Goal: Information Seeking & Learning: Compare options

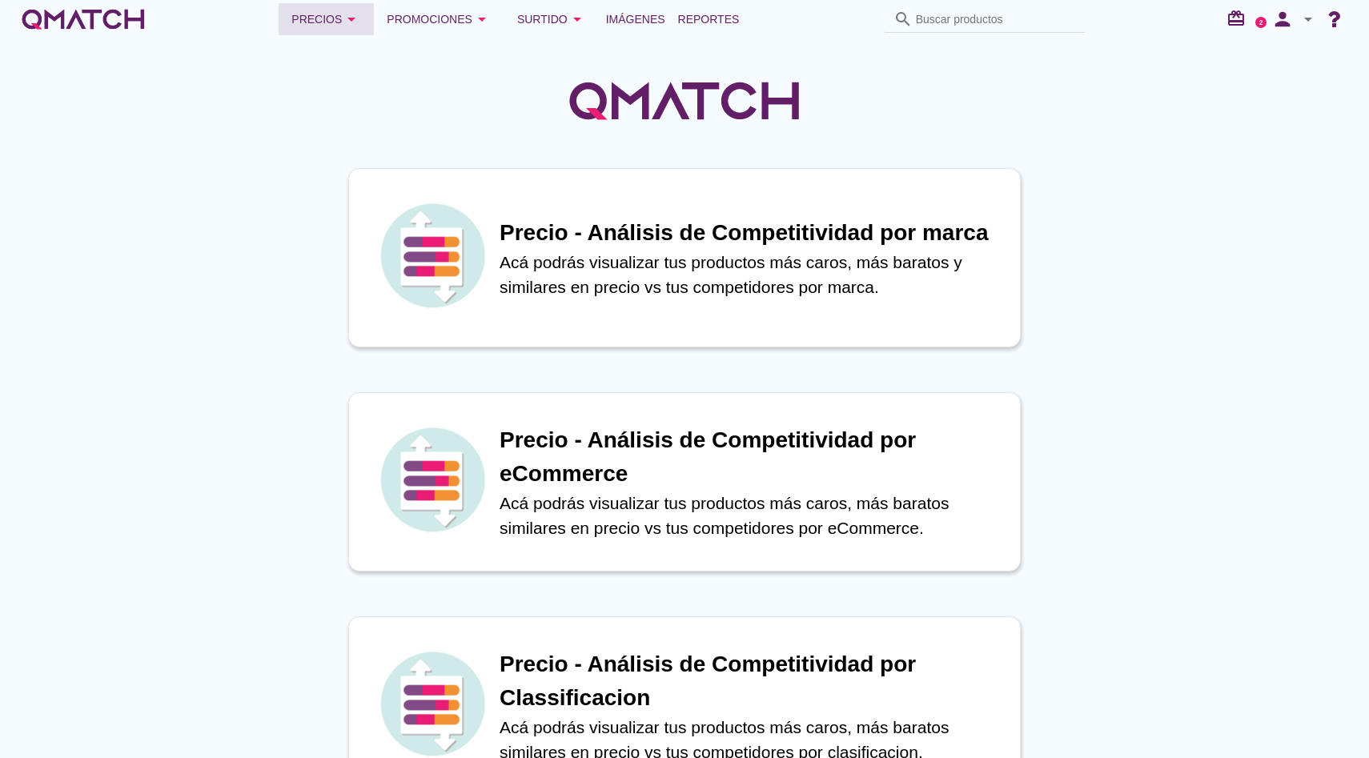
click at [347, 18] on div "Precios arrow_drop_down" at bounding box center [326, 19] width 70 height 19
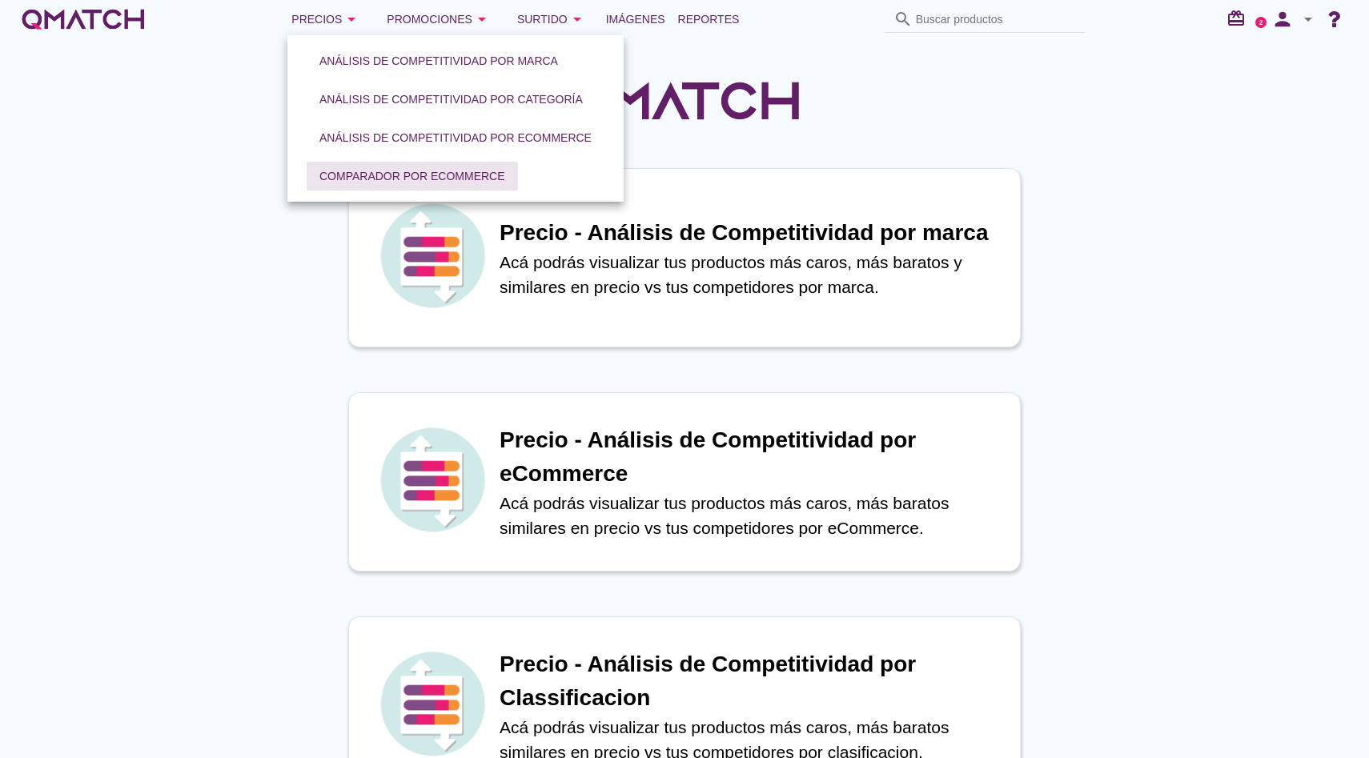
click at [407, 169] on div "Comparador por eCommerce" at bounding box center [412, 176] width 186 height 17
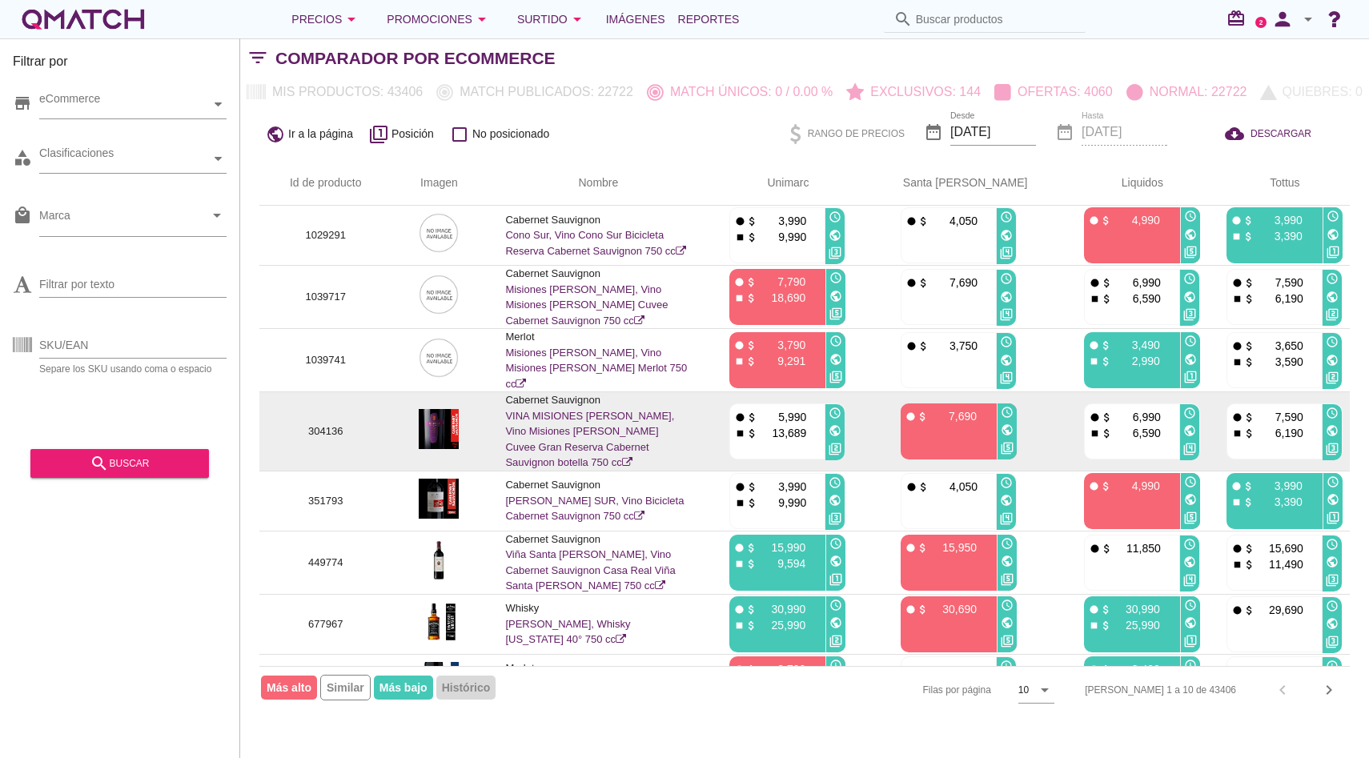
click at [614, 420] on td "Cabernet Sauvignon VINA MISIONES DE RENGO, Vino Misiones de Rengo Cuvee Gran Re…" at bounding box center [598, 431] width 224 height 79
click at [591, 427] on link "VINA MISIONES [PERSON_NAME], Vino Misiones [PERSON_NAME] Cuvee Gran Reserva Cab…" at bounding box center [589, 439] width 169 height 59
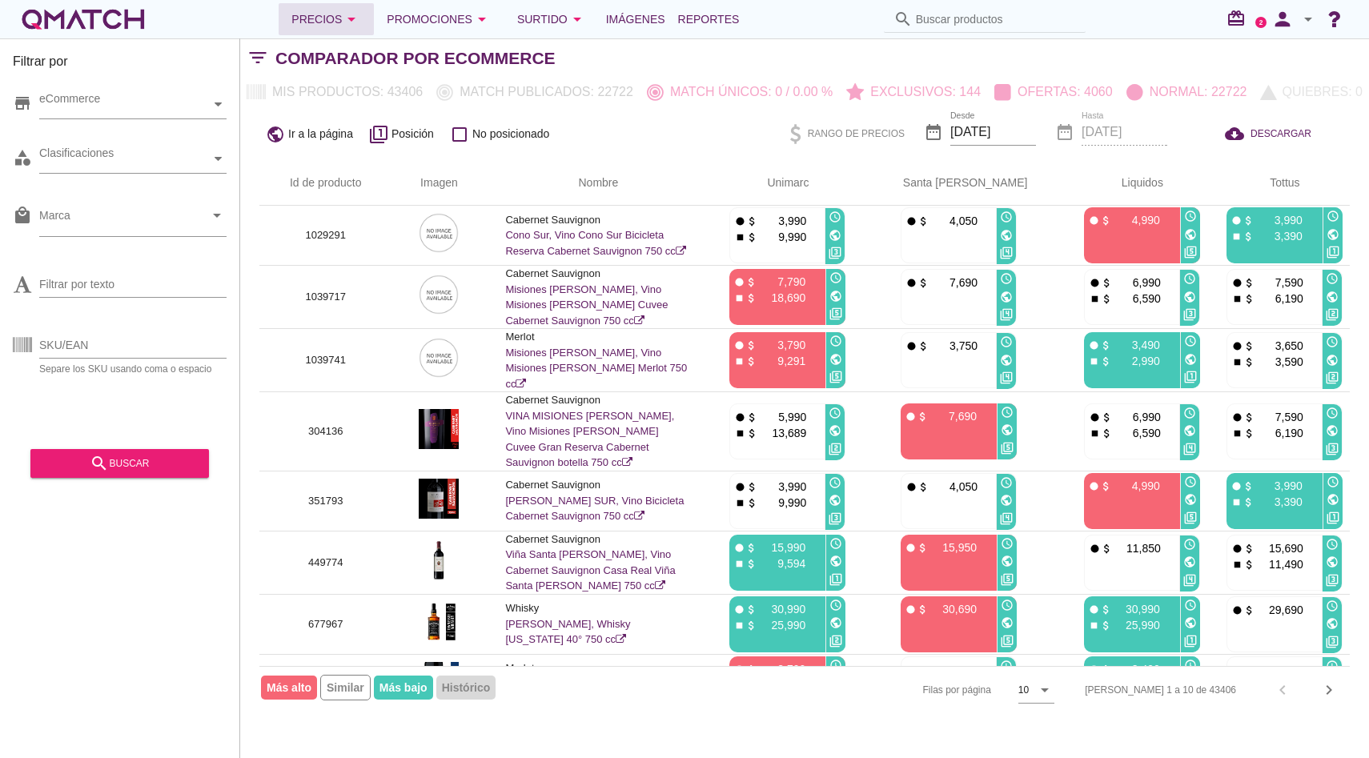
click at [326, 23] on div "Precios arrow_drop_down" at bounding box center [326, 19] width 70 height 19
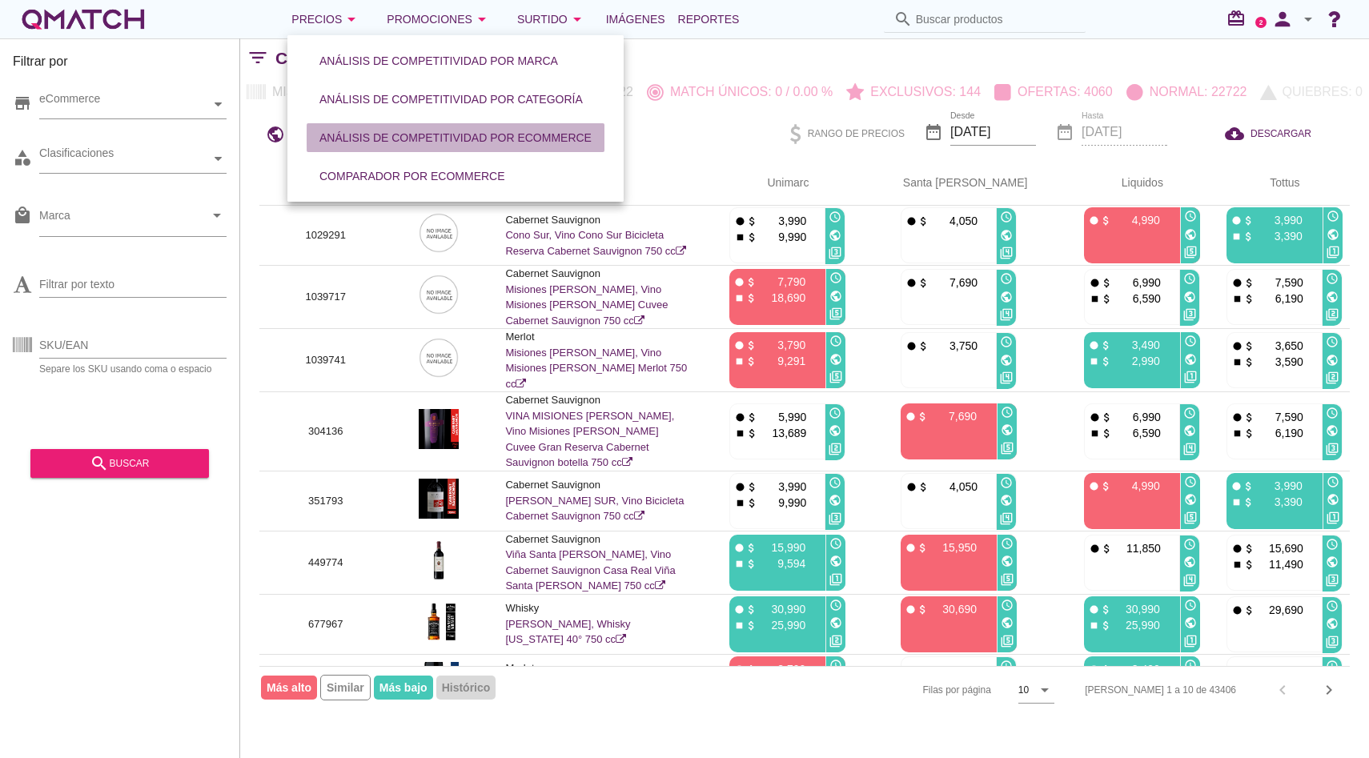
click at [383, 146] on button "Análisis de competitividad por eCommerce" at bounding box center [456, 137] width 298 height 29
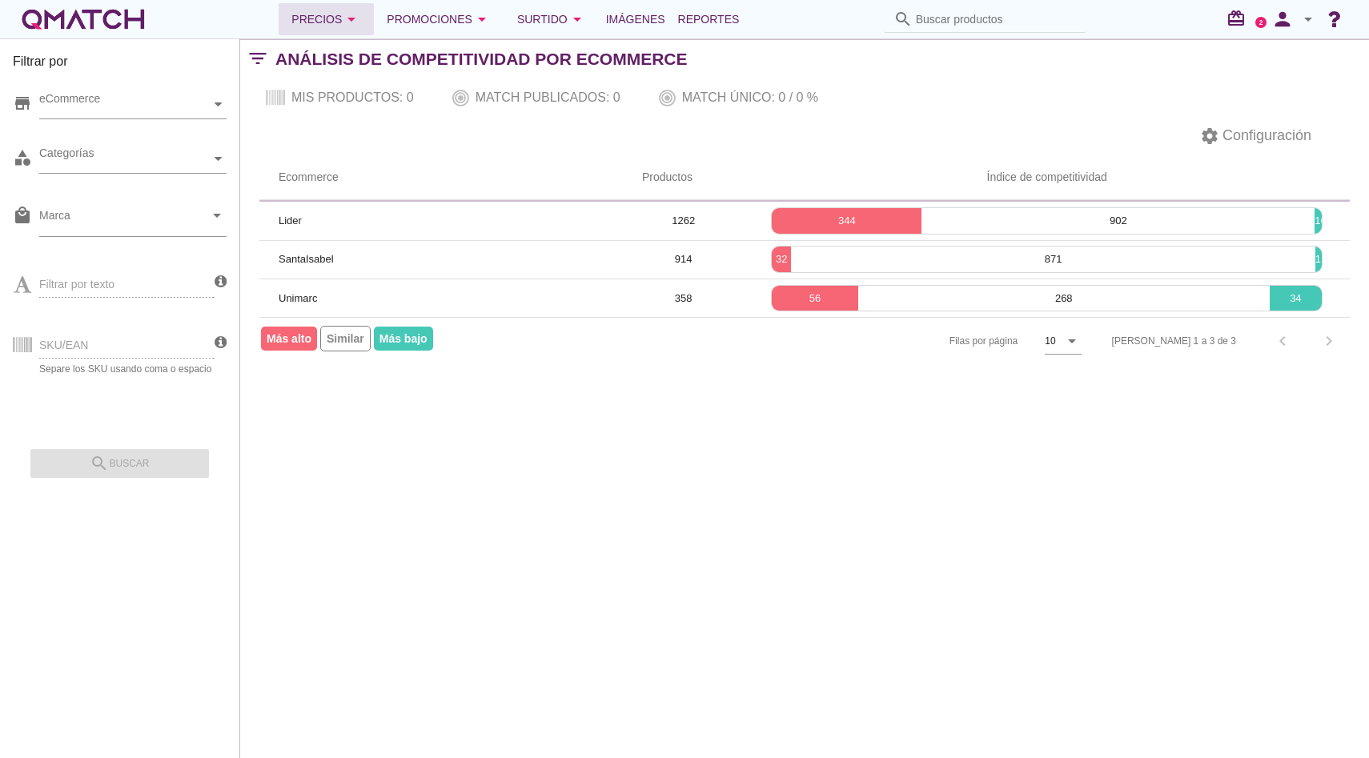
click at [335, 28] on div "Precios arrow_drop_down" at bounding box center [326, 19] width 70 height 19
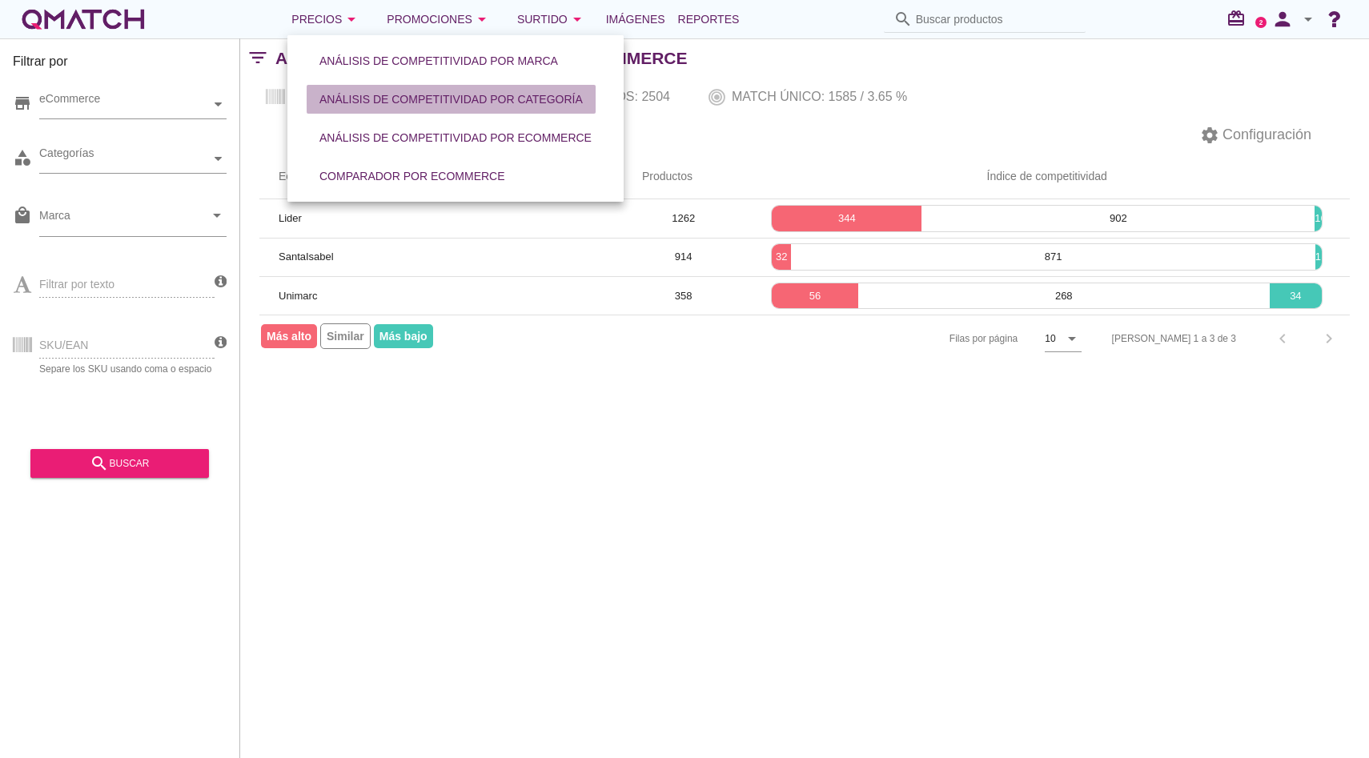
click at [394, 110] on button "Análisis de competitividad por categoría" at bounding box center [451, 99] width 289 height 29
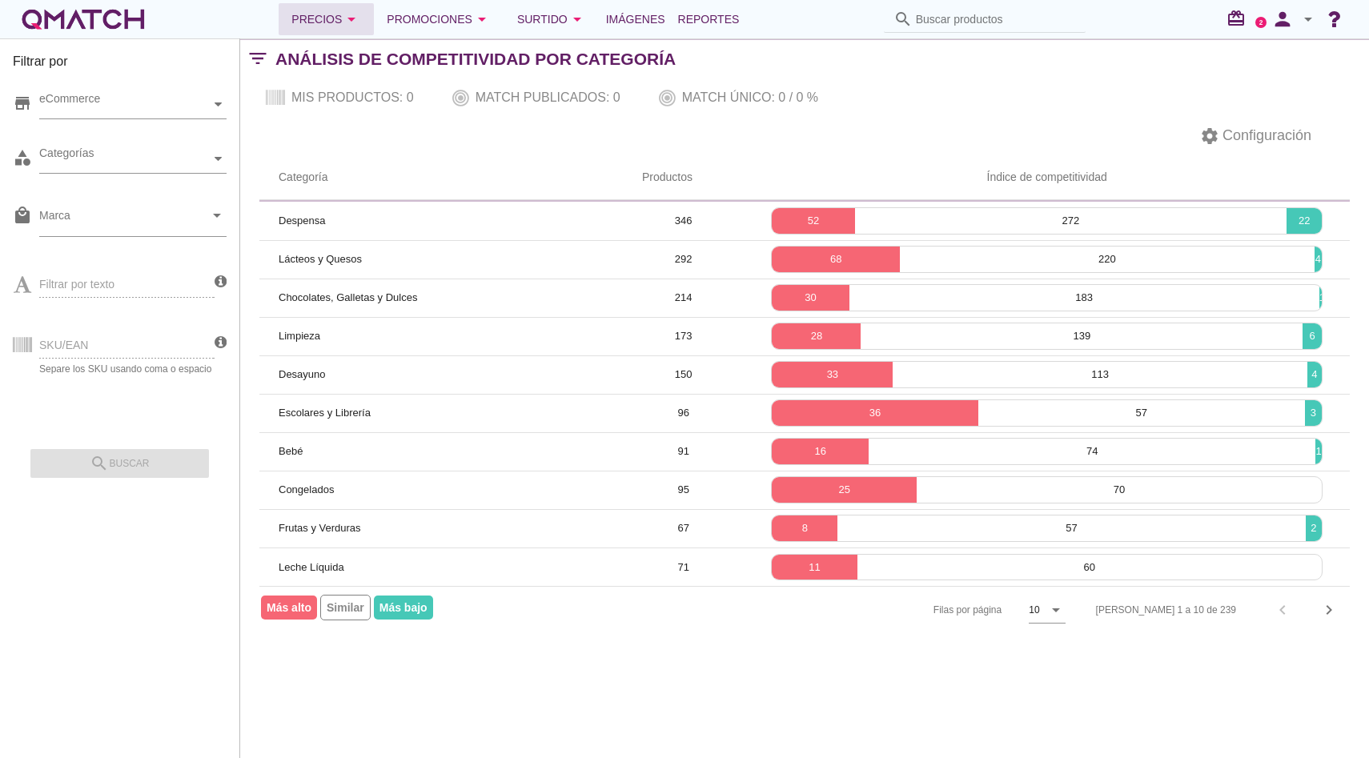
click at [353, 23] on icon "arrow_drop_down" at bounding box center [351, 19] width 19 height 19
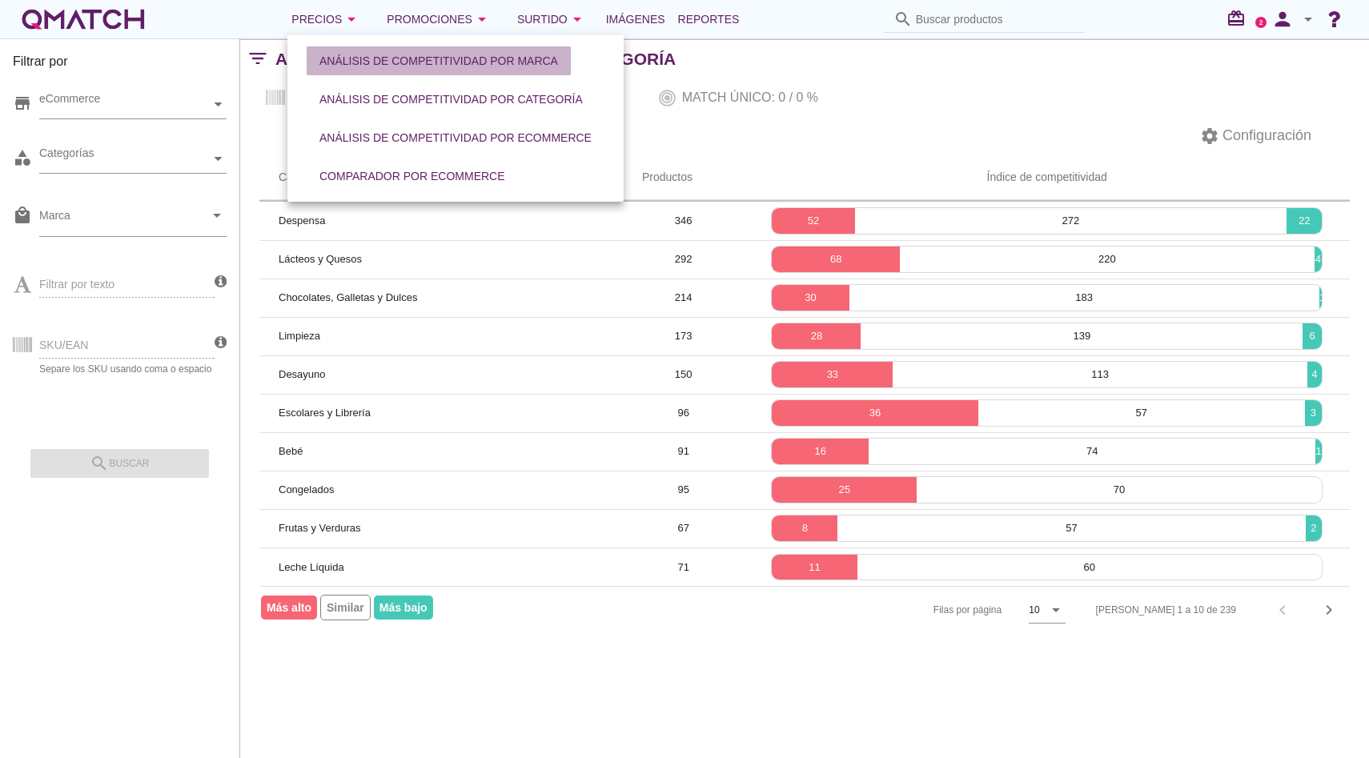
click at [374, 57] on div "Análisis de competitividad por marca" at bounding box center [438, 61] width 239 height 17
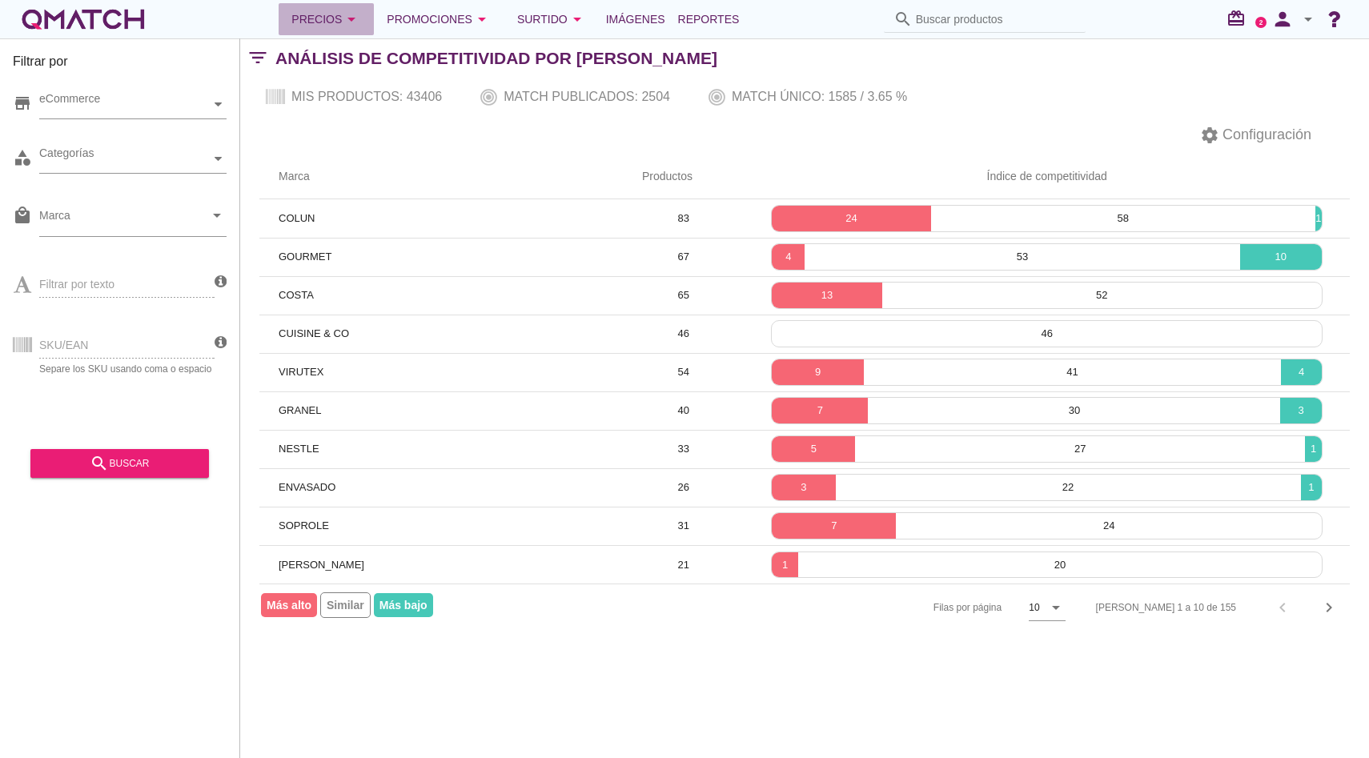
click at [361, 20] on icon "arrow_drop_down" at bounding box center [351, 19] width 19 height 19
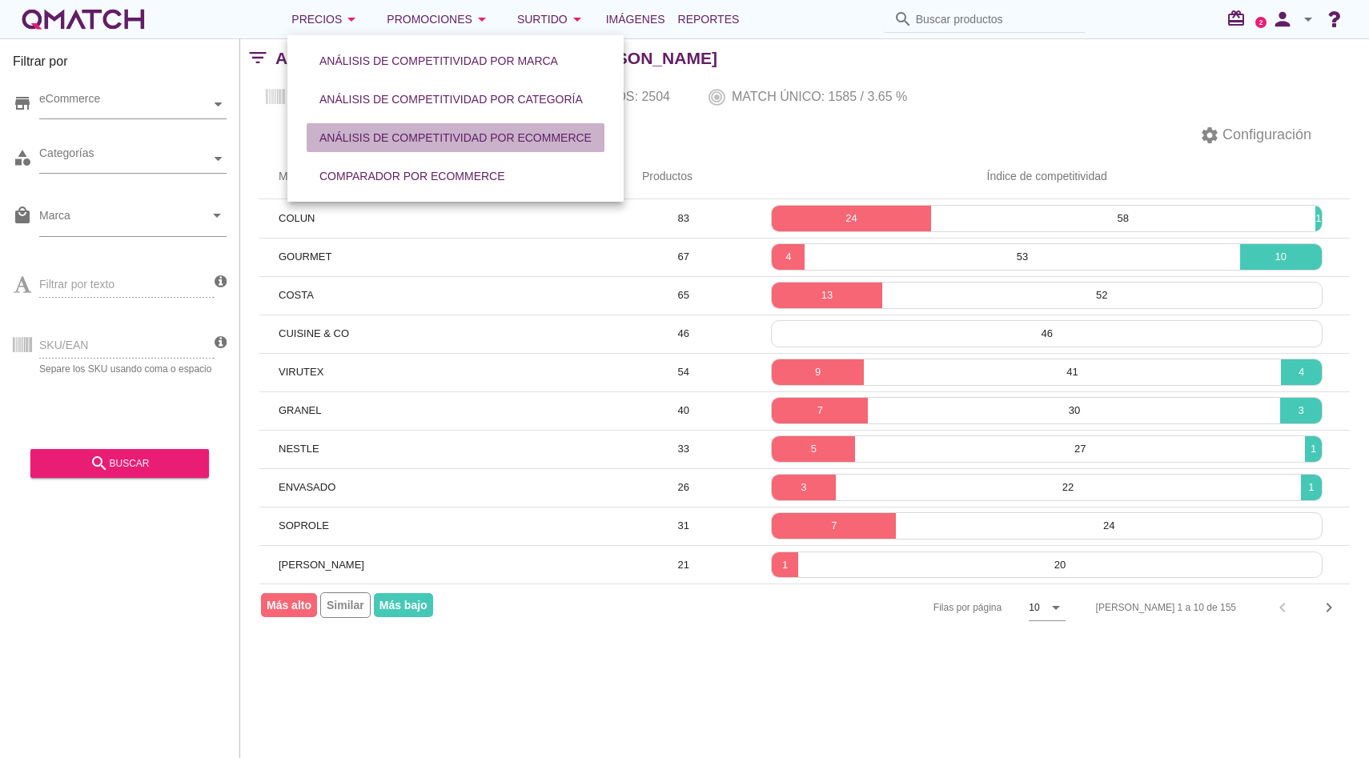
click at [375, 124] on button "Análisis de competitividad por eCommerce" at bounding box center [456, 137] width 298 height 29
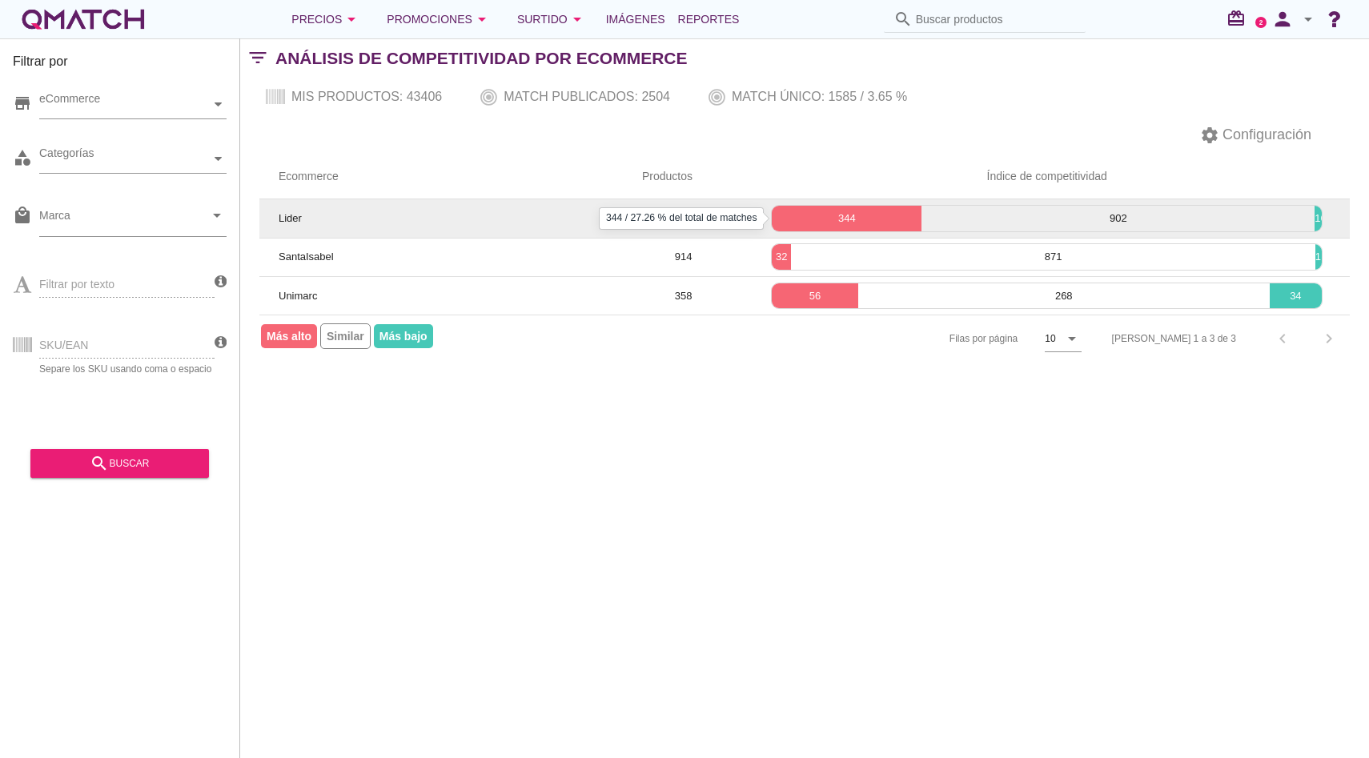
click at [840, 222] on p "344" at bounding box center [847, 219] width 150 height 16
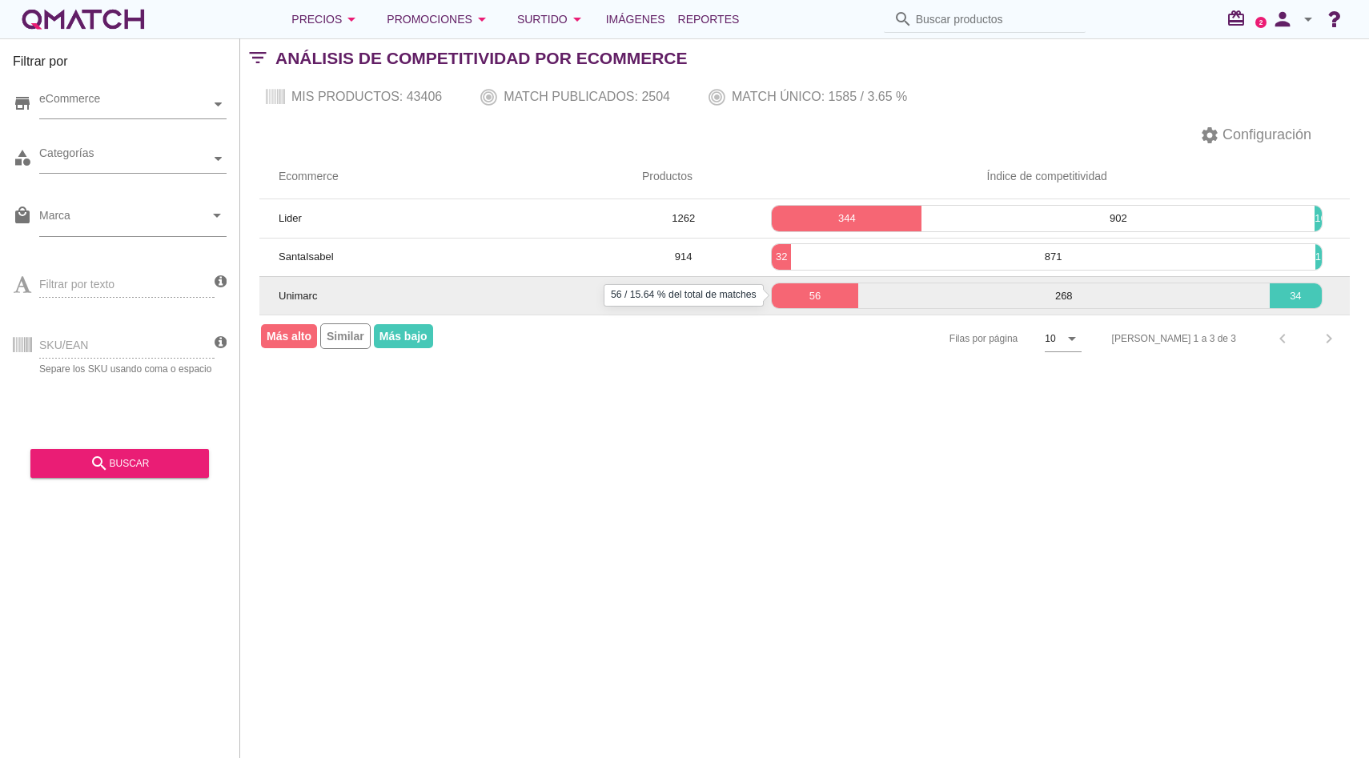
click at [788, 296] on p "56" at bounding box center [815, 296] width 86 height 16
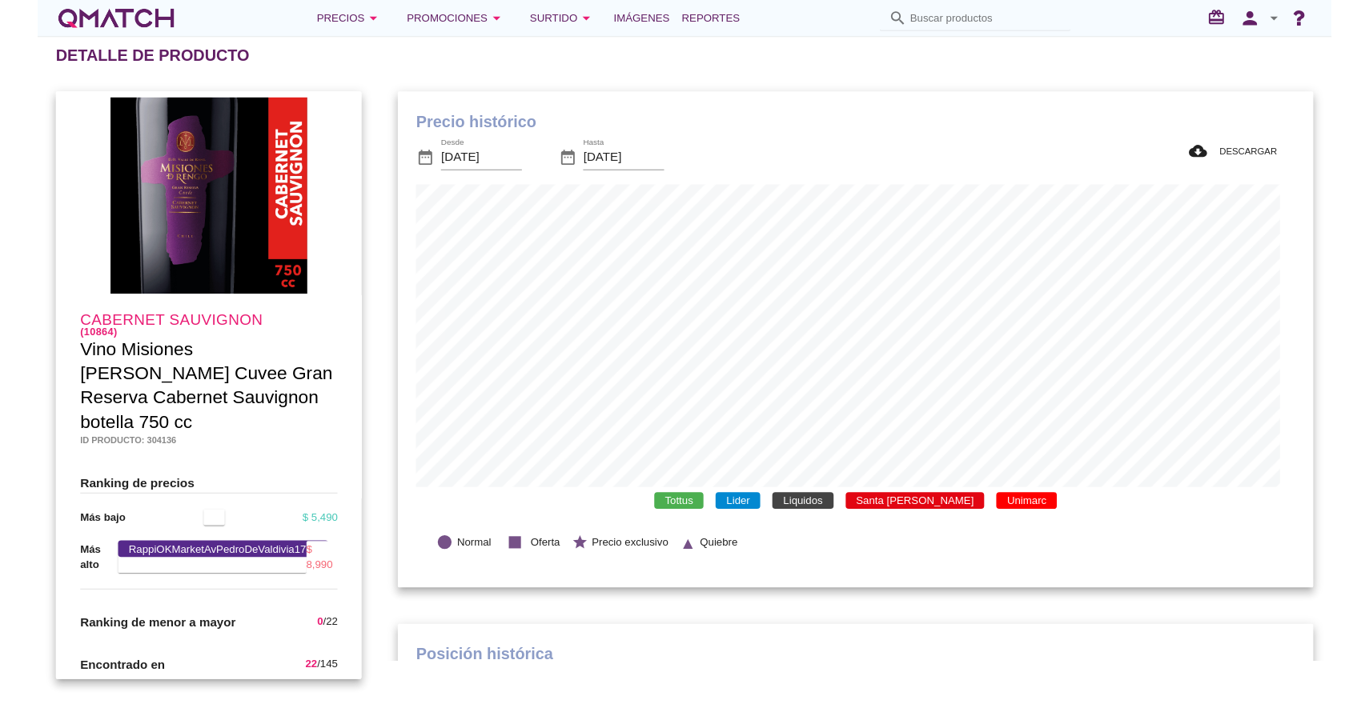
scroll to position [467, 953]
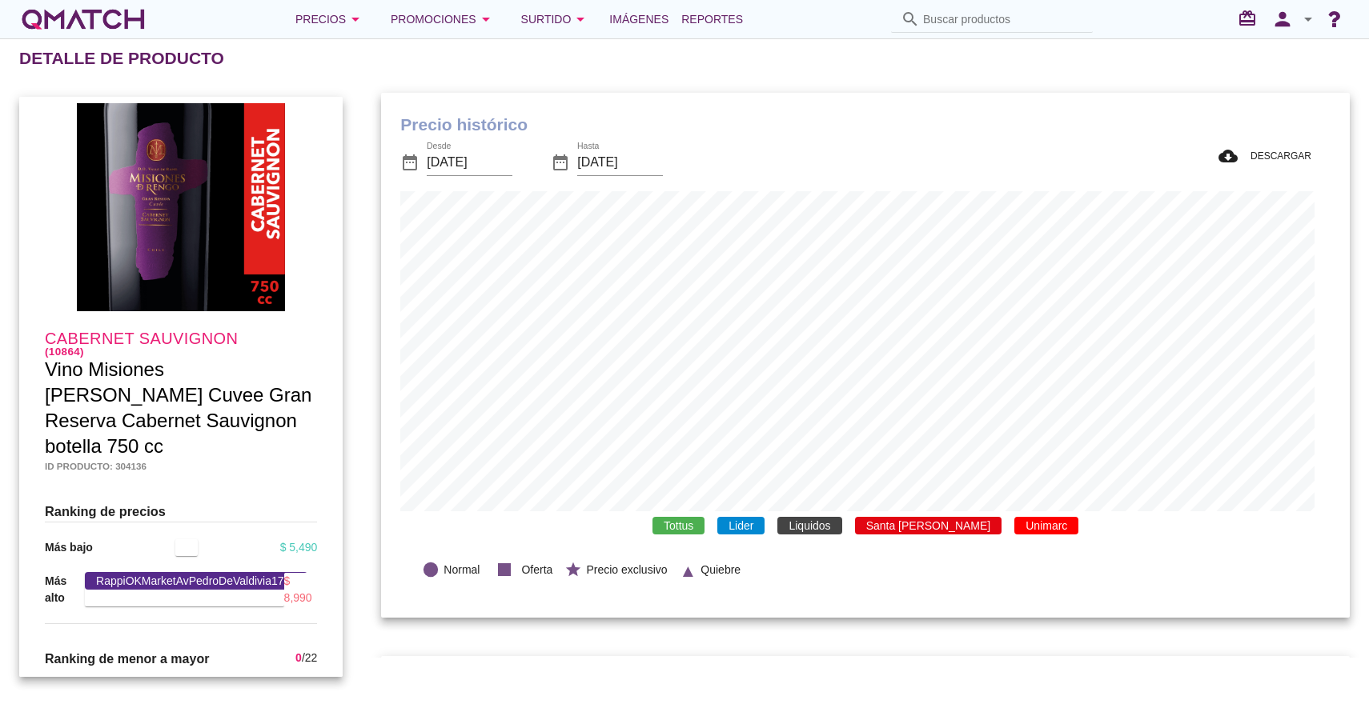
drag, startPoint x: 727, startPoint y: 537, endPoint x: 747, endPoint y: 536, distance: 20.1
click at [727, 537] on div "Precio histórico date_range Desde 2025-08-30 date_range Hasta 2025-09-30 cloud_…" at bounding box center [865, 356] width 969 height 526
click at [771, 532] on div "Tottus Lider Liquidos Santa Isabel Unimarc" at bounding box center [865, 524] width 930 height 30
click at [764, 531] on span "Lider" at bounding box center [740, 524] width 47 height 18
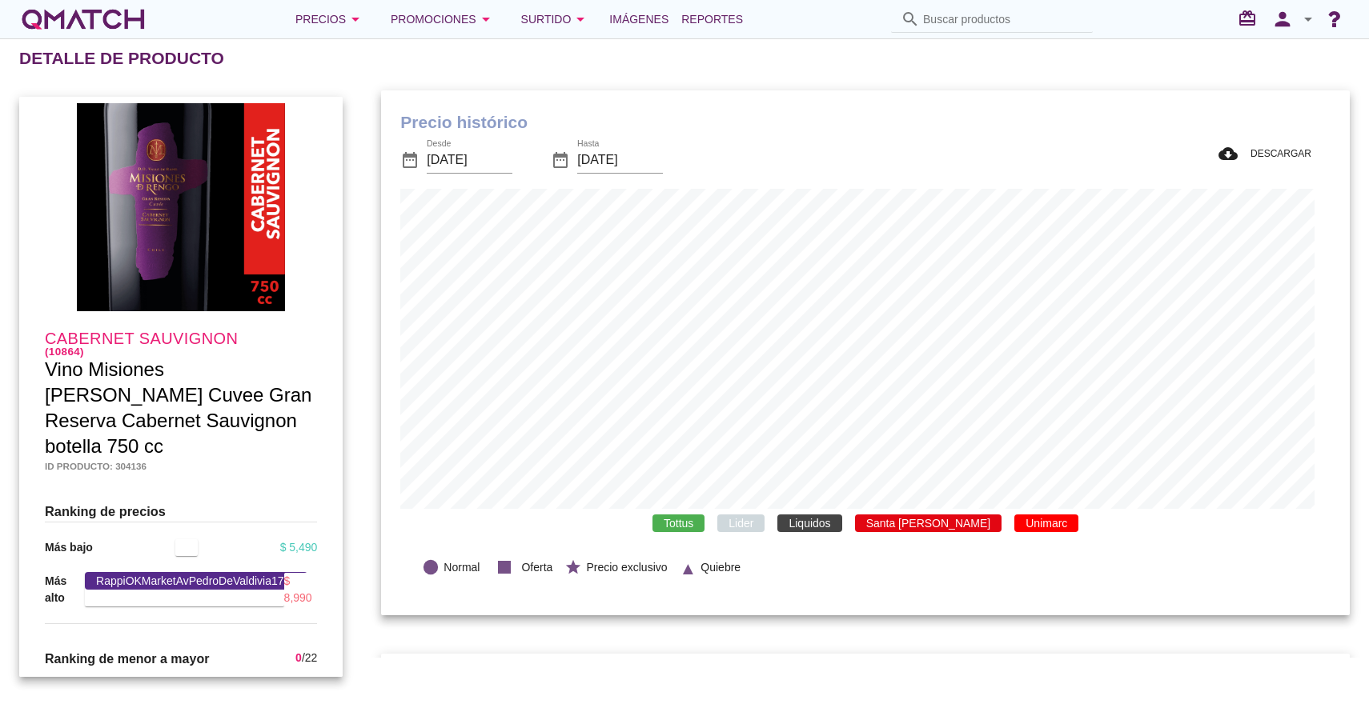
scroll to position [525, 953]
click at [841, 523] on span "Liquidos" at bounding box center [809, 524] width 64 height 18
click at [918, 520] on span "Santa Isabel" at bounding box center [928, 524] width 147 height 18
drag, startPoint x: 1027, startPoint y: 521, endPoint x: 954, endPoint y: 521, distance: 72.8
click at [1027, 521] on span "Unimarc" at bounding box center [1046, 524] width 64 height 18
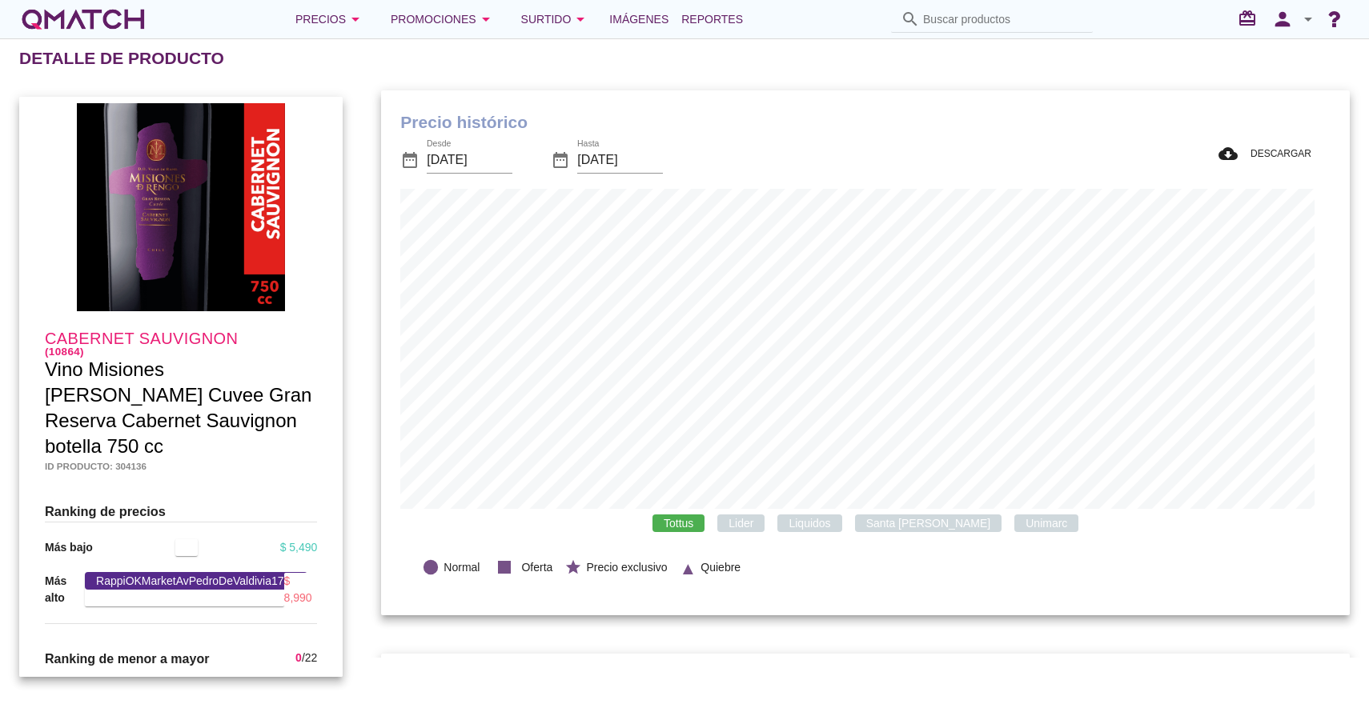
click at [704, 520] on span "Tottus" at bounding box center [678, 524] width 52 height 18
click at [764, 523] on span "Lider" at bounding box center [740, 524] width 47 height 18
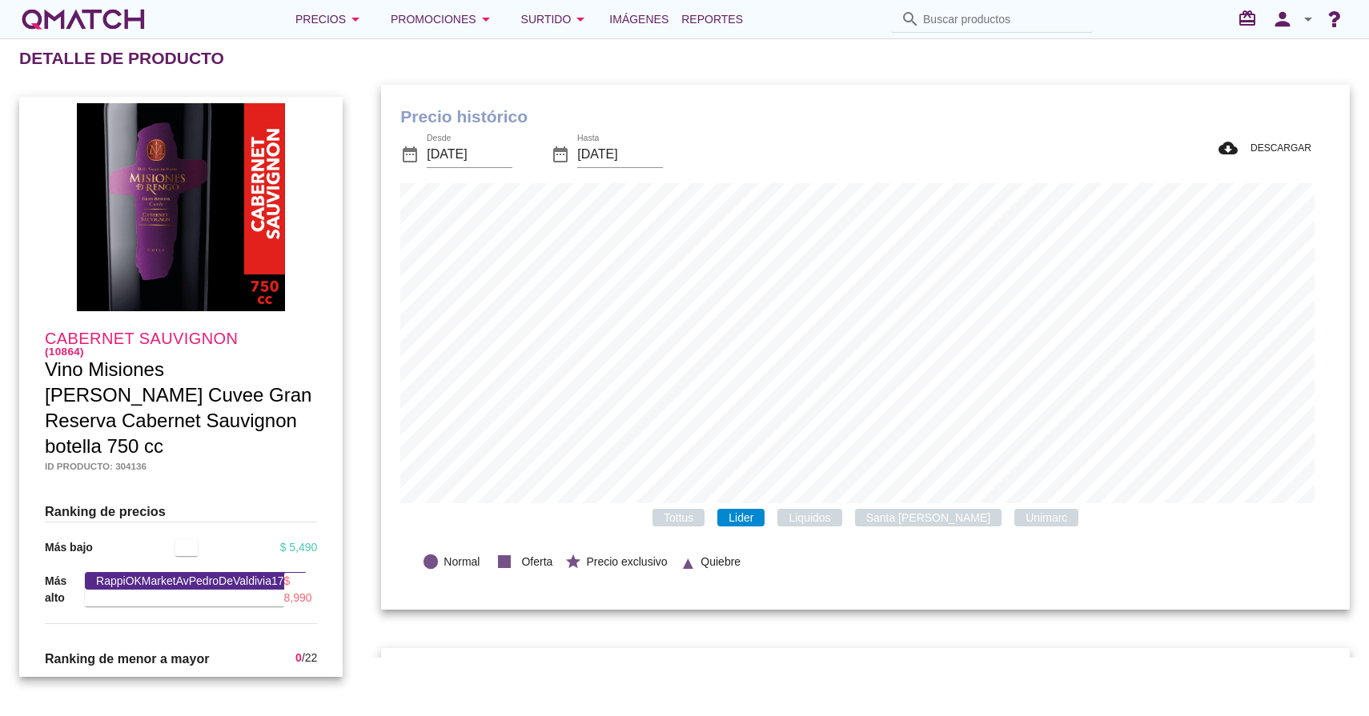
scroll to position [11, 0]
drag, startPoint x: 557, startPoint y: 560, endPoint x: 499, endPoint y: 563, distance: 57.7
click at [499, 563] on div "lens Normal stop Oferta star Precio exclusivo ▲ Quiebre" at bounding box center [865, 563] width 930 height 58
click at [704, 527] on span "Tottus" at bounding box center [678, 519] width 52 height 18
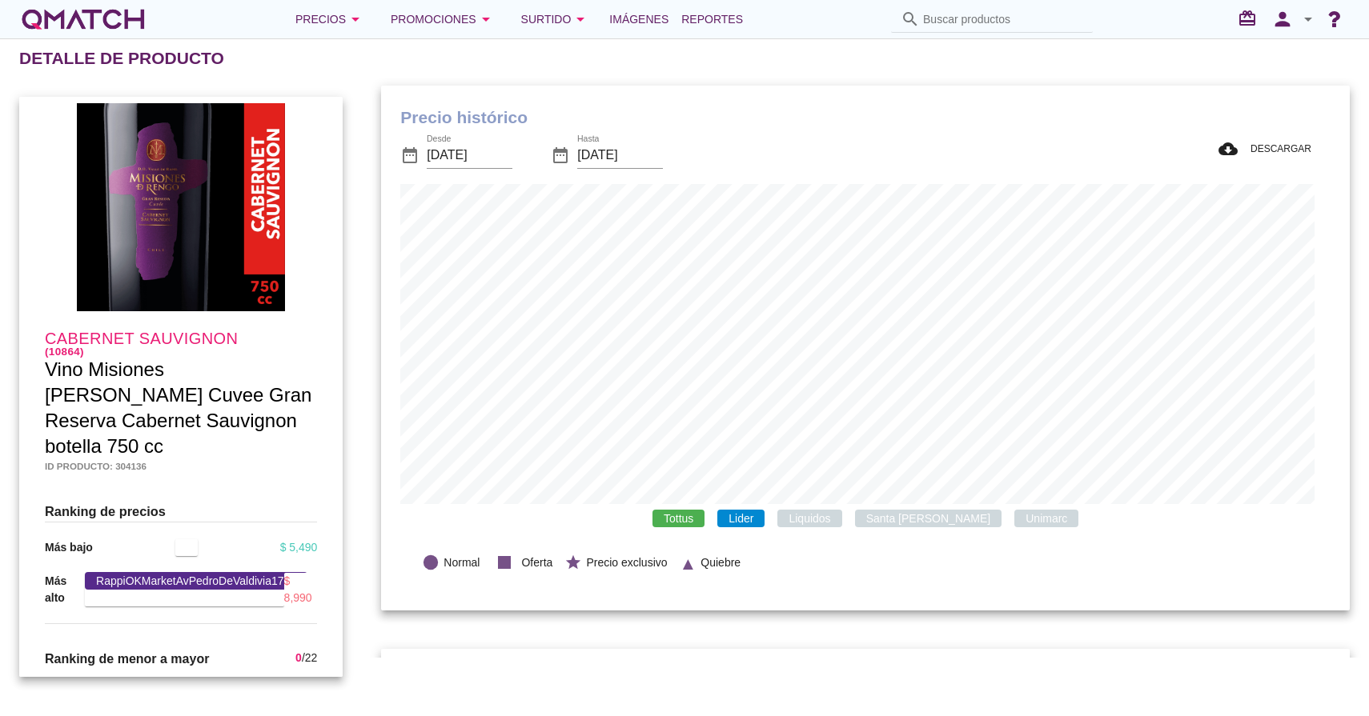
click at [1017, 516] on span "Unimarc" at bounding box center [1046, 519] width 64 height 18
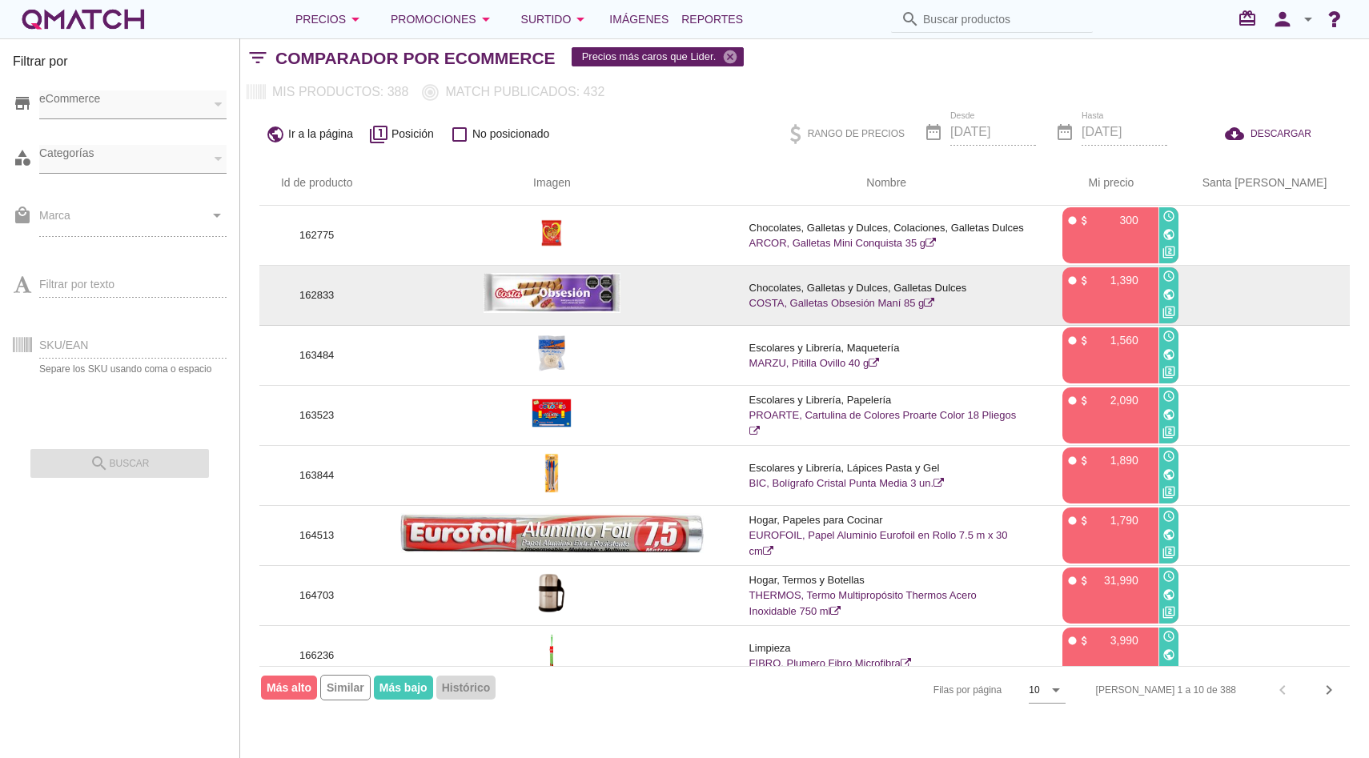
scroll to position [152, 2]
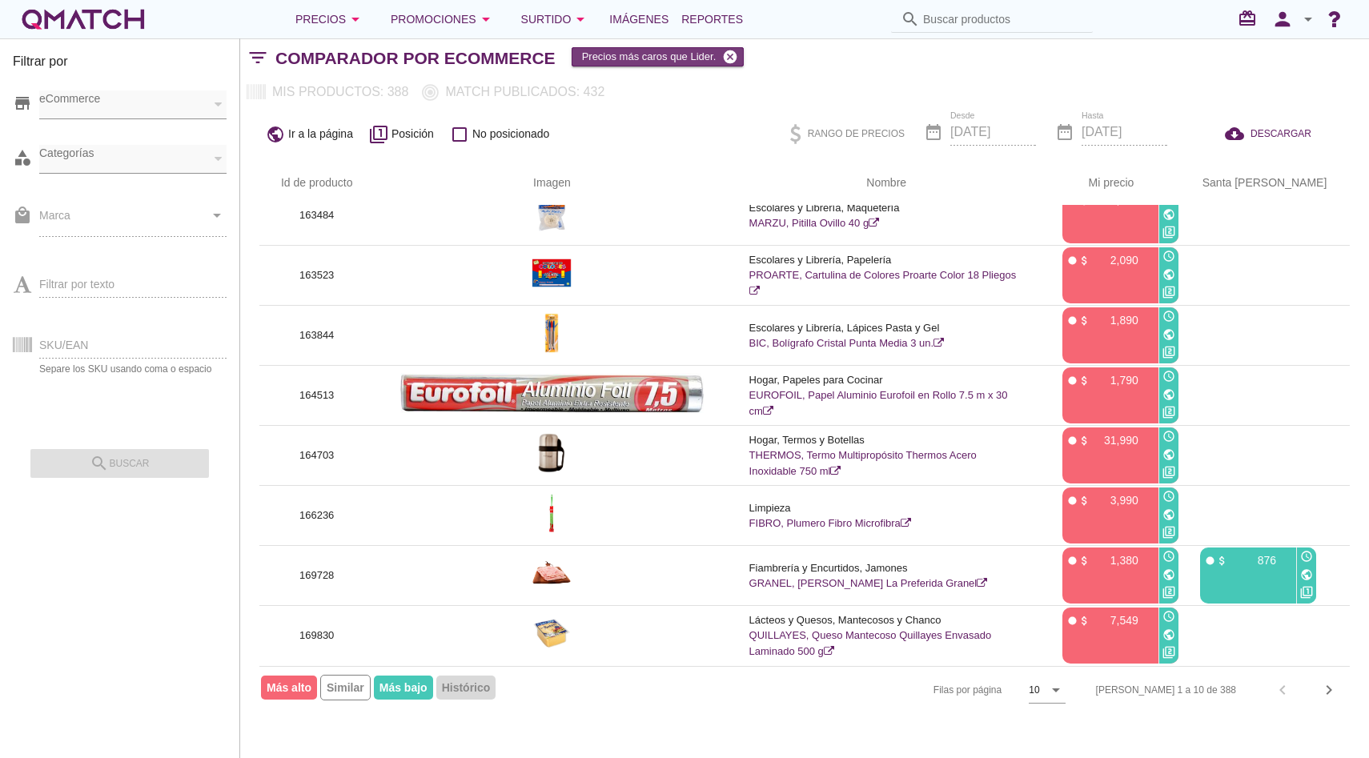
click at [732, 53] on icon "cancel" at bounding box center [730, 57] width 16 height 16
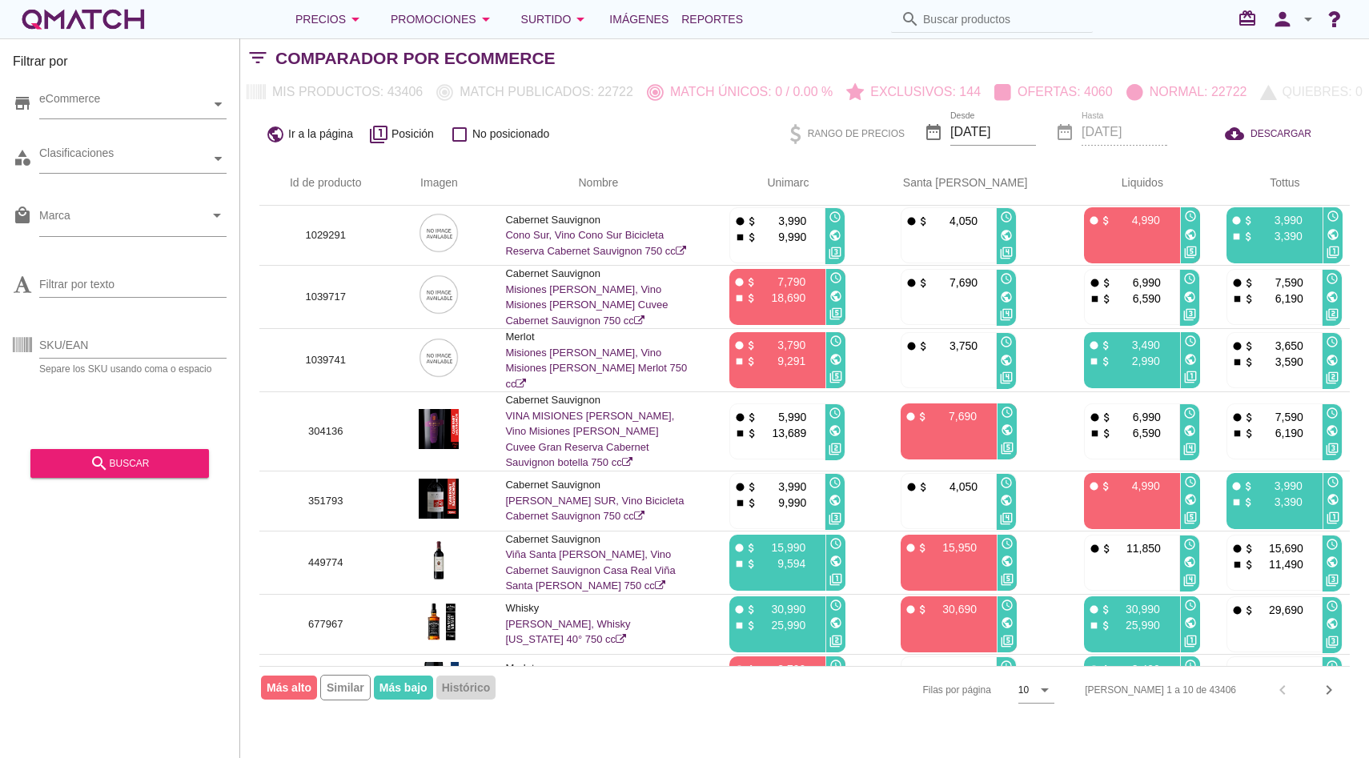
click at [129, 18] on div "white-qmatch-logo" at bounding box center [83, 19] width 128 height 32
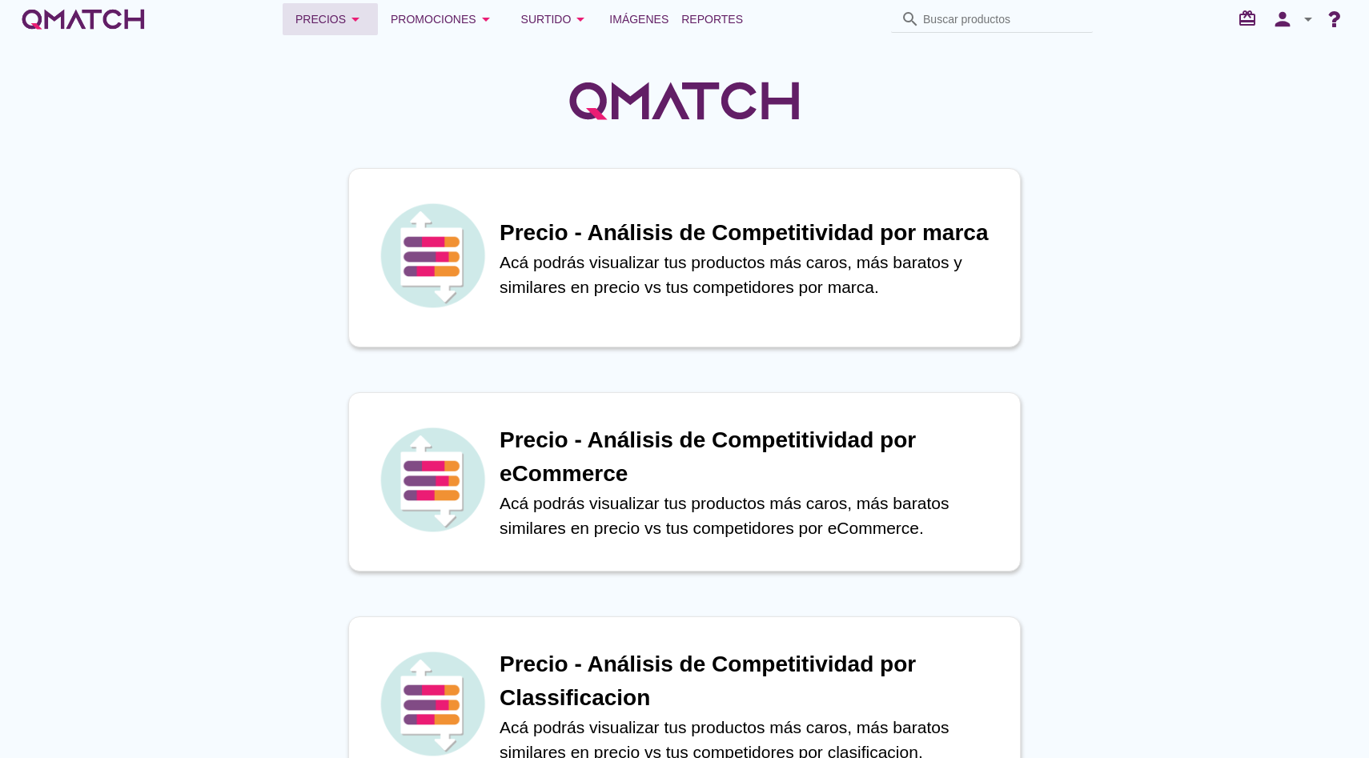
click at [345, 20] on div "Precios arrow_drop_down" at bounding box center [330, 19] width 70 height 19
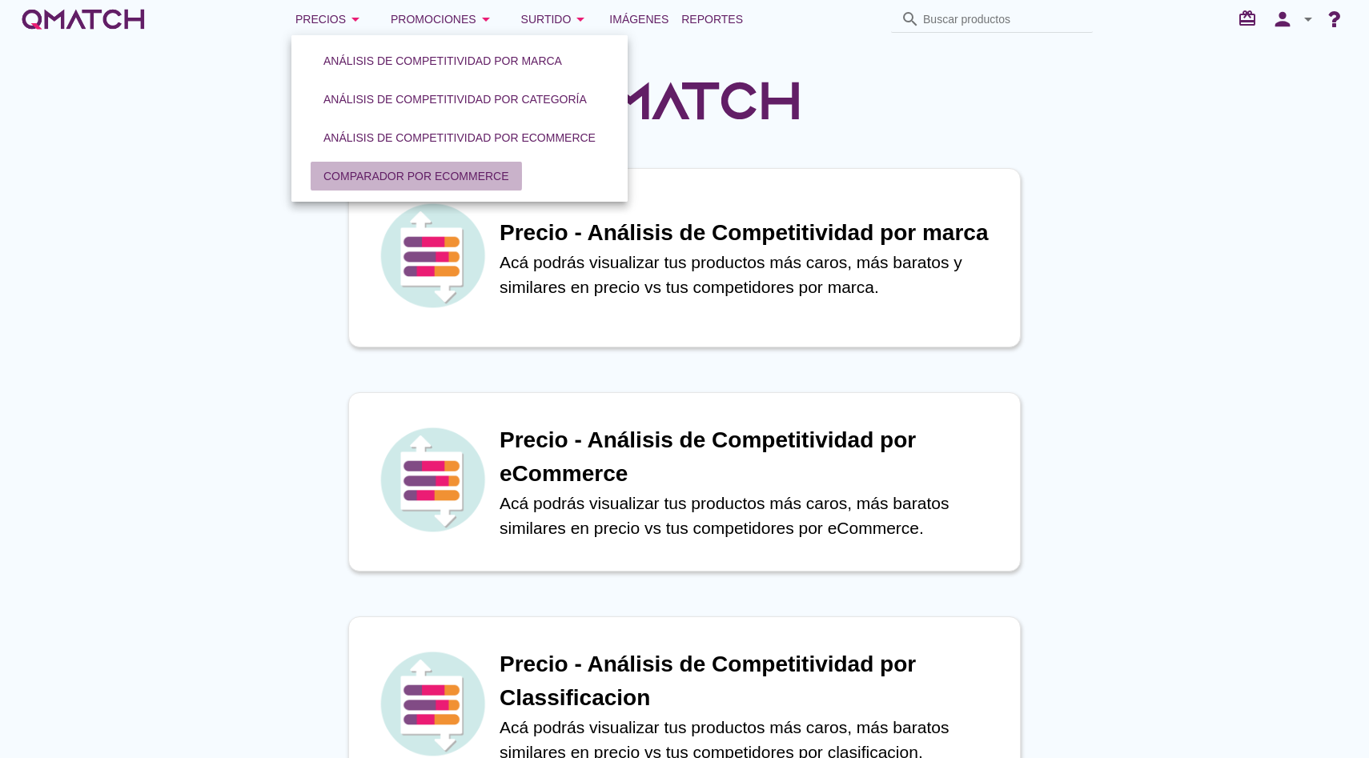
click at [403, 170] on div "Comparador por eCommerce" at bounding box center [416, 176] width 186 height 17
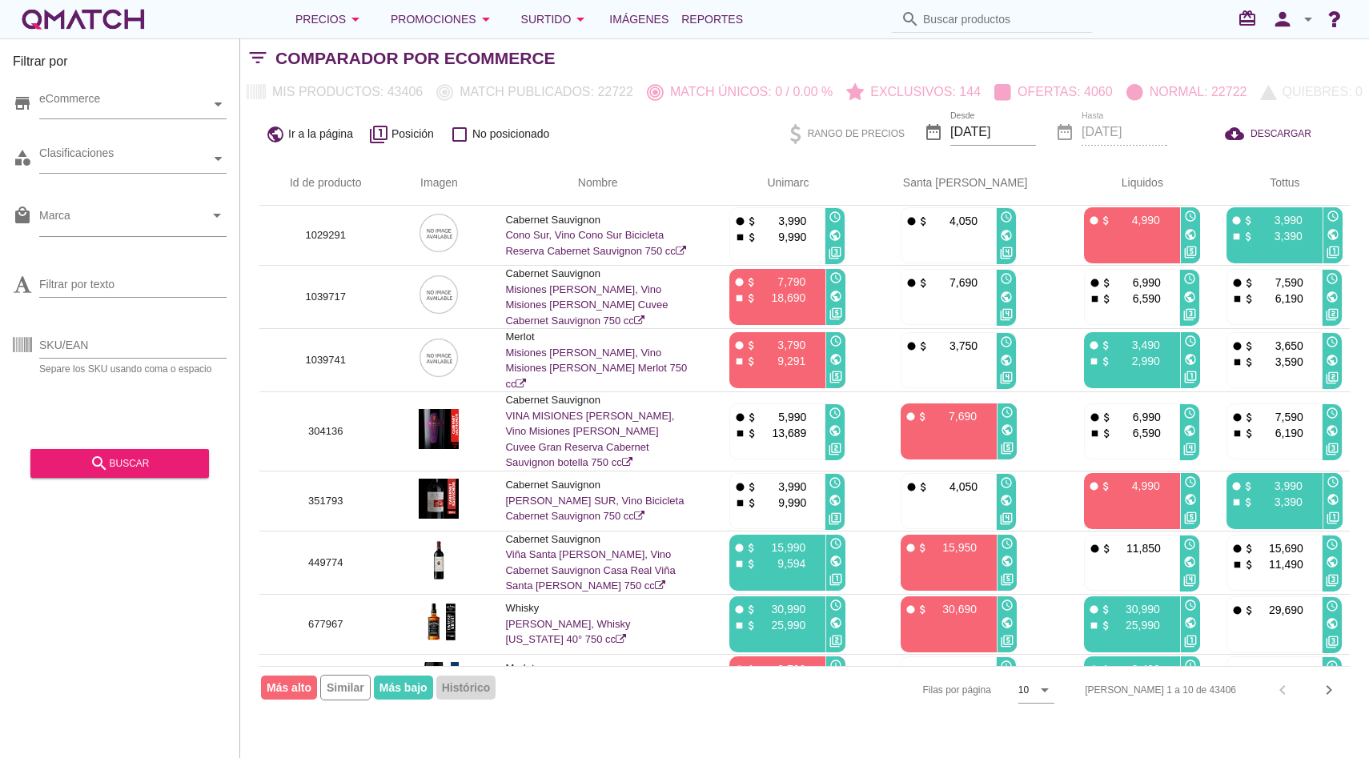
click at [93, 29] on div "white-qmatch-logo" at bounding box center [83, 19] width 128 height 32
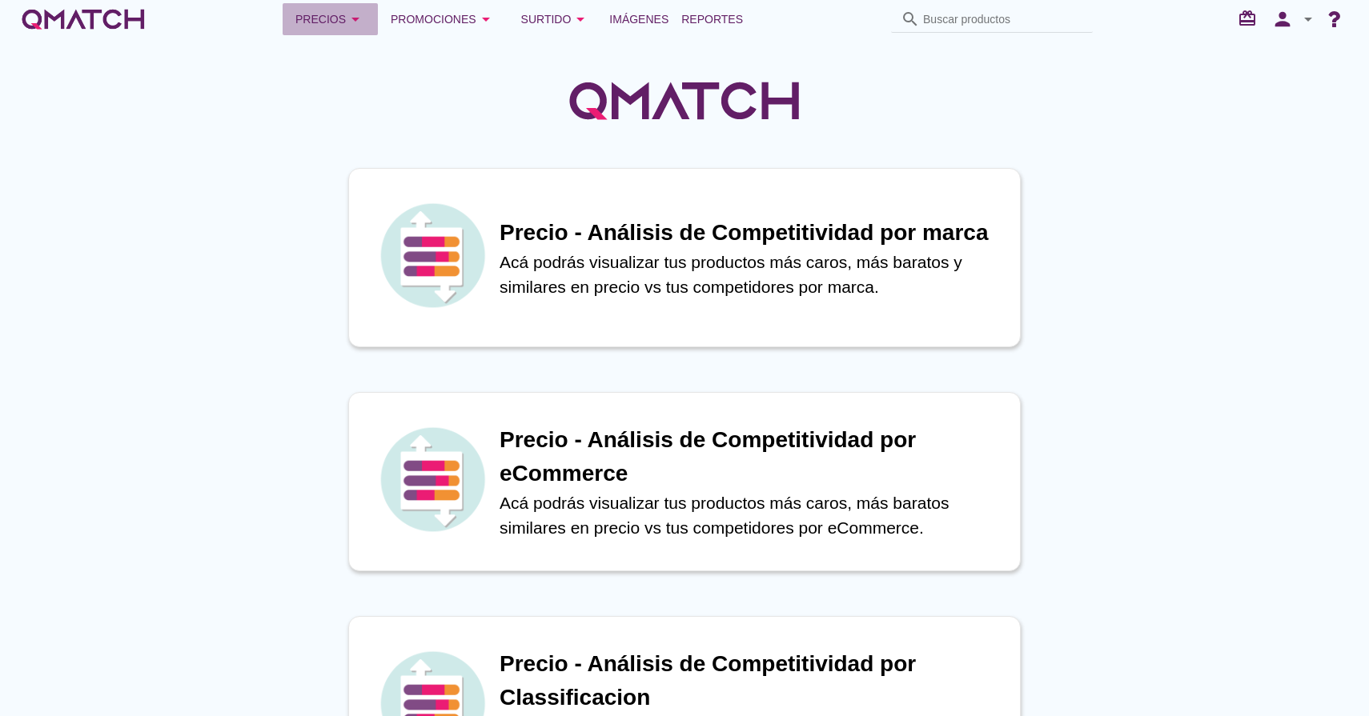
click at [340, 18] on div "Precios arrow_drop_down" at bounding box center [330, 19] width 70 height 19
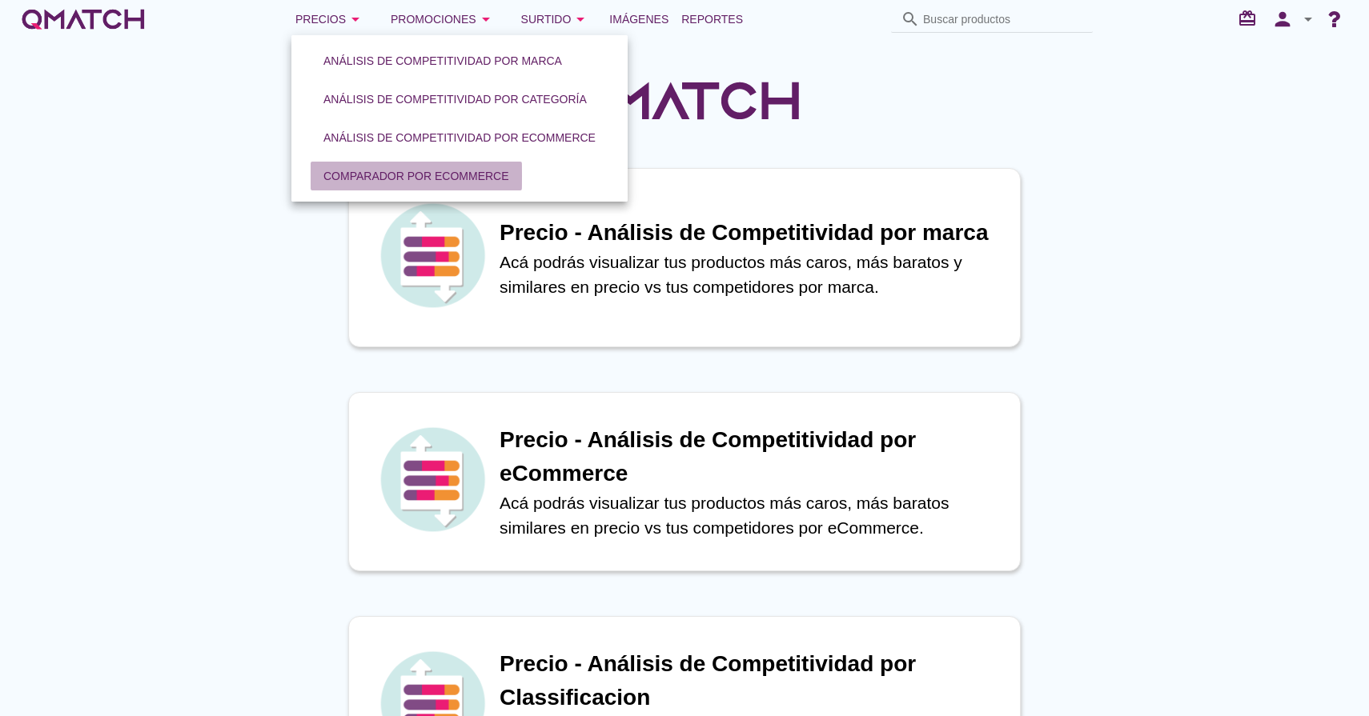
click at [469, 166] on button "Comparador por eCommerce" at bounding box center [416, 176] width 211 height 29
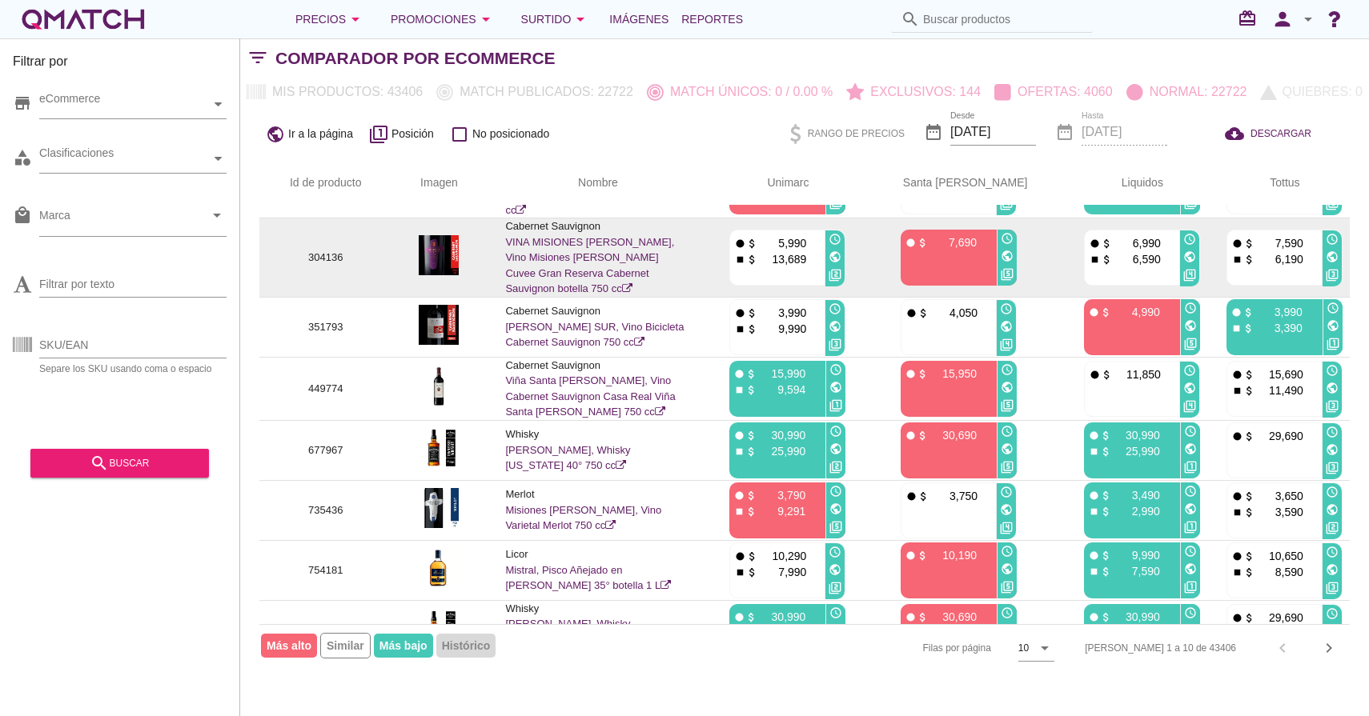
scroll to position [182, 0]
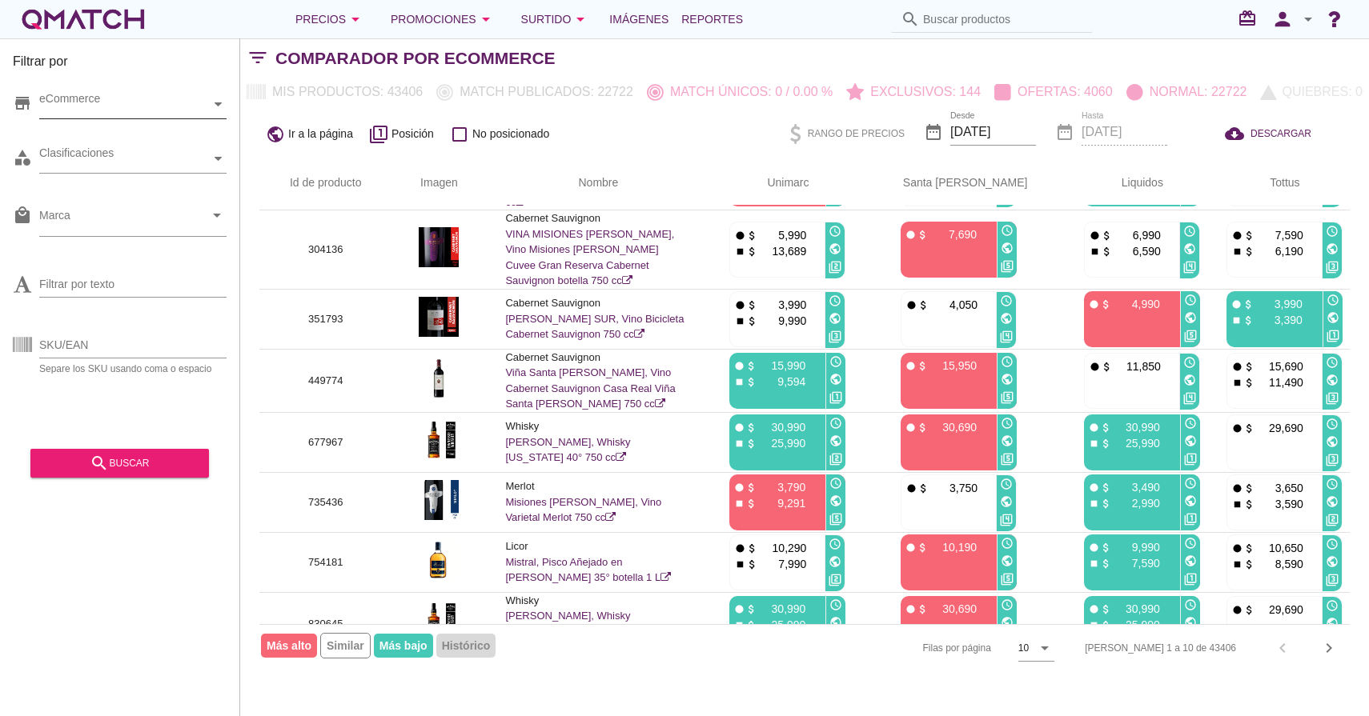
click at [219, 97] on div at bounding box center [219, 104] width 16 height 28
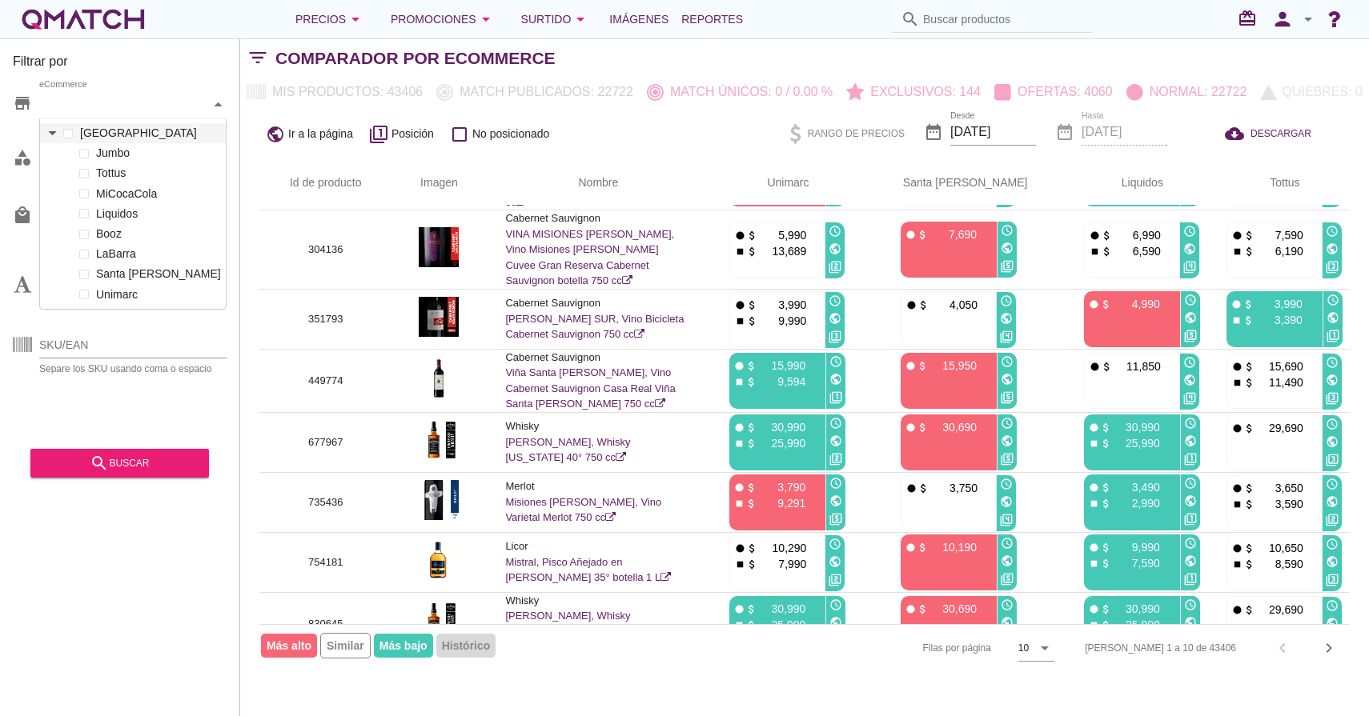
scroll to position [189, 186]
click at [53, 134] on icon at bounding box center [52, 133] width 7 height 7
click at [49, 134] on icon at bounding box center [52, 133] width 7 height 7
click at [26, 132] on div "store eCommerce Chile category Clasificaciones local_mall Marca arrow_drop_down…" at bounding box center [120, 258] width 214 height 360
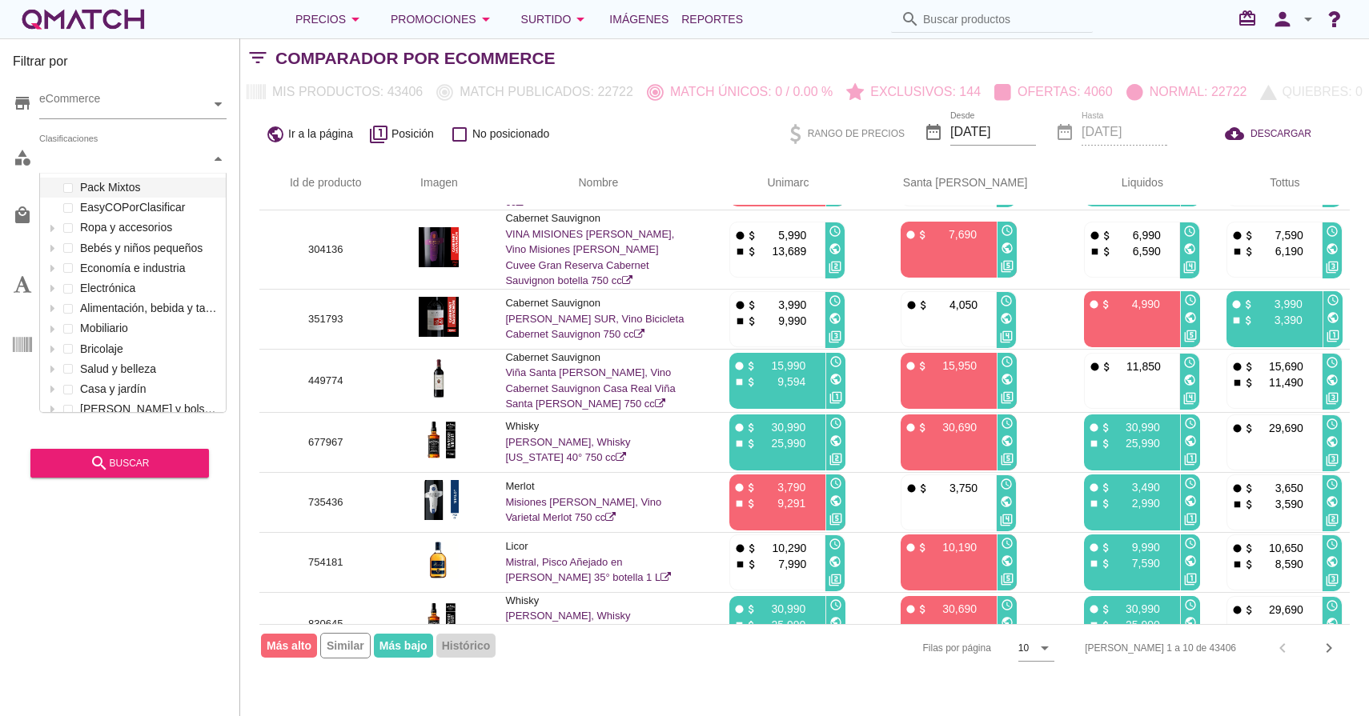
click at [213, 154] on div at bounding box center [219, 159] width 16 height 28
click at [215, 155] on icon at bounding box center [218, 158] width 7 height 7
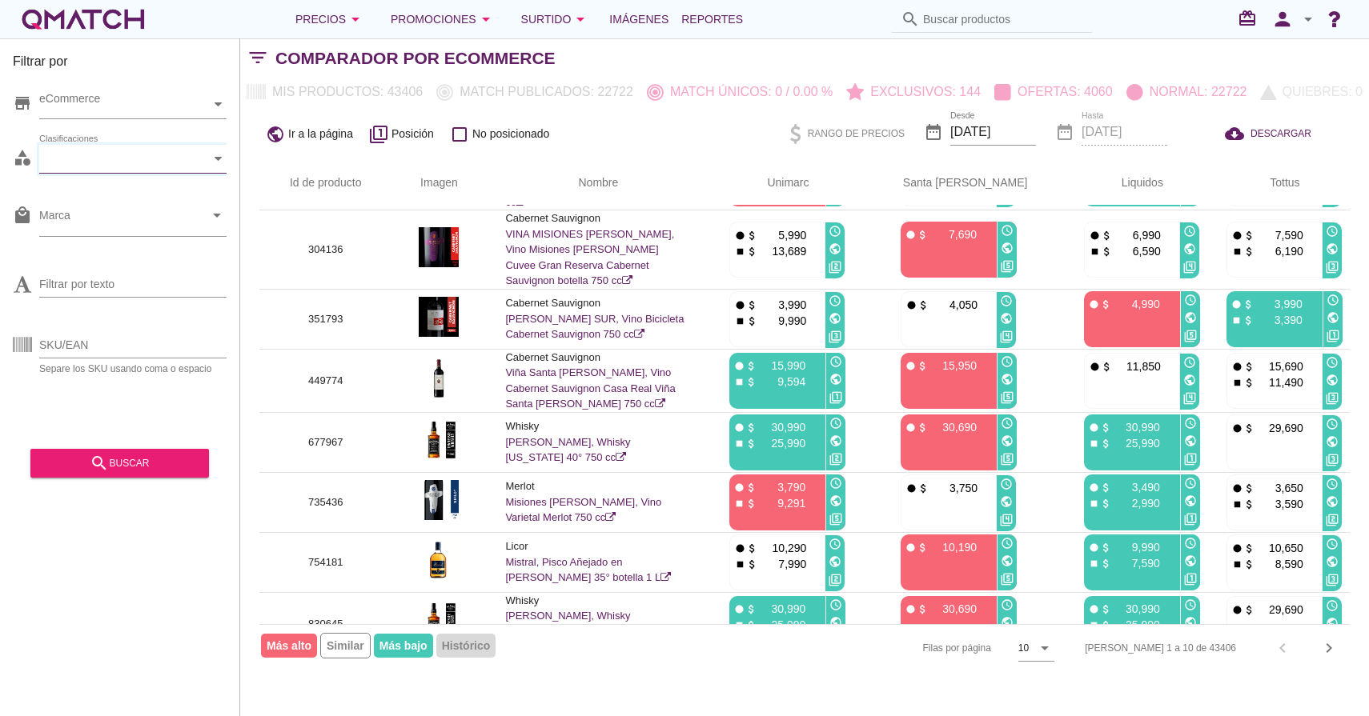
click at [106, 238] on div "Marca arrow_drop_down" at bounding box center [132, 228] width 187 height 50
click at [218, 217] on icon "arrow_drop_down" at bounding box center [216, 215] width 19 height 19
click at [112, 286] on input "Filtrar por texto" at bounding box center [132, 284] width 187 height 26
click at [51, 310] on div at bounding box center [132, 308] width 187 height 10
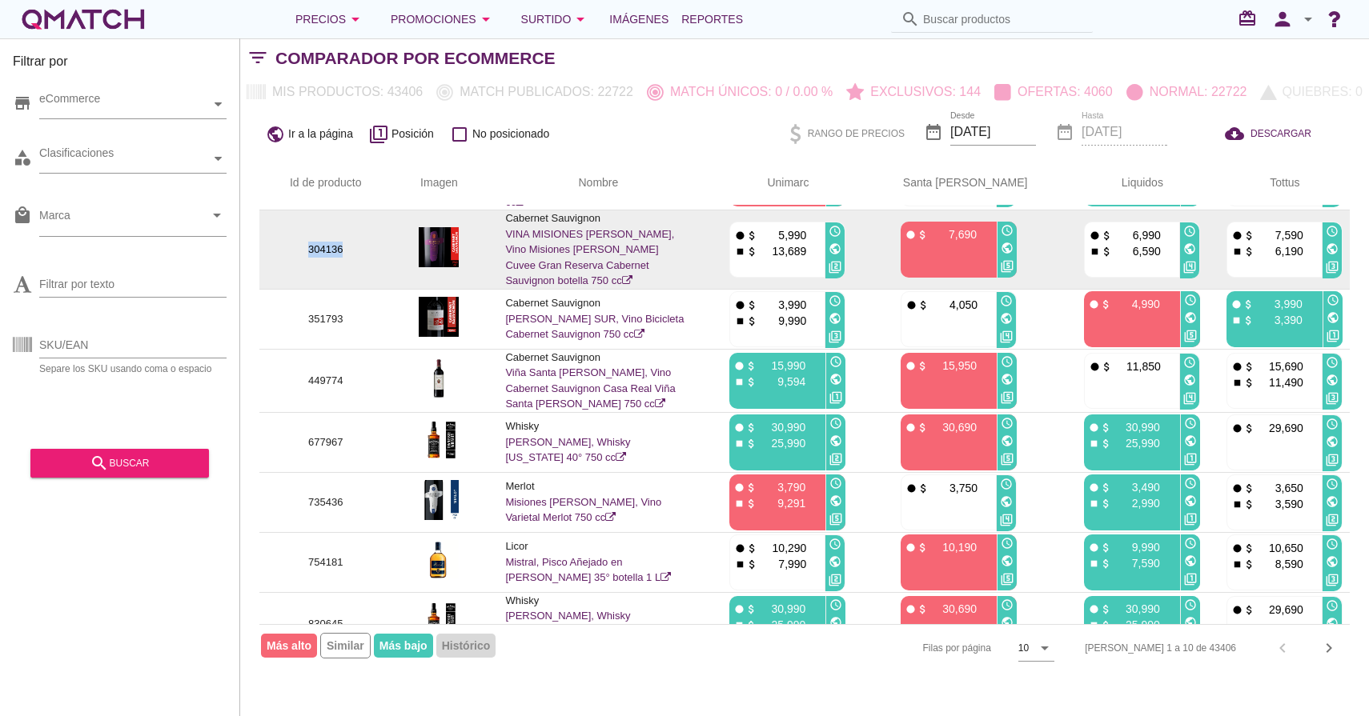
drag, startPoint x: 310, startPoint y: 244, endPoint x: 351, endPoint y: 246, distance: 41.7
click at [351, 246] on p "304136" at bounding box center [326, 250] width 94 height 16
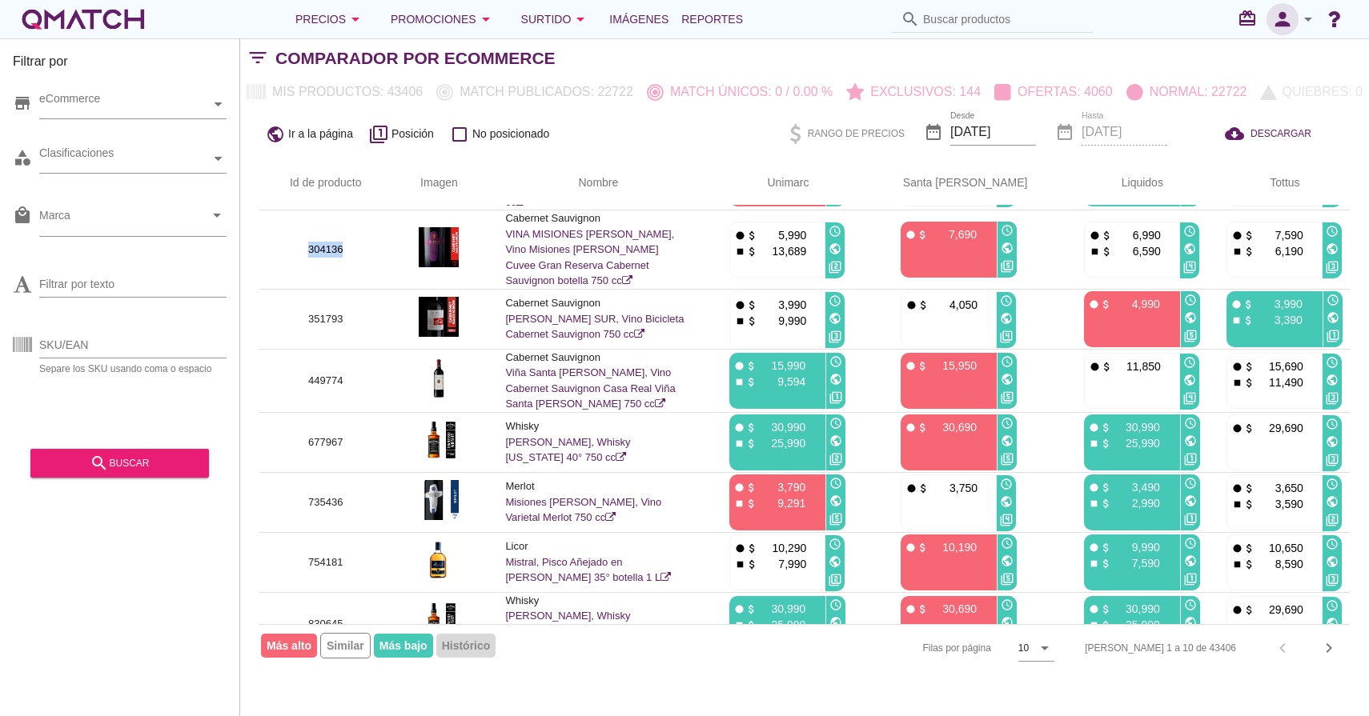
click at [1298, 11] on icon "person" at bounding box center [1282, 19] width 32 height 22
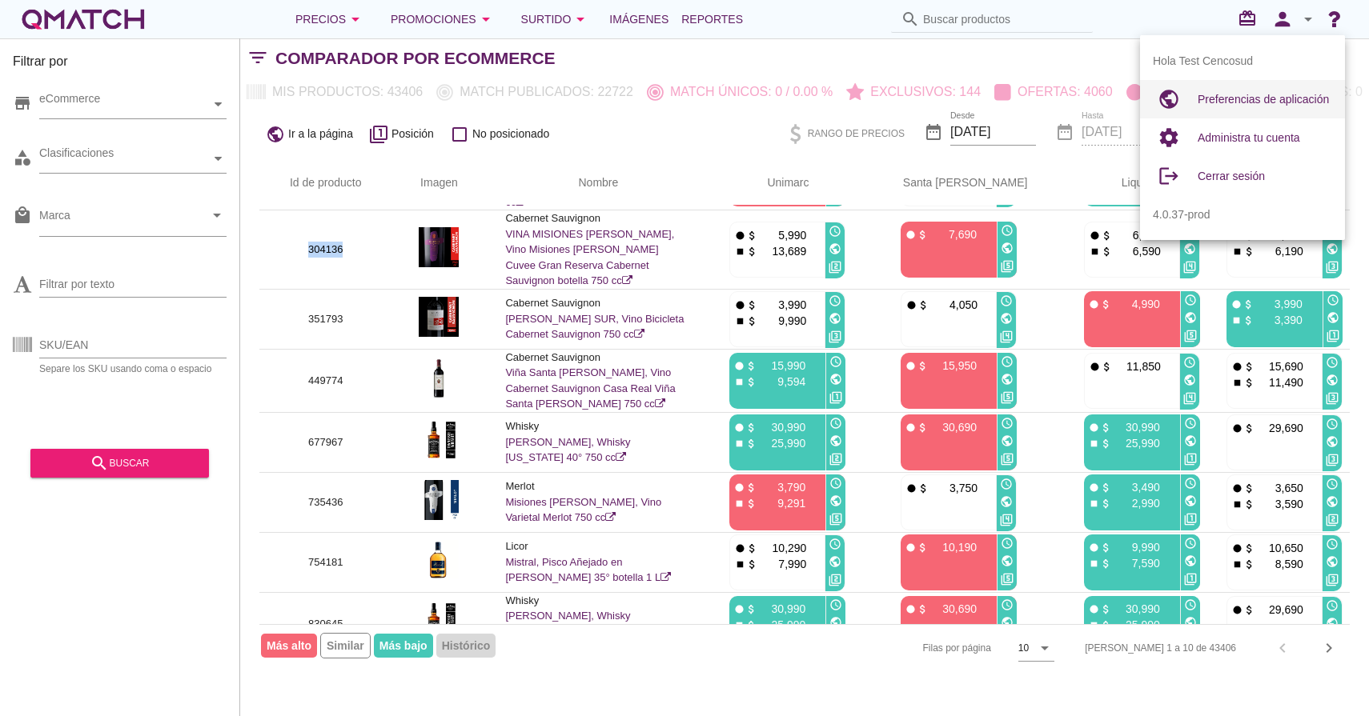
click at [1262, 102] on span "Preferencias de aplicación" at bounding box center [1262, 99] width 131 height 13
radio input "true"
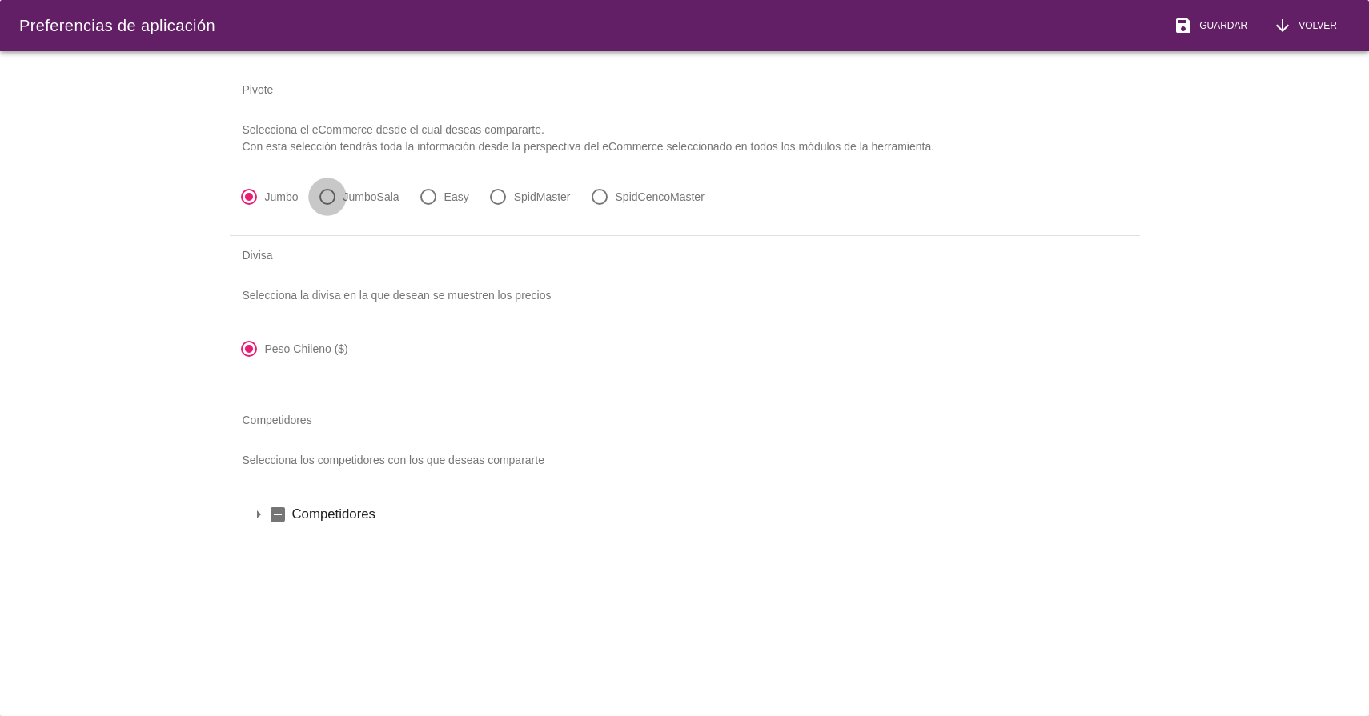
click at [321, 197] on div at bounding box center [327, 196] width 27 height 27
radio input "false"
click at [435, 190] on div at bounding box center [428, 196] width 27 height 27
radio input "false"
radio input "true"
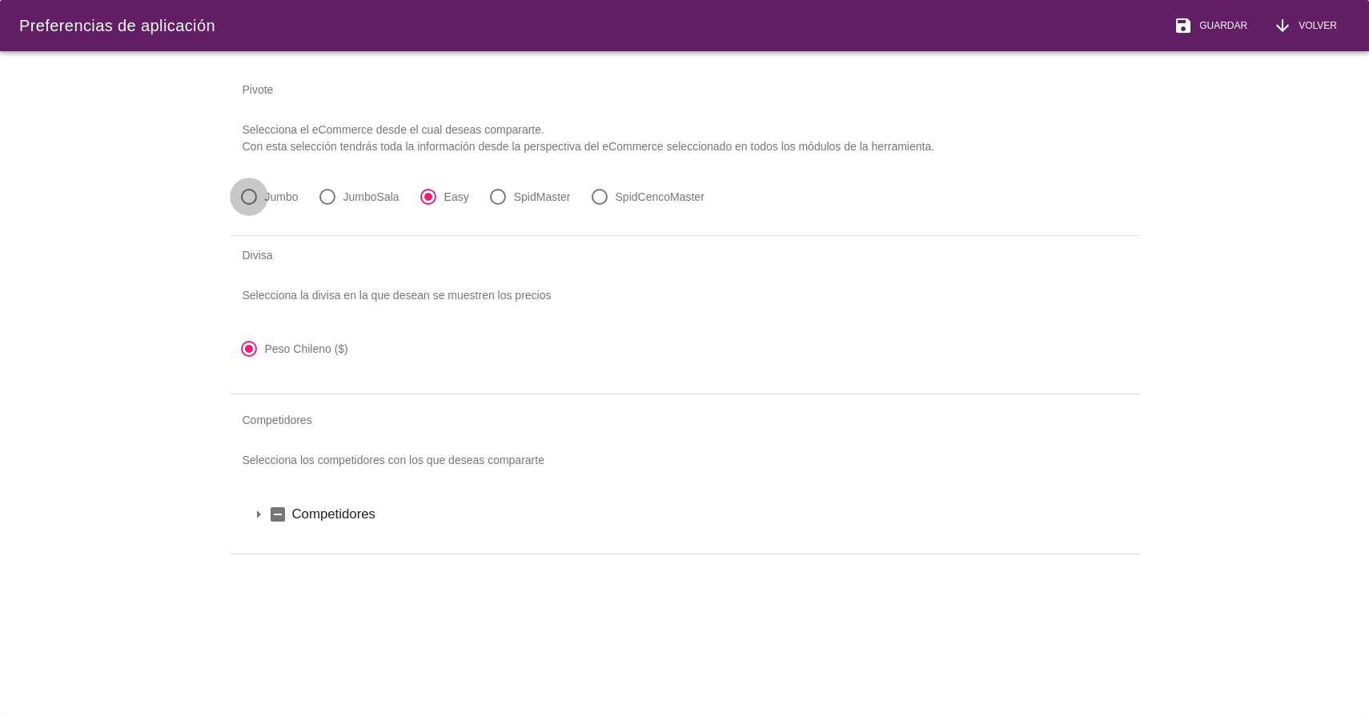
click at [245, 194] on div at bounding box center [248, 196] width 27 height 27
radio input "true"
click at [1310, 32] on span "Volver" at bounding box center [1314, 25] width 45 height 14
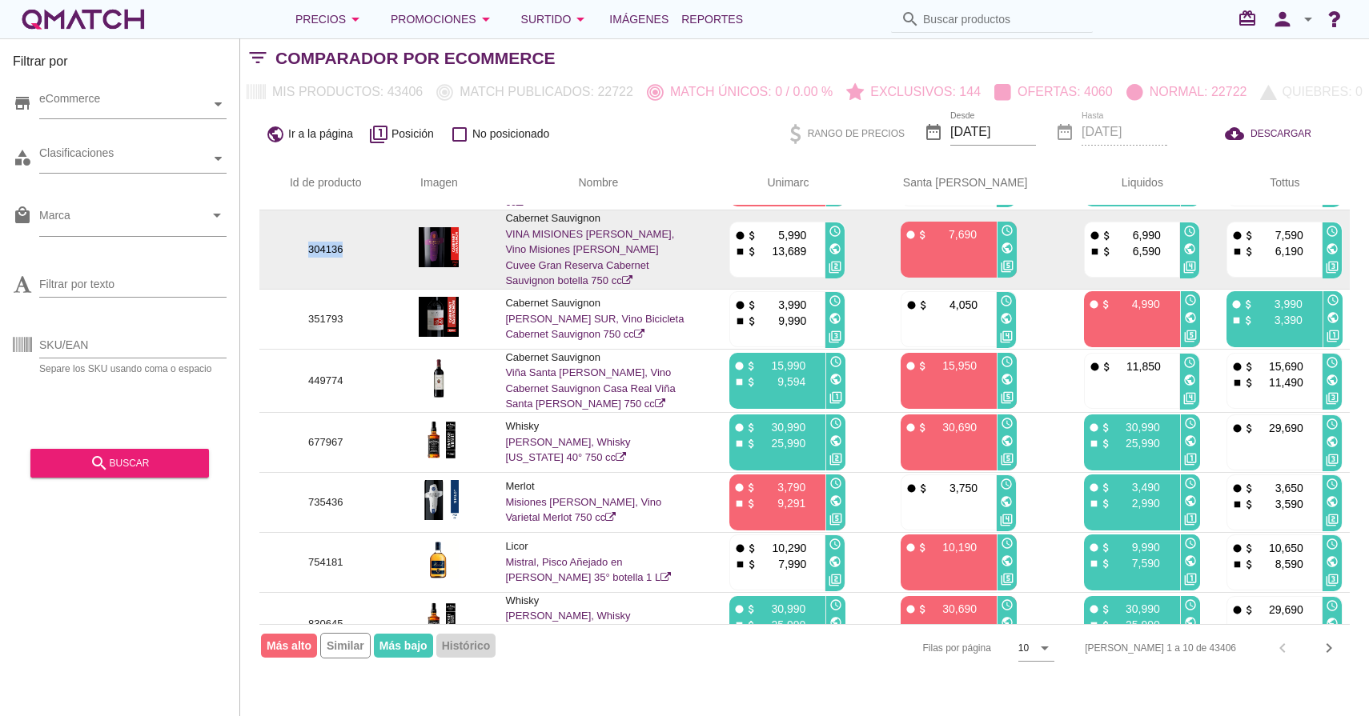
click at [322, 242] on p "304136" at bounding box center [326, 250] width 94 height 16
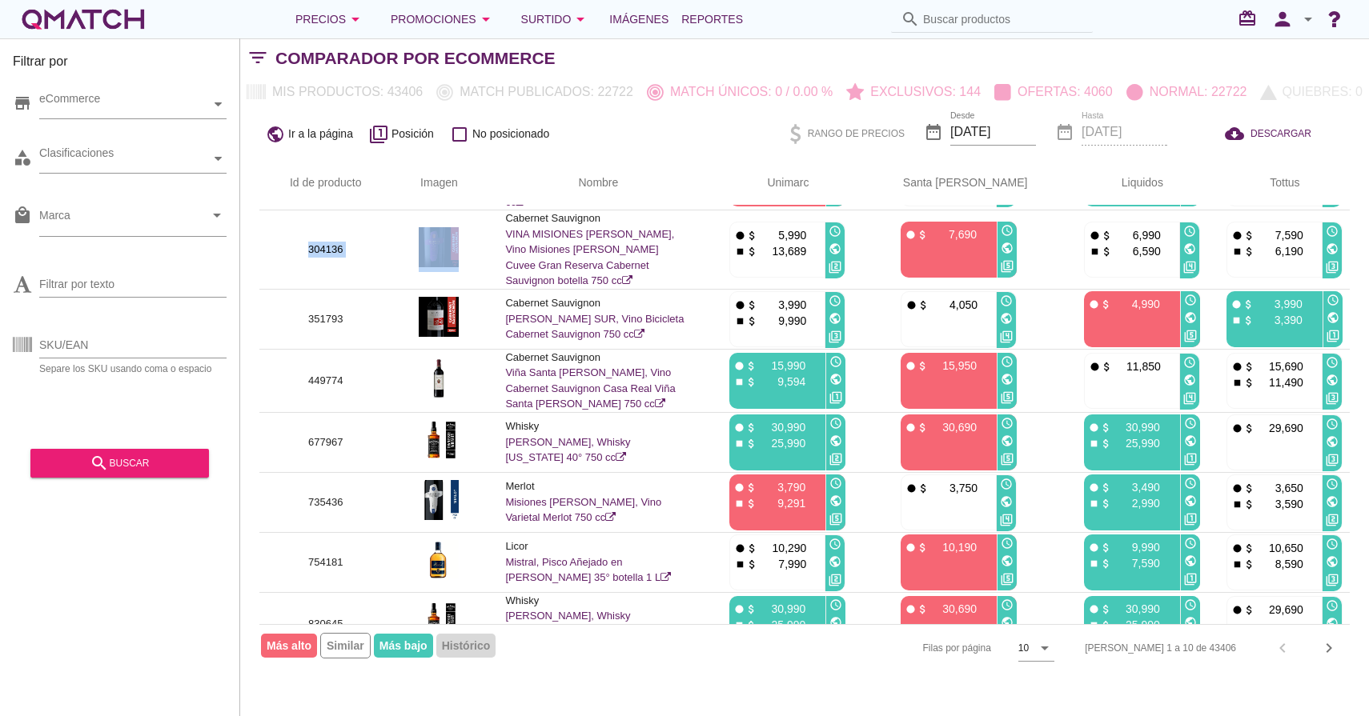
drag, startPoint x: 323, startPoint y: 242, endPoint x: 457, endPoint y: 190, distance: 144.2
click at [323, 242] on p "304136" at bounding box center [326, 250] width 94 height 16
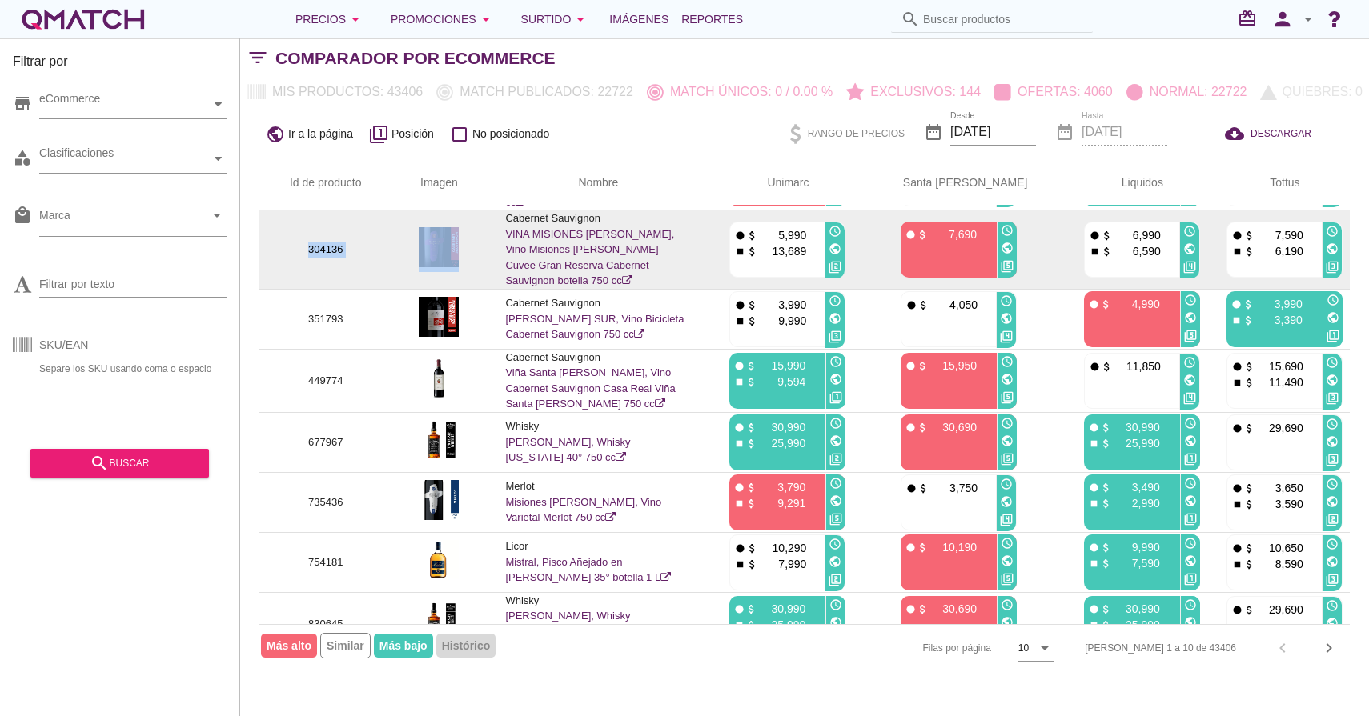
click at [459, 256] on img at bounding box center [439, 247] width 40 height 40
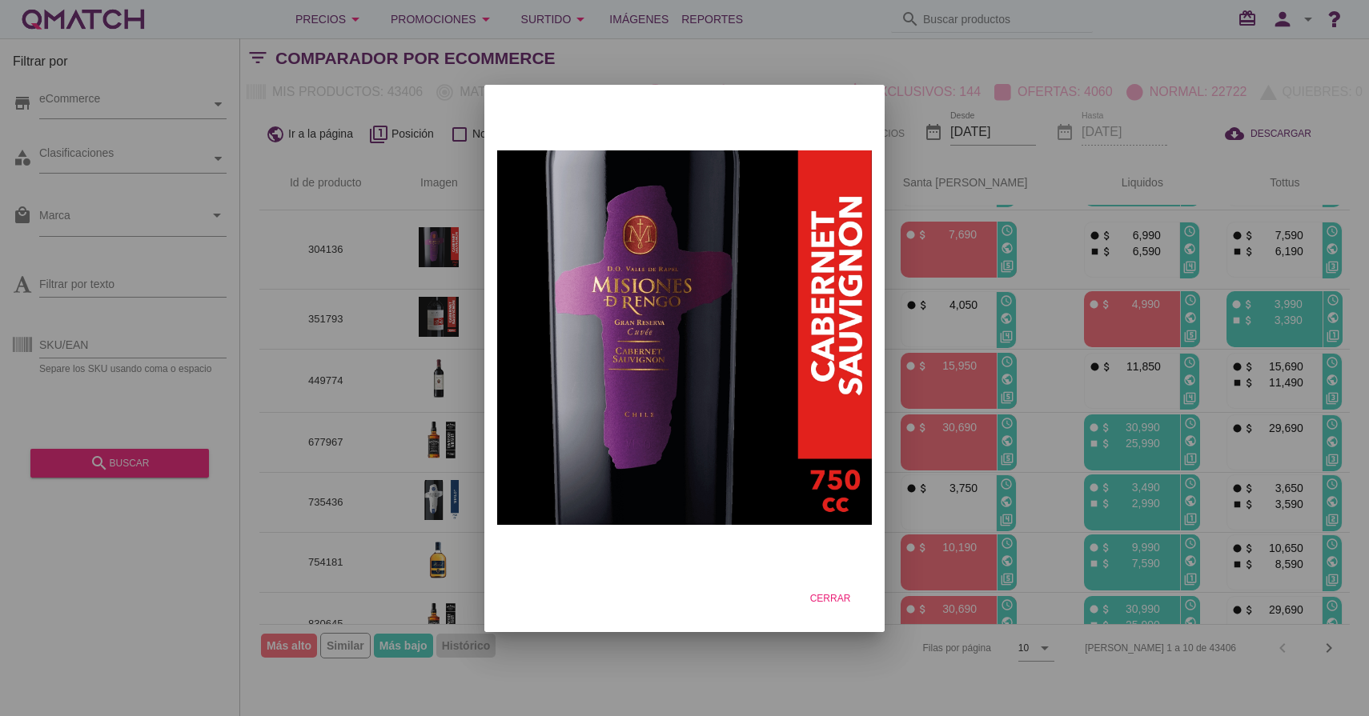
click at [466, 256] on div at bounding box center [684, 358] width 1369 height 716
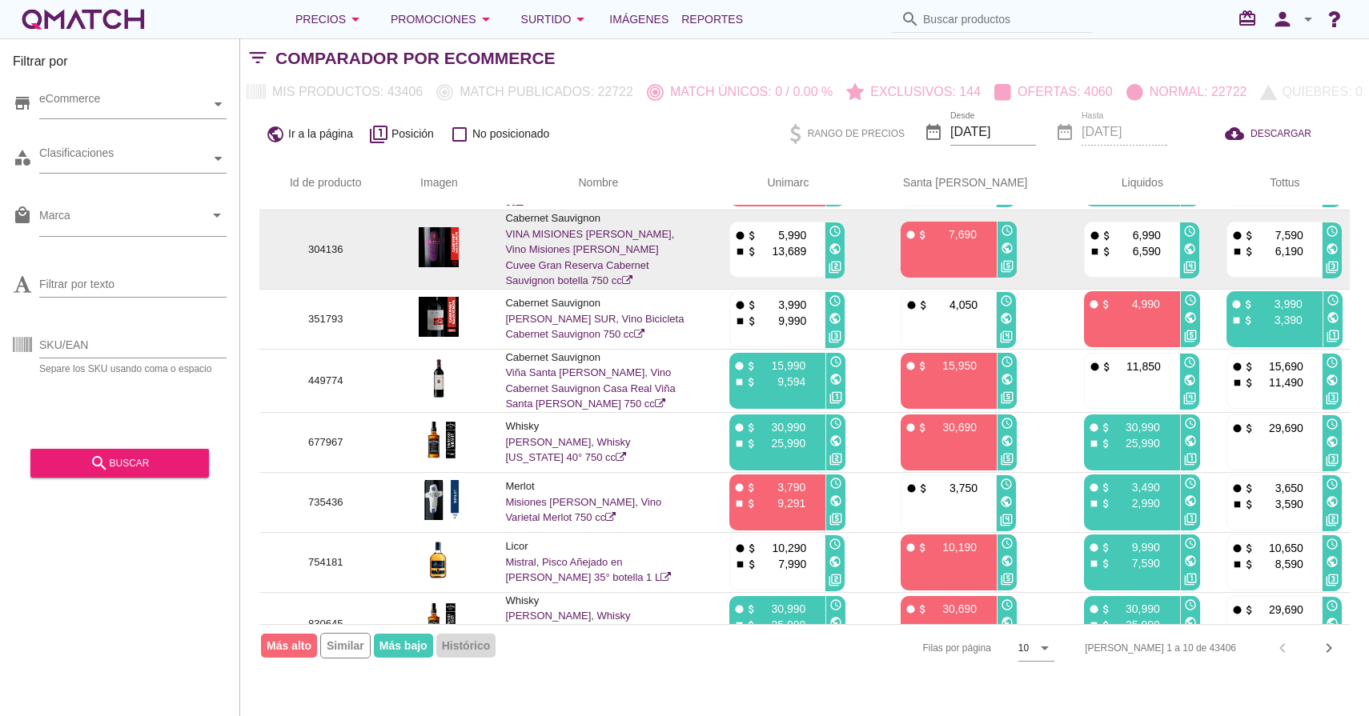
drag, startPoint x: 620, startPoint y: 213, endPoint x: 526, endPoint y: 216, distance: 94.5
click at [526, 216] on p "Cabernet Sauvignon" at bounding box center [598, 219] width 186 height 16
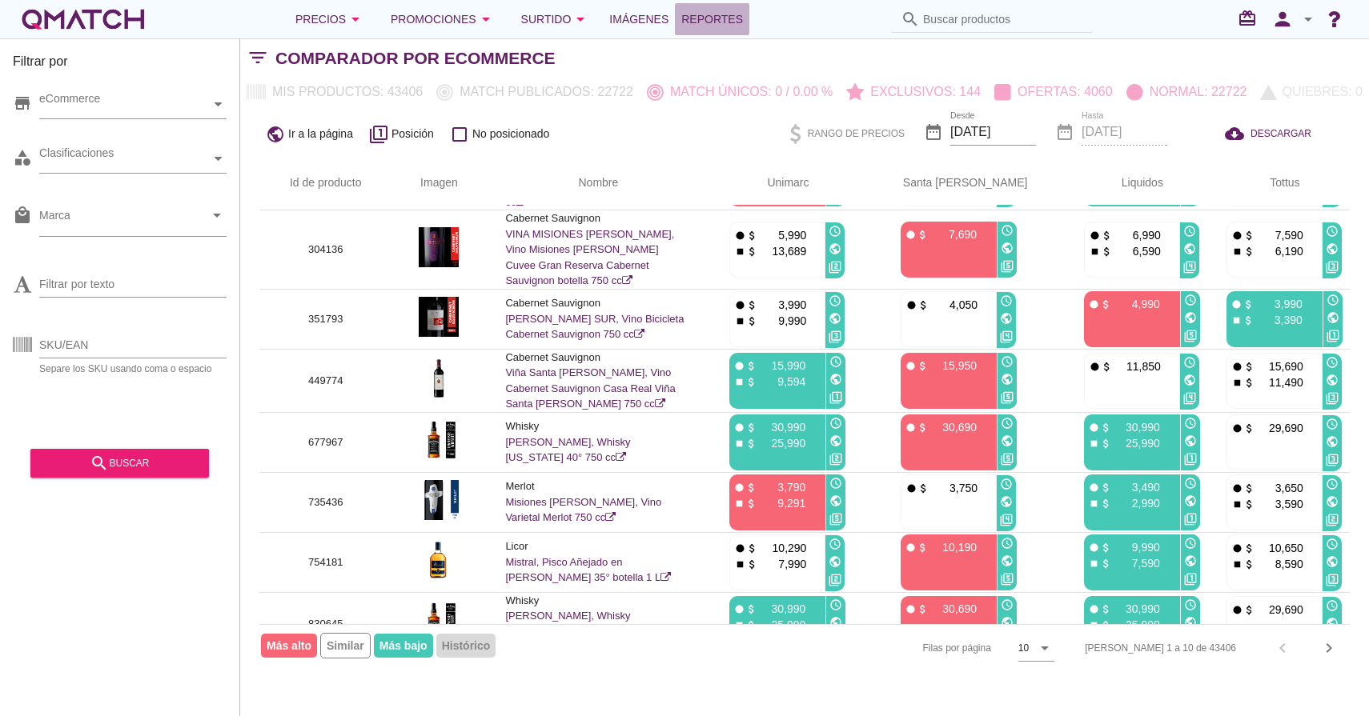
click at [738, 10] on span "Reportes" at bounding box center [712, 19] width 62 height 19
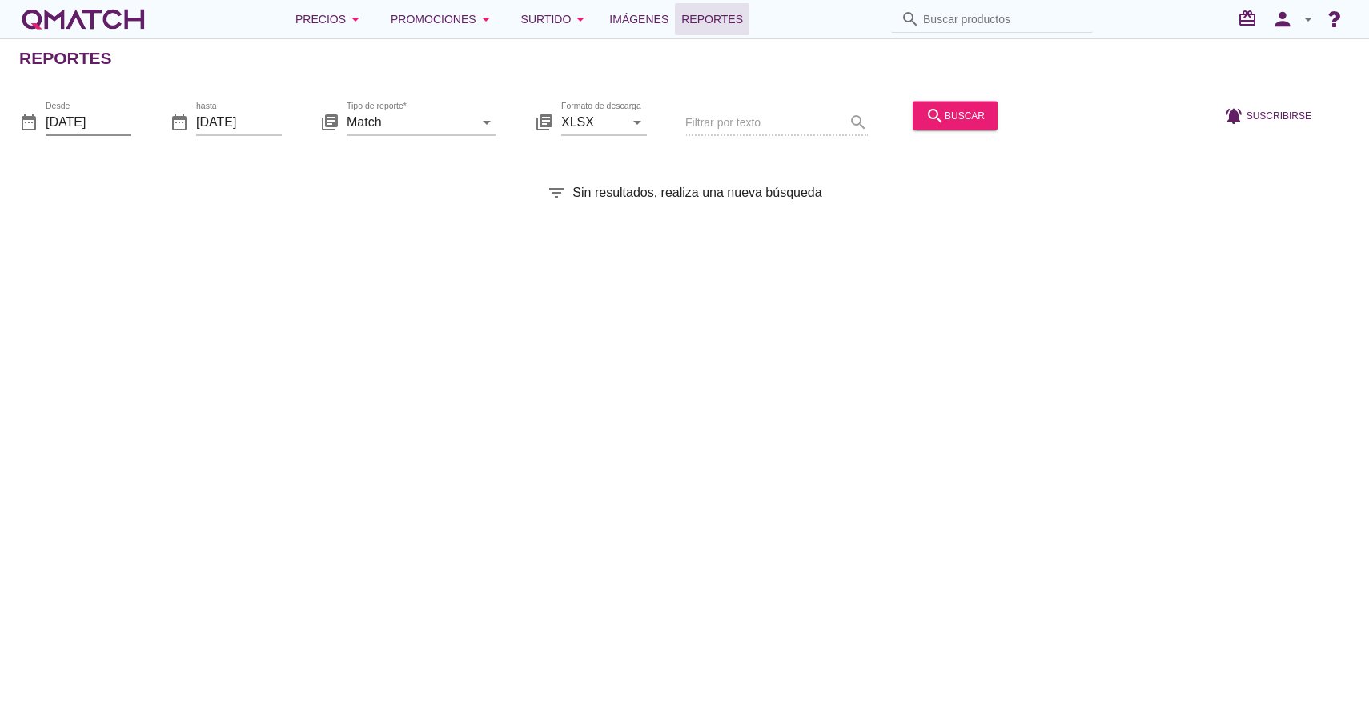
click at [74, 118] on input "2025-09-01" at bounding box center [89, 122] width 86 height 26
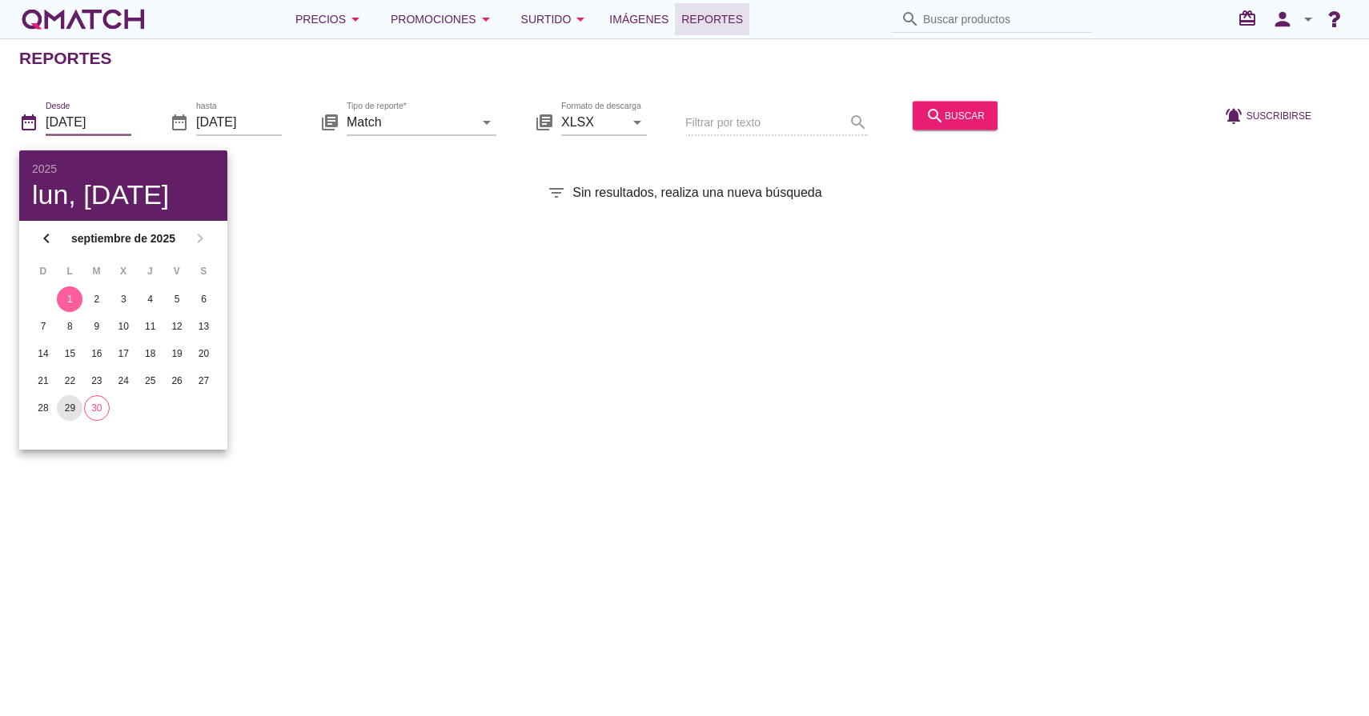
click at [74, 405] on div "29" at bounding box center [70, 408] width 26 height 14
type input "2025-09-29"
drag, startPoint x: 235, startPoint y: 129, endPoint x: 232, endPoint y: 139, distance: 10.9
click at [235, 129] on input "[DATE]" at bounding box center [239, 122] width 86 height 26
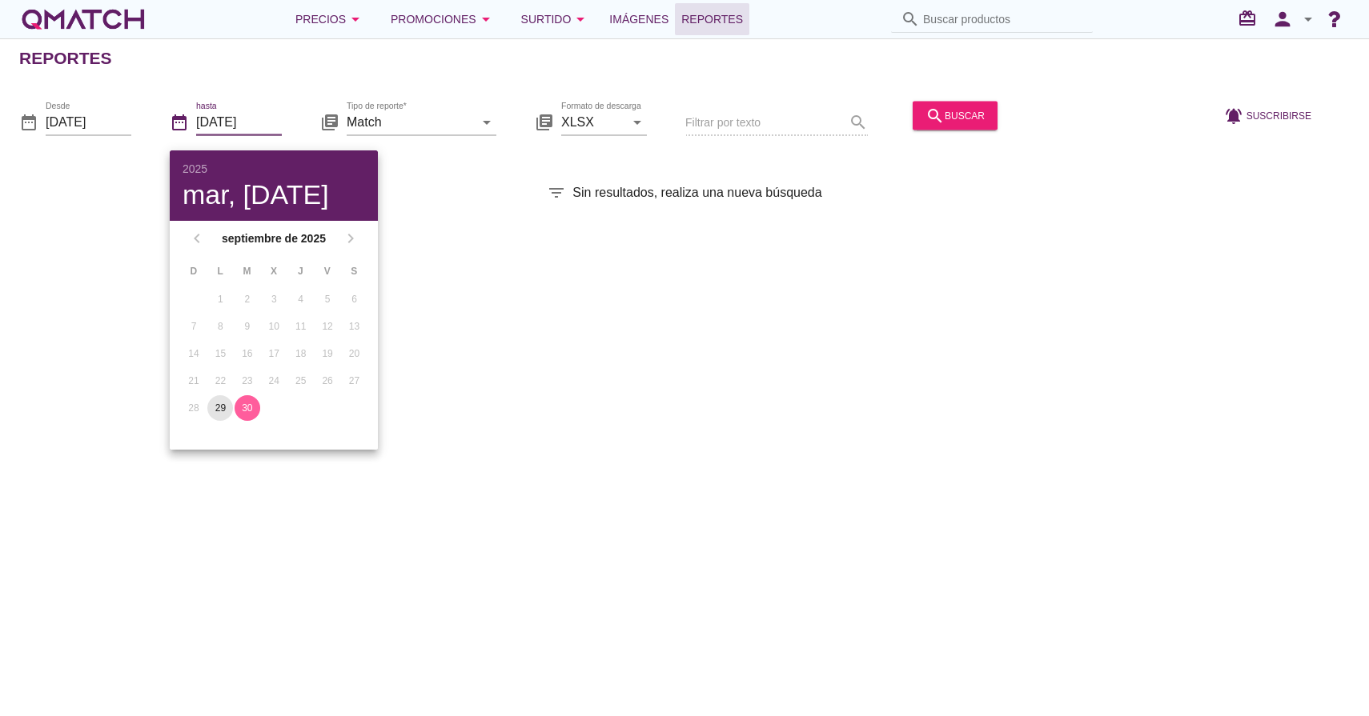
click at [218, 397] on button "29" at bounding box center [220, 408] width 26 height 26
type input "2025-09-29"
drag, startPoint x: 546, startPoint y: 344, endPoint x: 535, endPoint y: 317, distance: 29.4
click at [545, 340] on div "Reportes date_range Desde 2025-09-29 date_range hasta 2025-09-29 library_books …" at bounding box center [684, 377] width 1369 height 678
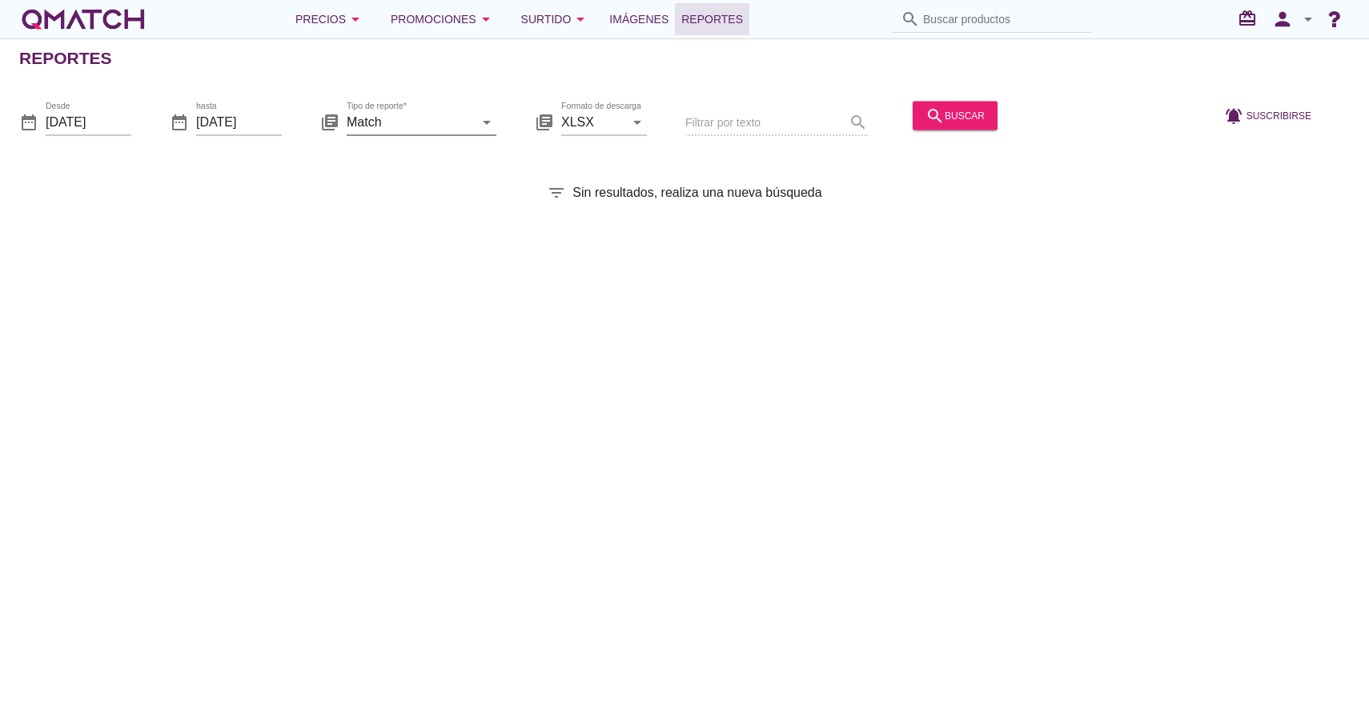
click at [483, 120] on icon "arrow_drop_down" at bounding box center [486, 121] width 19 height 19
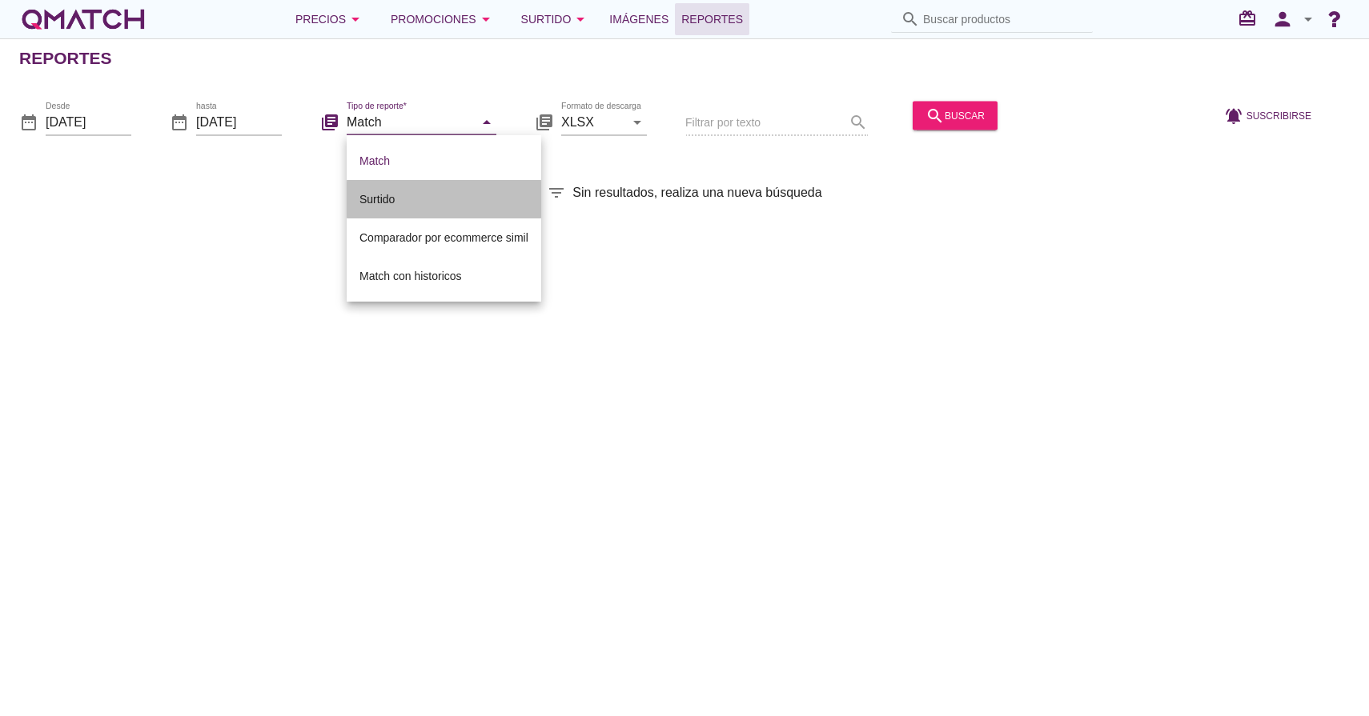
click at [439, 198] on div "Surtido" at bounding box center [443, 199] width 169 height 19
type input "Surtido"
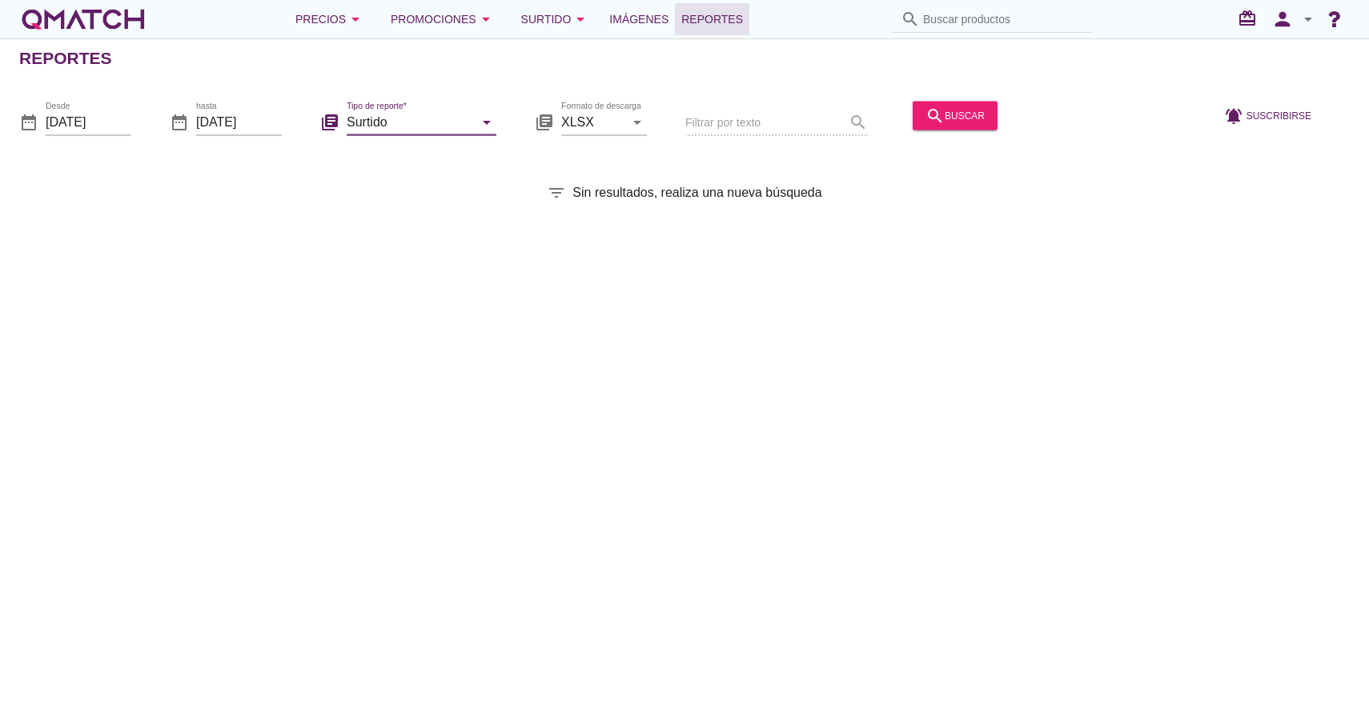
click at [906, 117] on div "search buscar" at bounding box center [955, 123] width 98 height 54
click at [925, 112] on icon "search" at bounding box center [934, 115] width 19 height 19
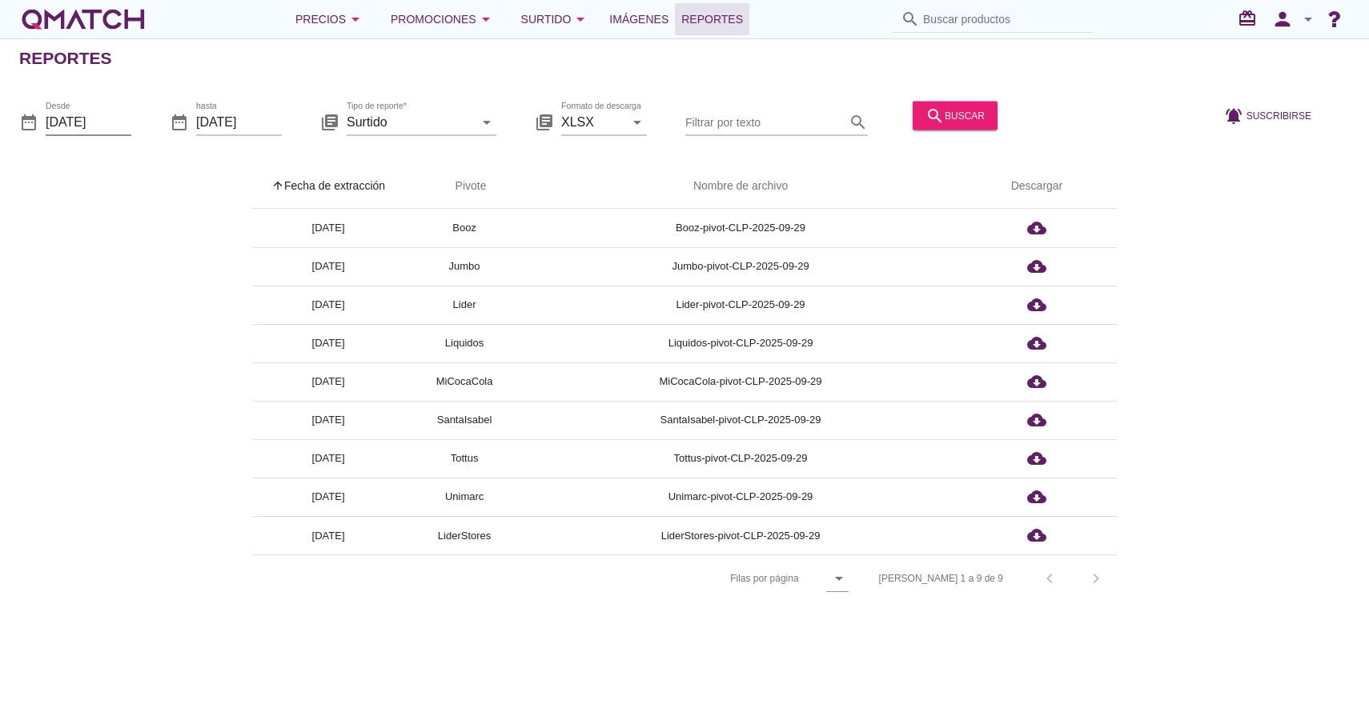
click at [89, 114] on input "2025-09-29" at bounding box center [89, 122] width 86 height 26
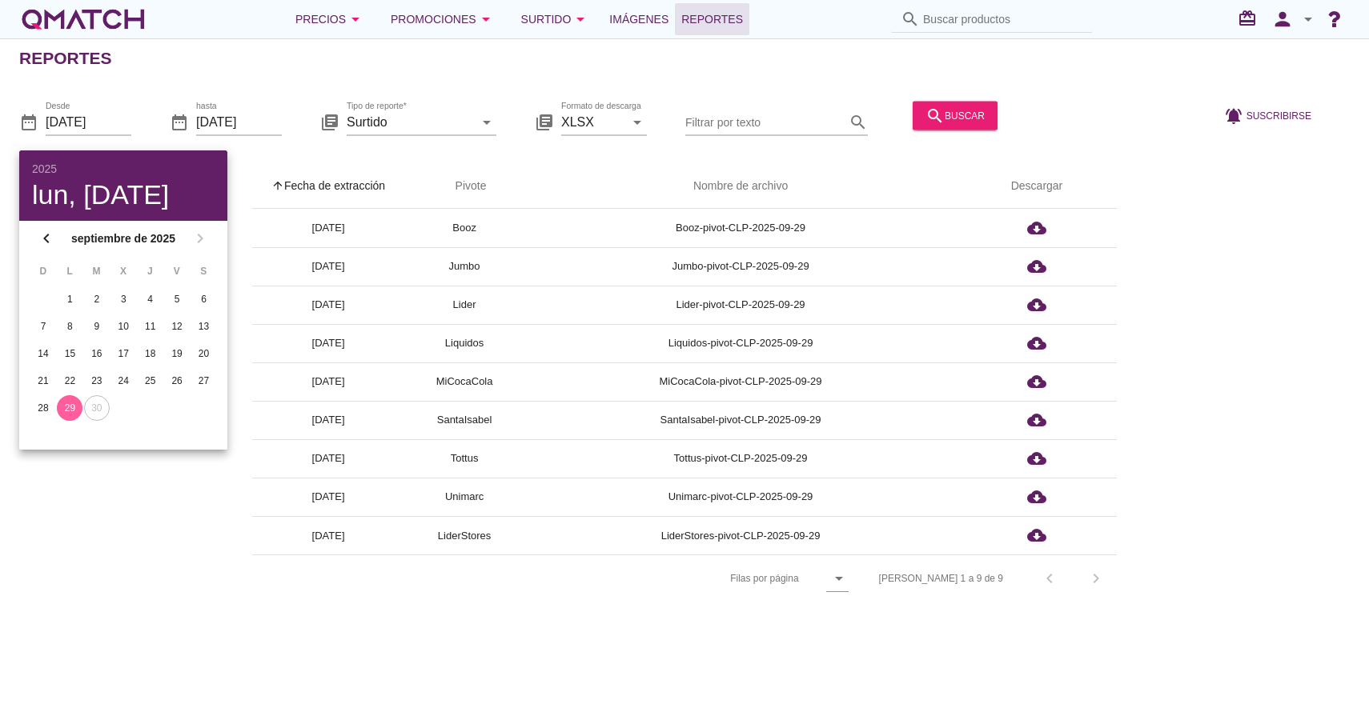
click at [1184, 278] on div "arrow_upward Fecha de extracción arrow_upward Pivote Nombre de archivo Descarga…" at bounding box center [684, 383] width 1330 height 439
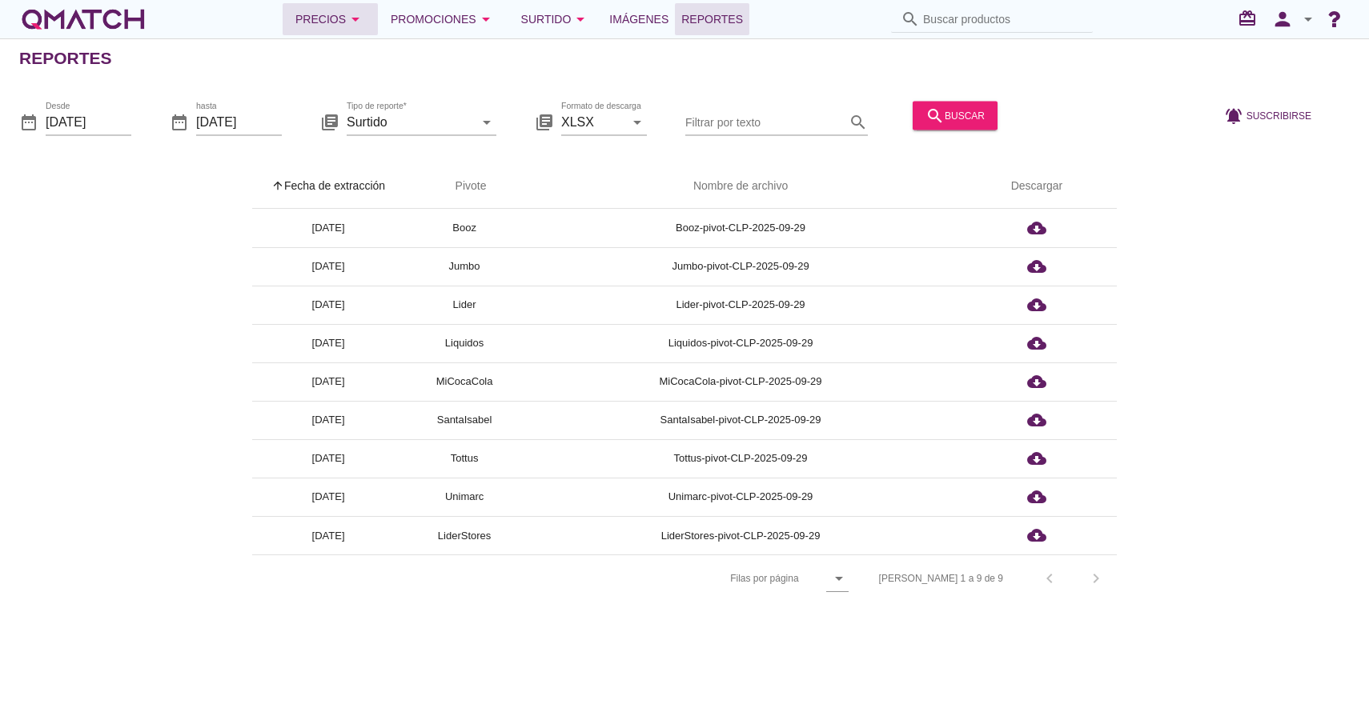
click at [365, 11] on icon "arrow_drop_down" at bounding box center [355, 19] width 19 height 19
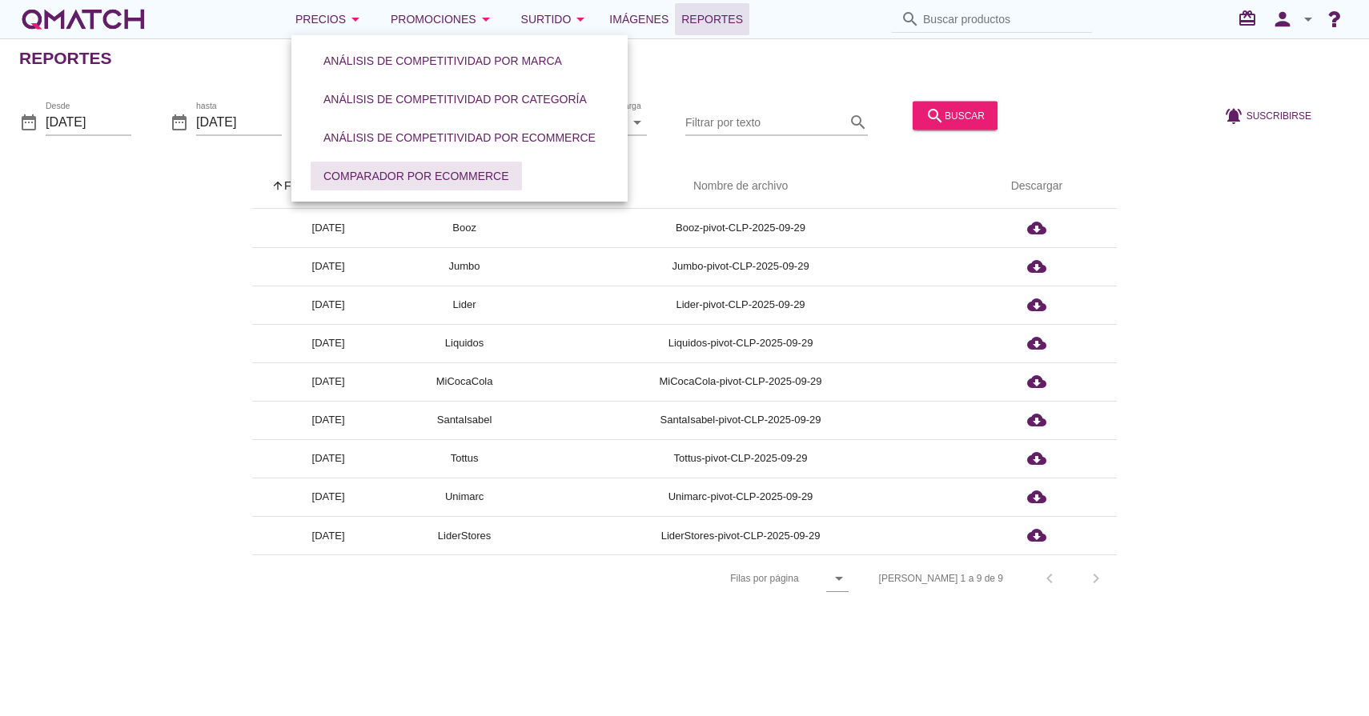
click at [392, 175] on div "Comparador por eCommerce" at bounding box center [416, 176] width 186 height 17
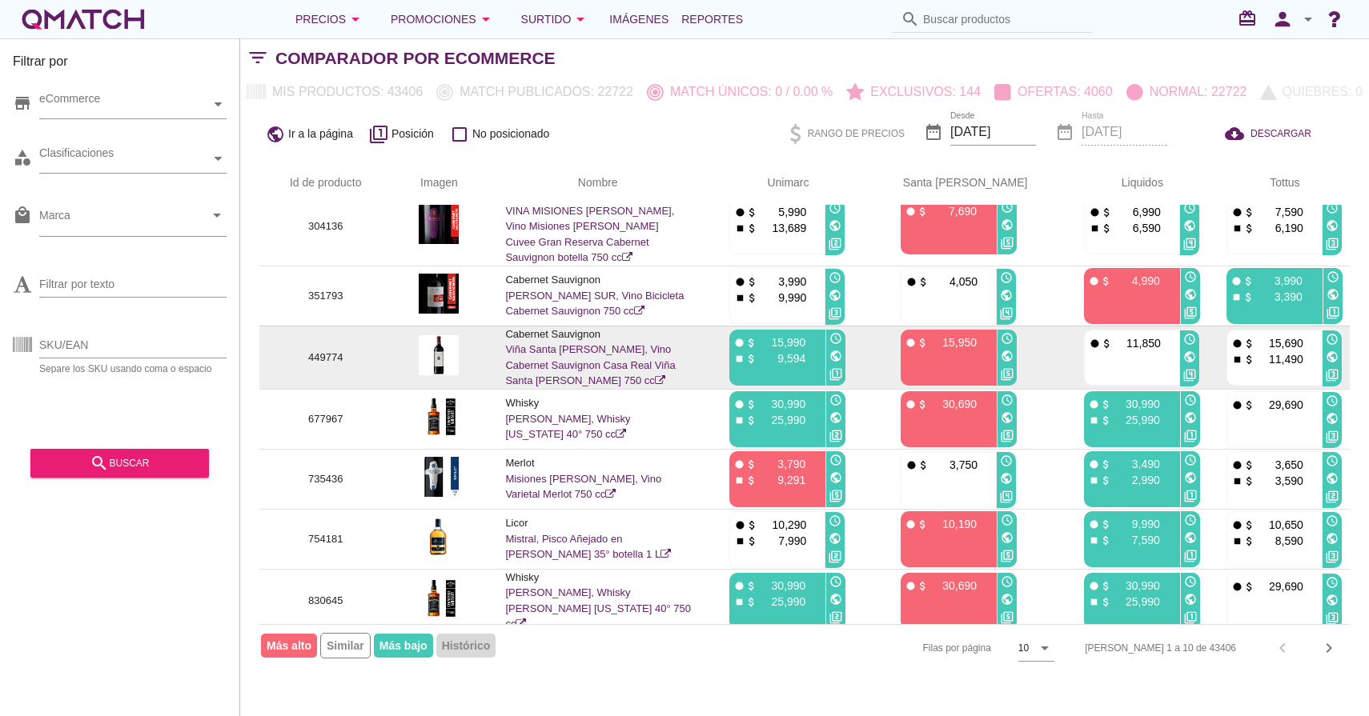
scroll to position [207, 0]
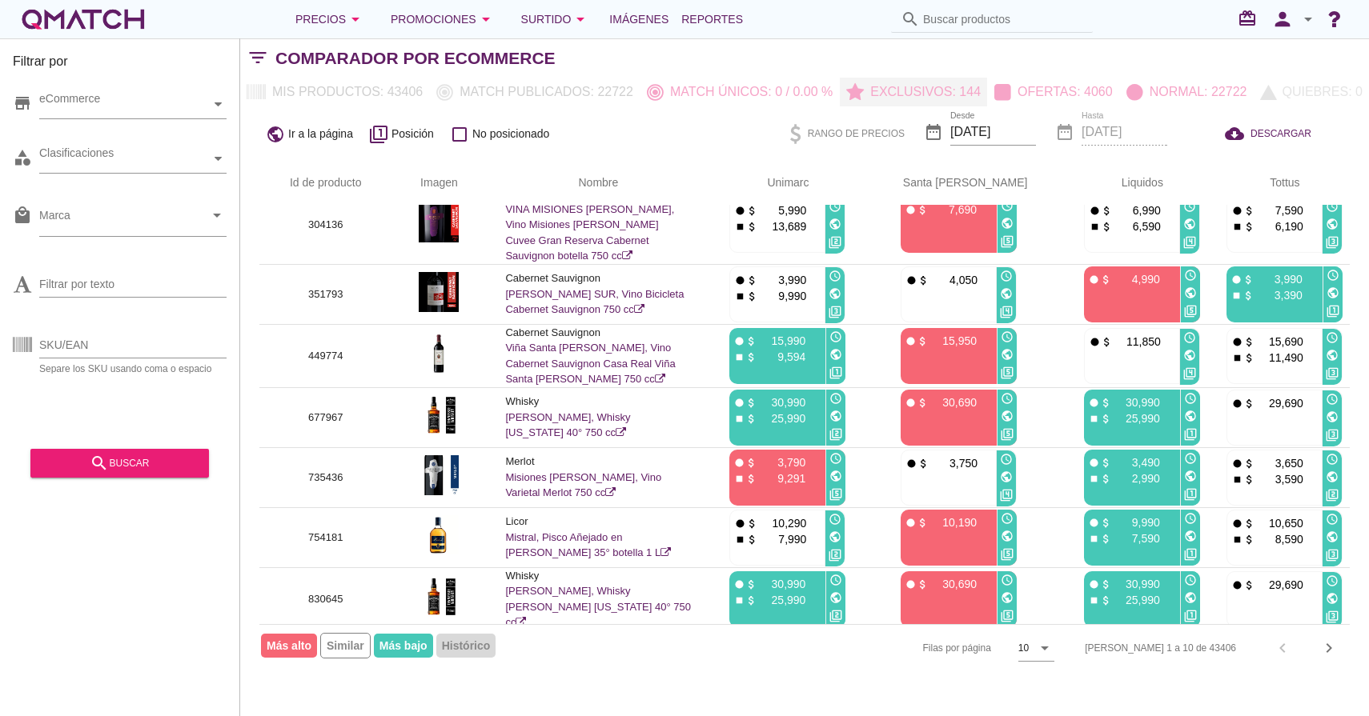
click at [935, 90] on p "Exclusivos: 144" at bounding box center [922, 91] width 117 height 19
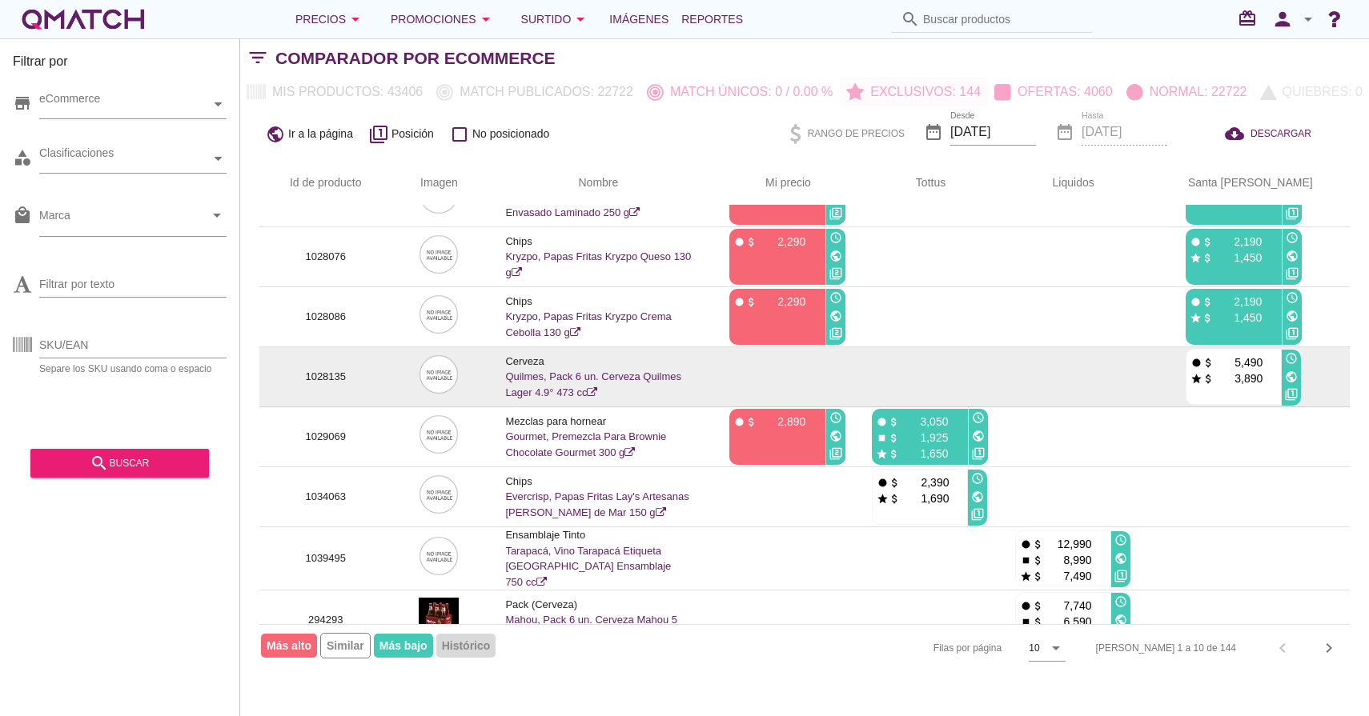
scroll to position [181, 0]
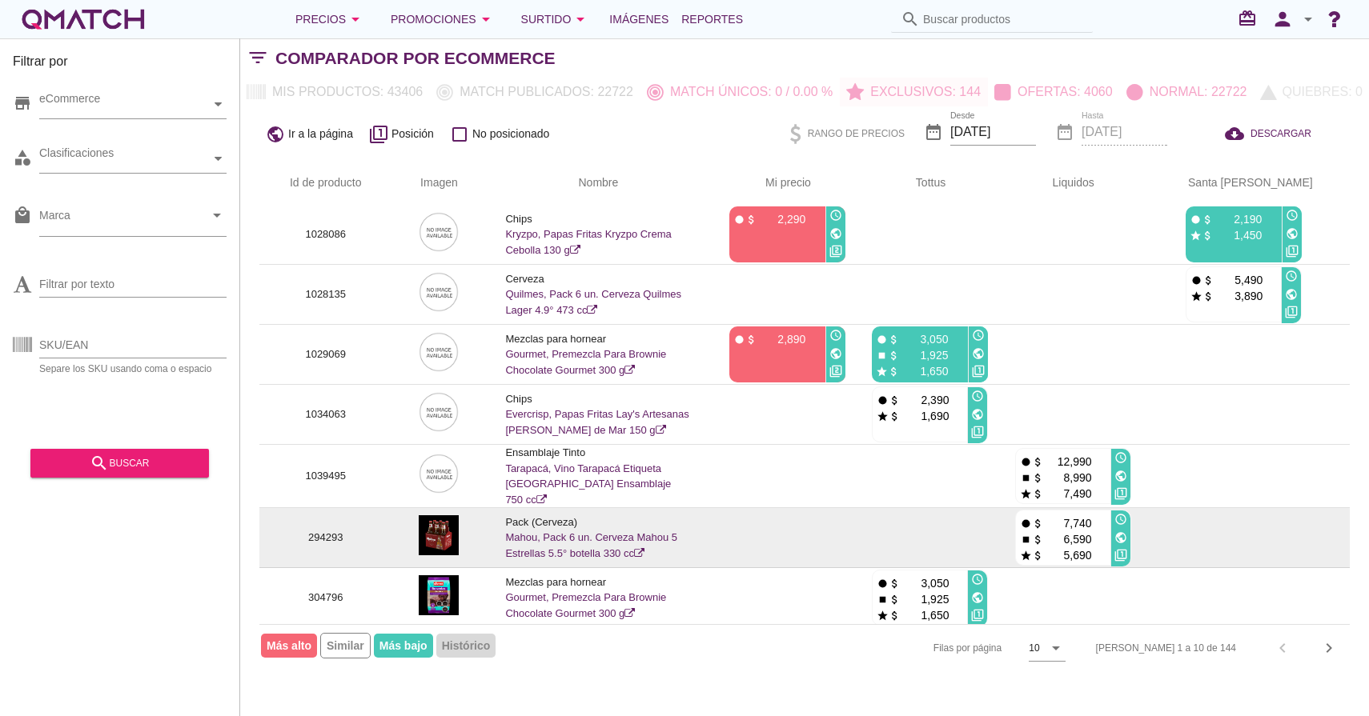
drag, startPoint x: 1144, startPoint y: 553, endPoint x: 1069, endPoint y: 520, distance: 81.7
click at [1069, 520] on div "fiber_manual_record attach_money 7,740 stop attach_money 6,590 star attach_mone…" at bounding box center [1062, 539] width 93 height 56
click at [1105, 531] on div "stop attach_money 6,590" at bounding box center [1062, 539] width 85 height 16
drag, startPoint x: 1137, startPoint y: 519, endPoint x: 1061, endPoint y: 517, distance: 76.1
click at [1061, 517] on div "fiber_manual_record attach_money 7,740 stop attach_money 6,590 star attach_mone…" at bounding box center [1062, 539] width 93 height 56
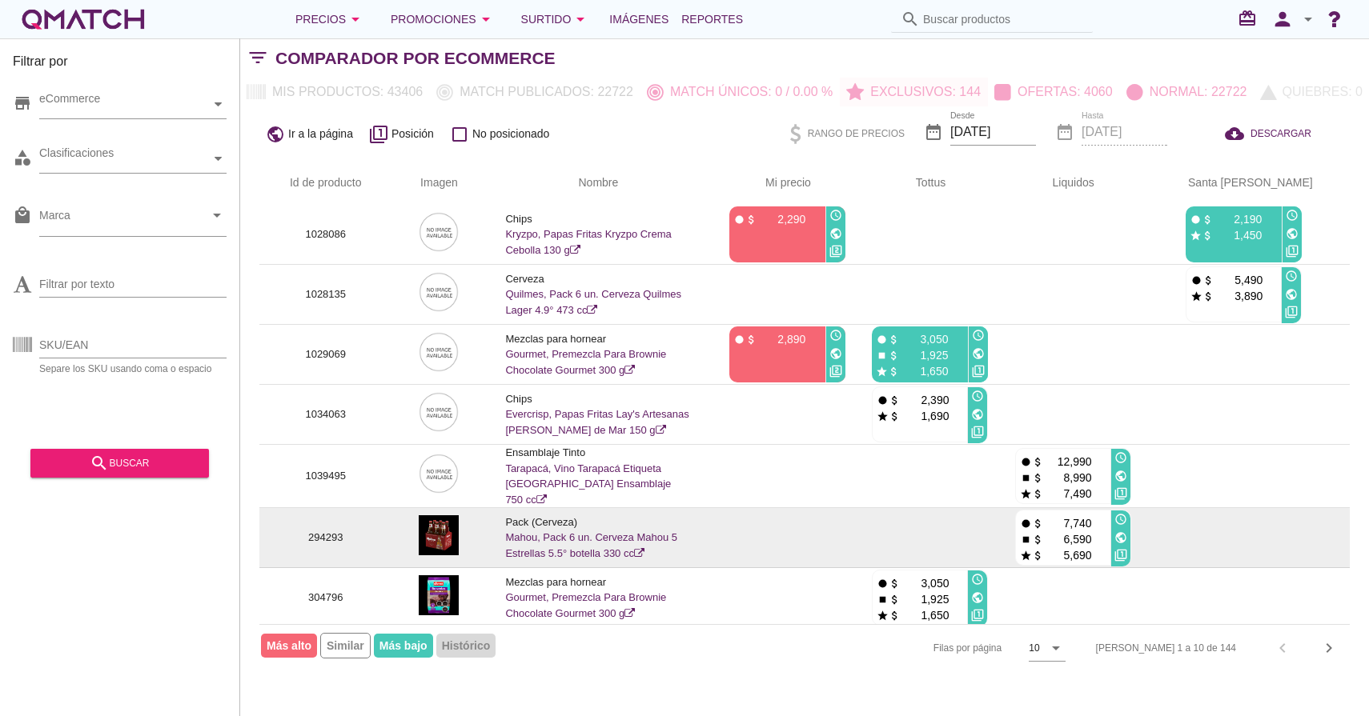
drag, startPoint x: 1135, startPoint y: 535, endPoint x: 1063, endPoint y: 533, distance: 72.1
click at [1063, 533] on div "stop attach_money 6,590" at bounding box center [1062, 539] width 85 height 16
drag, startPoint x: 1138, startPoint y: 553, endPoint x: 1066, endPoint y: 553, distance: 72.0
click at [1066, 552] on div "star attach_money 5,690" at bounding box center [1062, 555] width 85 height 16
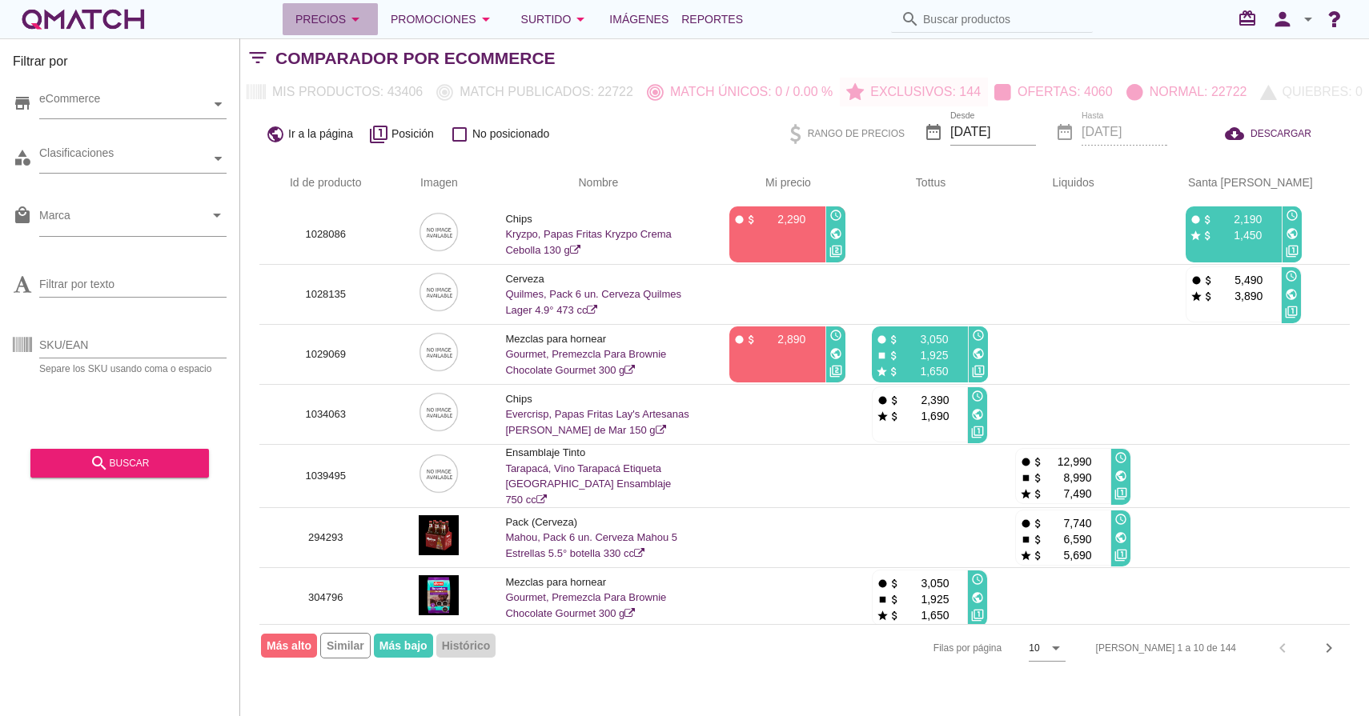
click at [364, 15] on icon "arrow_drop_down" at bounding box center [355, 19] width 19 height 19
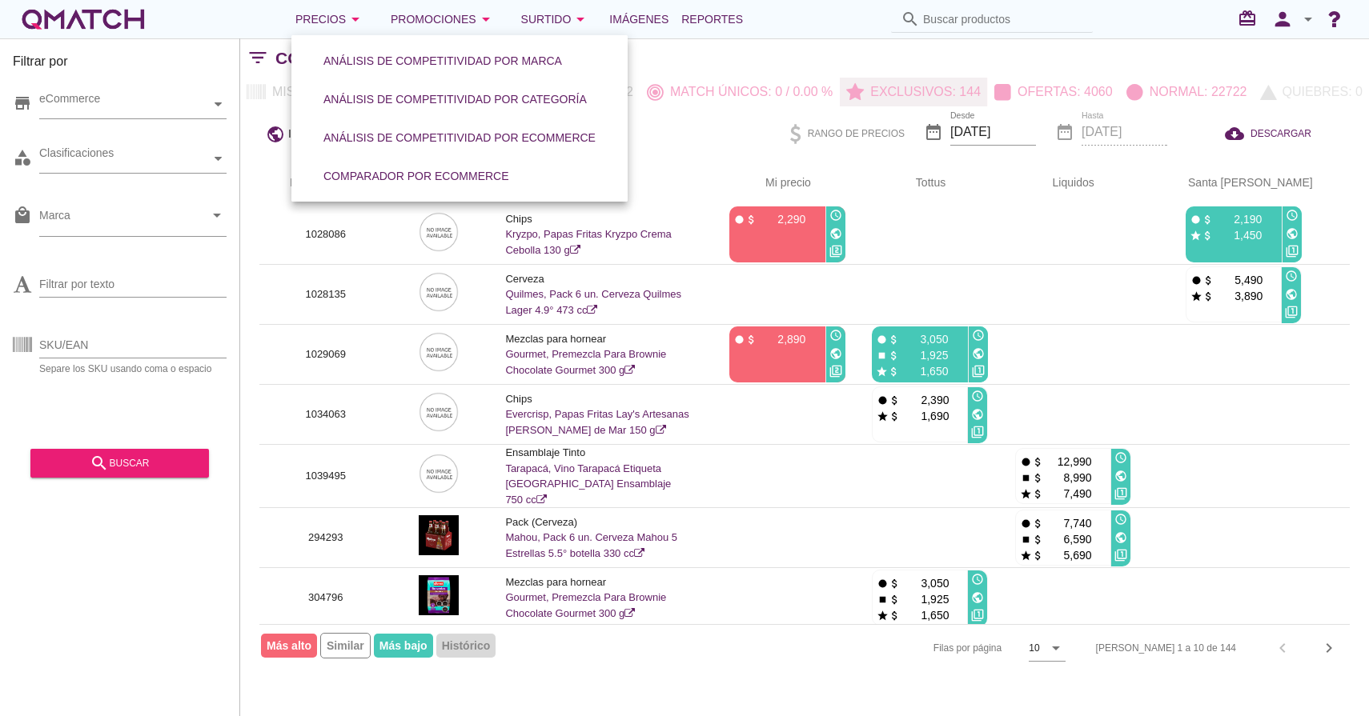
drag, startPoint x: 858, startPoint y: 77, endPoint x: 868, endPoint y: 79, distance: 9.9
click at [858, 77] on div "Comparador por eCommerce" at bounding box center [821, 58] width 1093 height 38
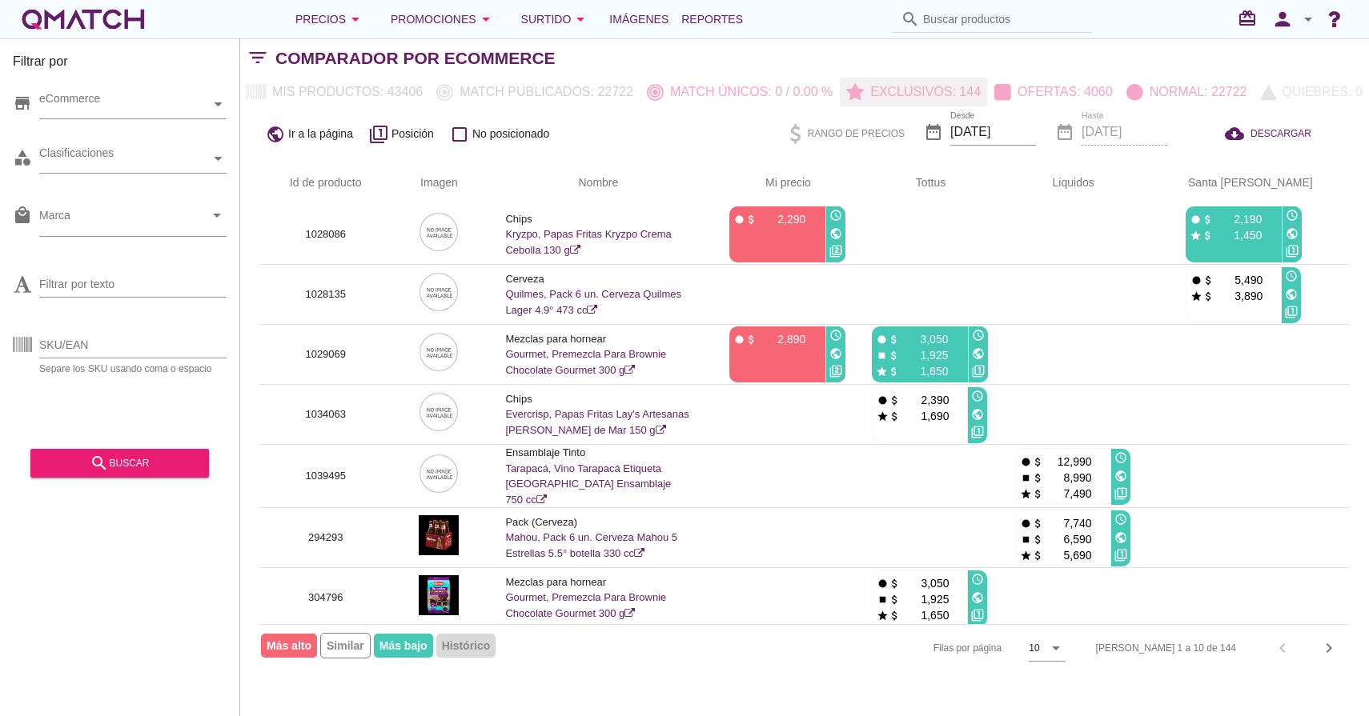
click at [897, 85] on p "Exclusivos: 144" at bounding box center [922, 91] width 117 height 19
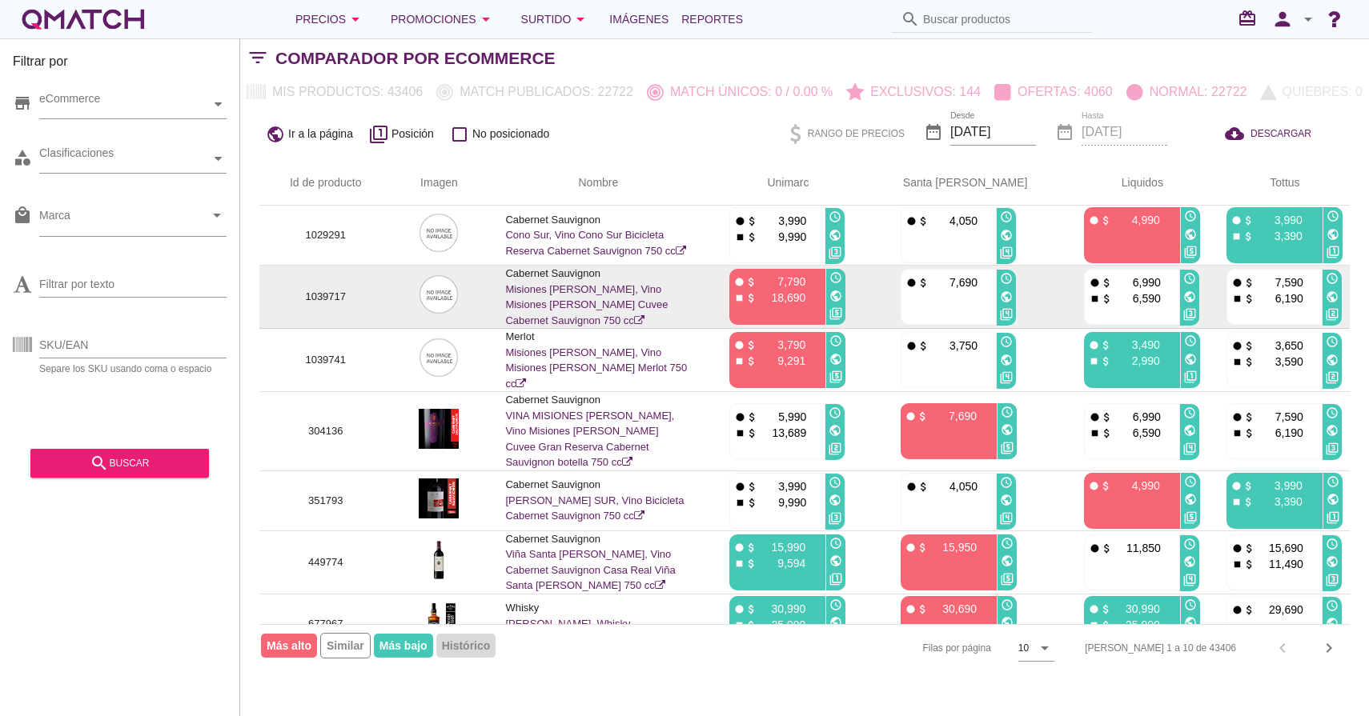
scroll to position [207, 0]
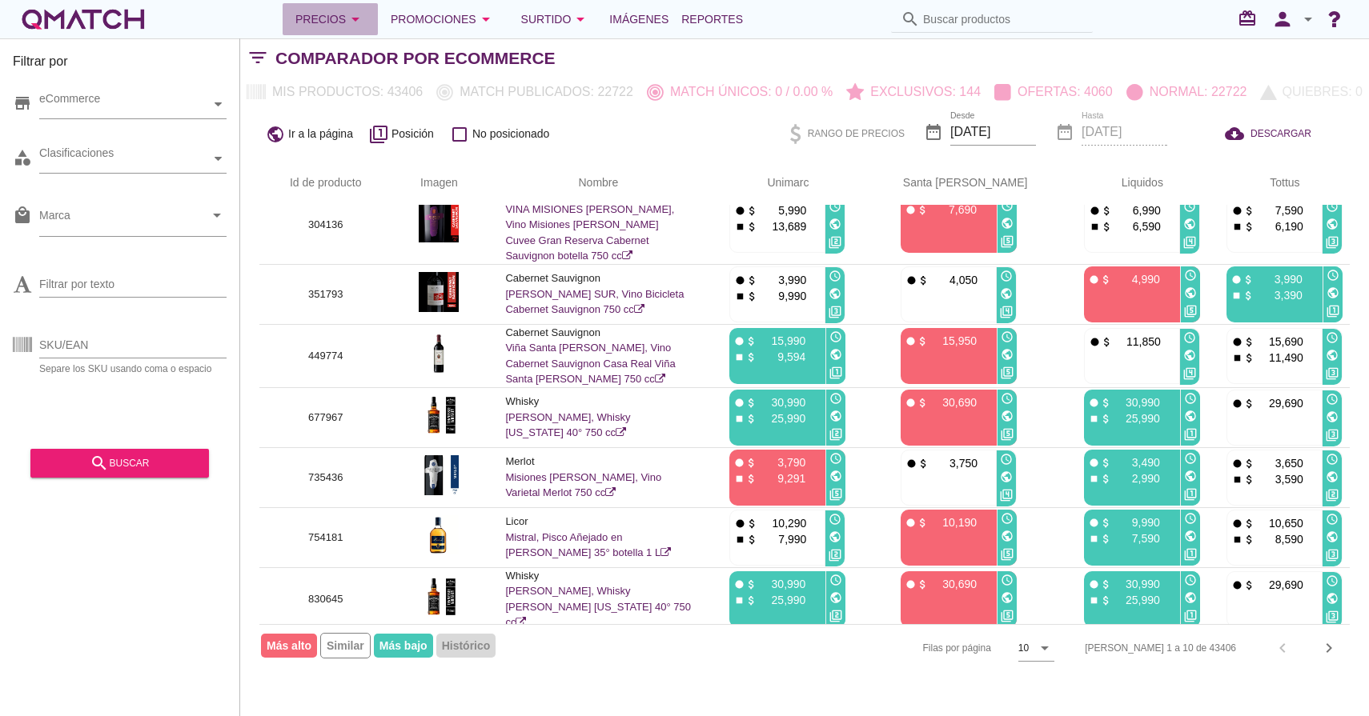
click at [357, 14] on icon "arrow_drop_down" at bounding box center [355, 19] width 19 height 19
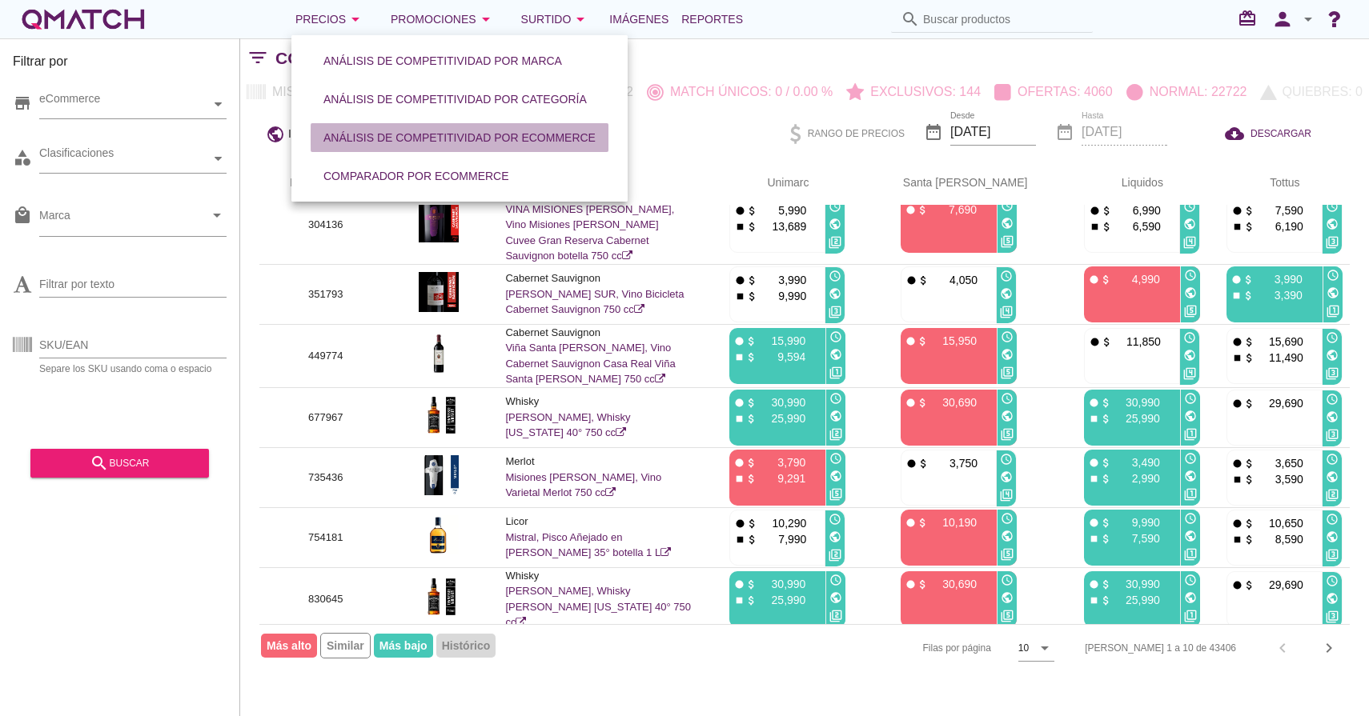
click at [460, 130] on div "Análisis de competitividad por eCommerce" at bounding box center [459, 138] width 272 height 17
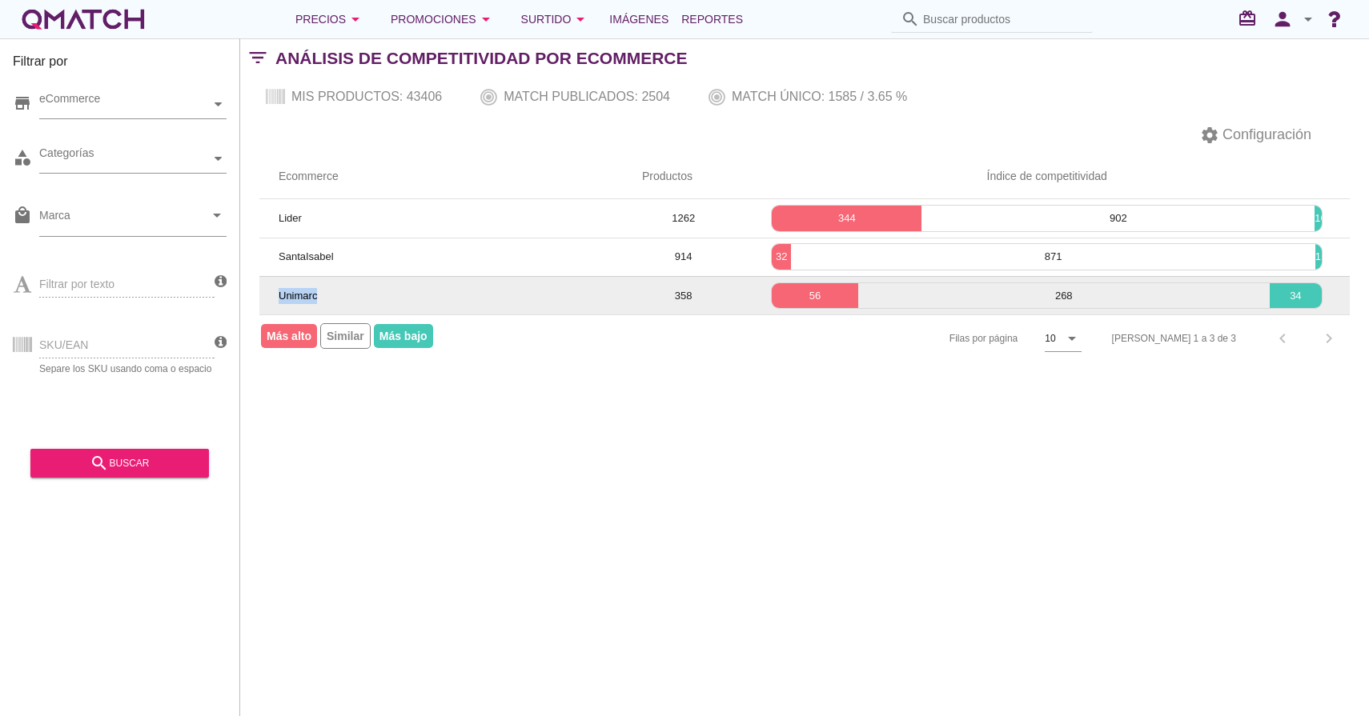
drag, startPoint x: 326, startPoint y: 295, endPoint x: 276, endPoint y: 295, distance: 49.6
click at [276, 295] on td "Unimarc" at bounding box center [440, 295] width 363 height 38
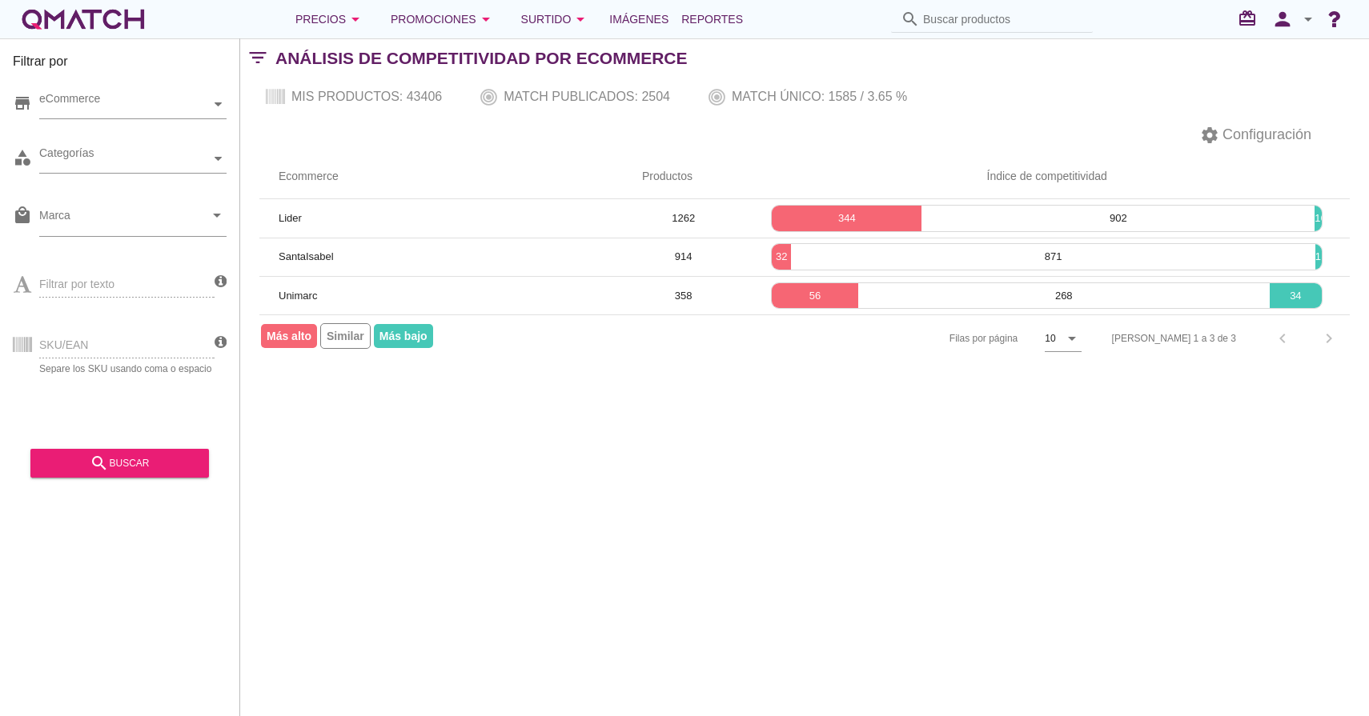
click at [563, 459] on div "Filtrar por store eCommerce category Categorías local_mall Marca arrow_drop_dow…" at bounding box center [804, 377] width 1129 height 678
click at [1240, 136] on span "Configuración" at bounding box center [1265, 135] width 92 height 22
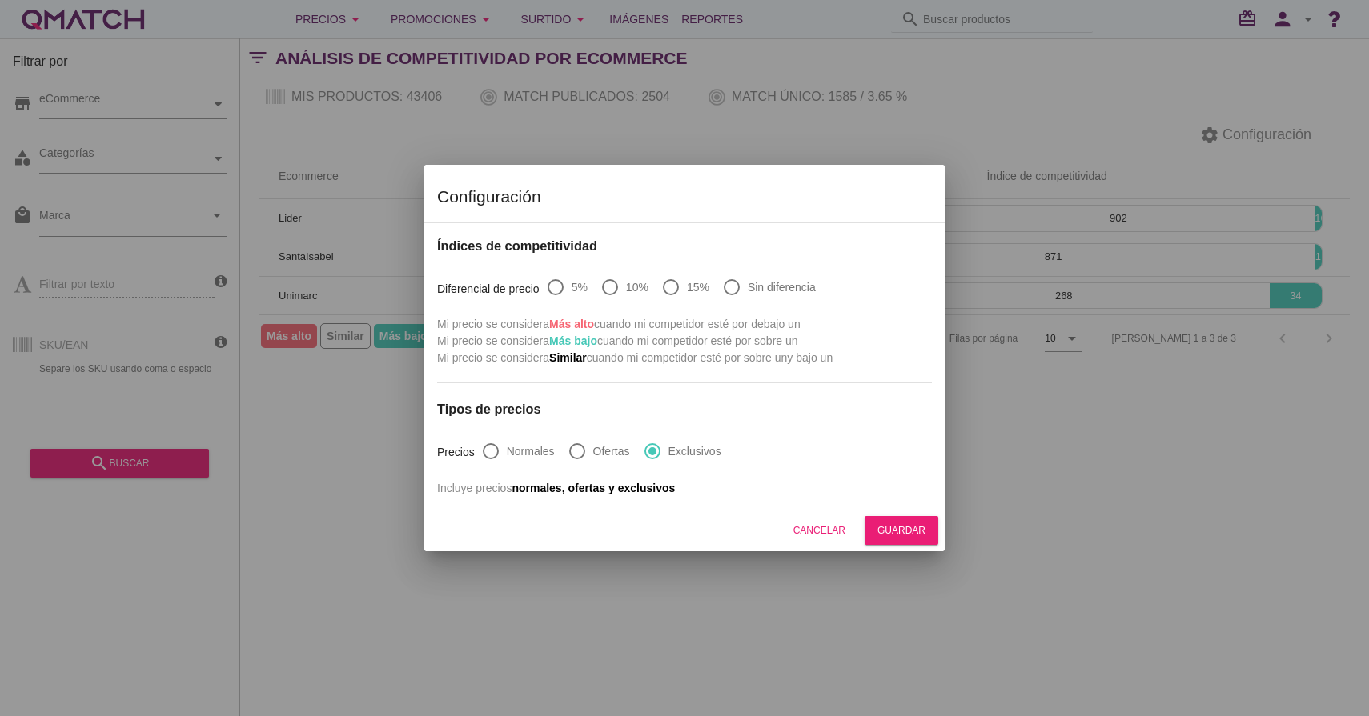
click at [763, 290] on label "Sin diferencia" at bounding box center [782, 287] width 68 height 16
radio input "true"
click at [668, 285] on div at bounding box center [670, 287] width 27 height 27
radio input "true"
click at [617, 286] on div at bounding box center [609, 287] width 27 height 27
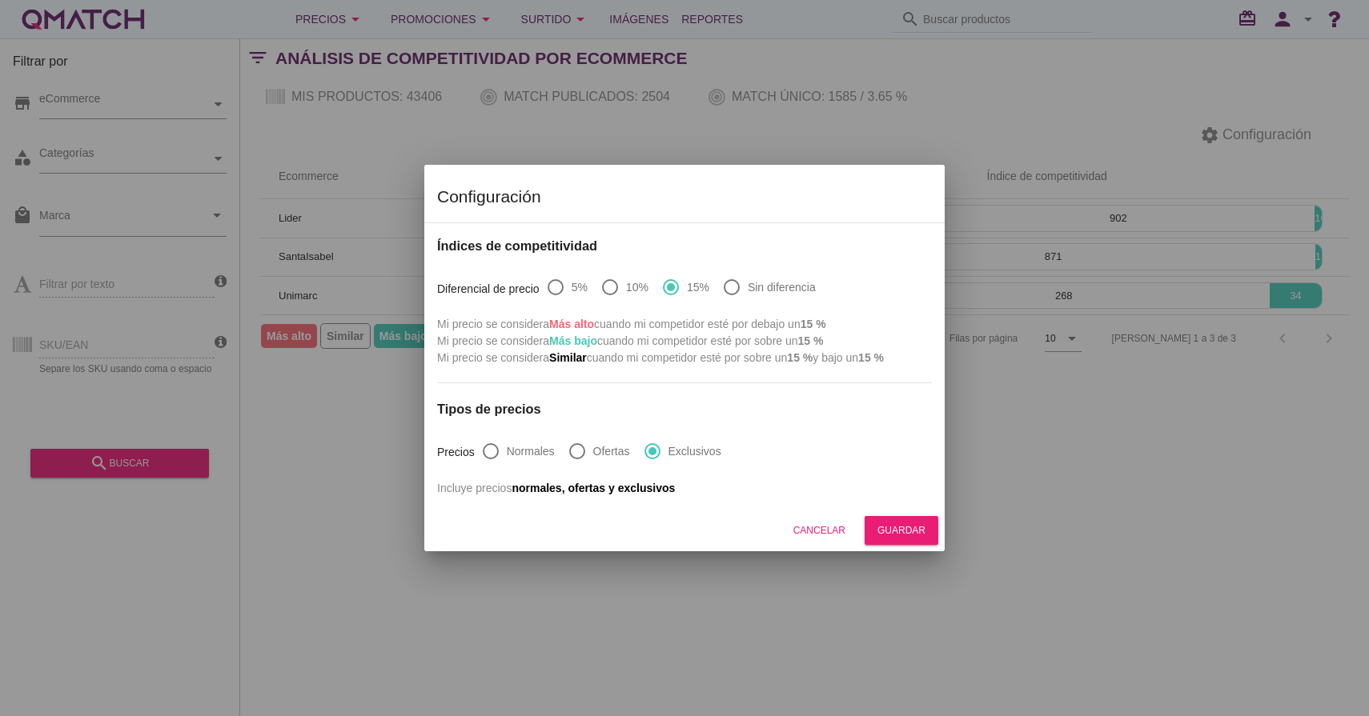
radio input "true"
click at [563, 288] on div at bounding box center [555, 287] width 27 height 27
radio input "true"
click at [488, 453] on div at bounding box center [490, 451] width 27 height 27
click at [595, 451] on label "Ofertas" at bounding box center [611, 451] width 37 height 16
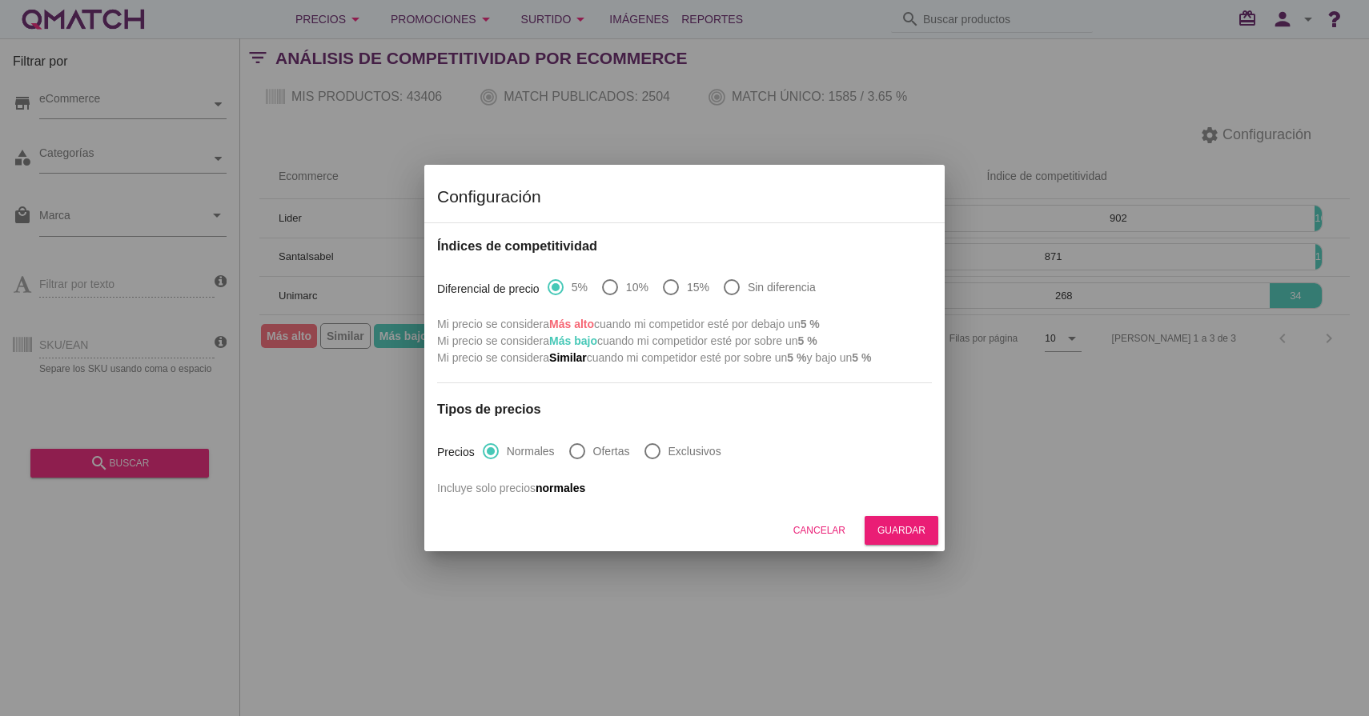
radio input "false"
click at [647, 447] on div at bounding box center [652, 451] width 27 height 27
radio input "false"
radio input "true"
click at [821, 529] on div "Cancelar" at bounding box center [819, 531] width 52 height 14
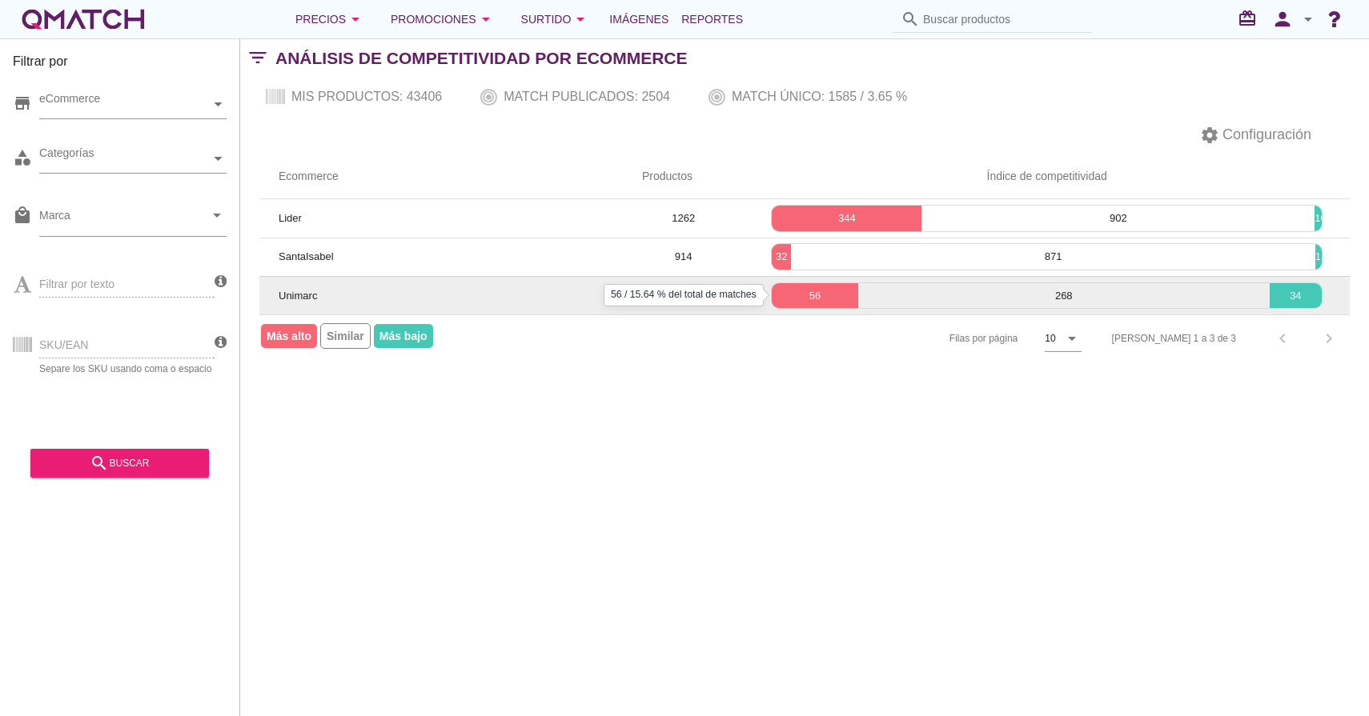
click at [802, 299] on p "56" at bounding box center [815, 296] width 86 height 16
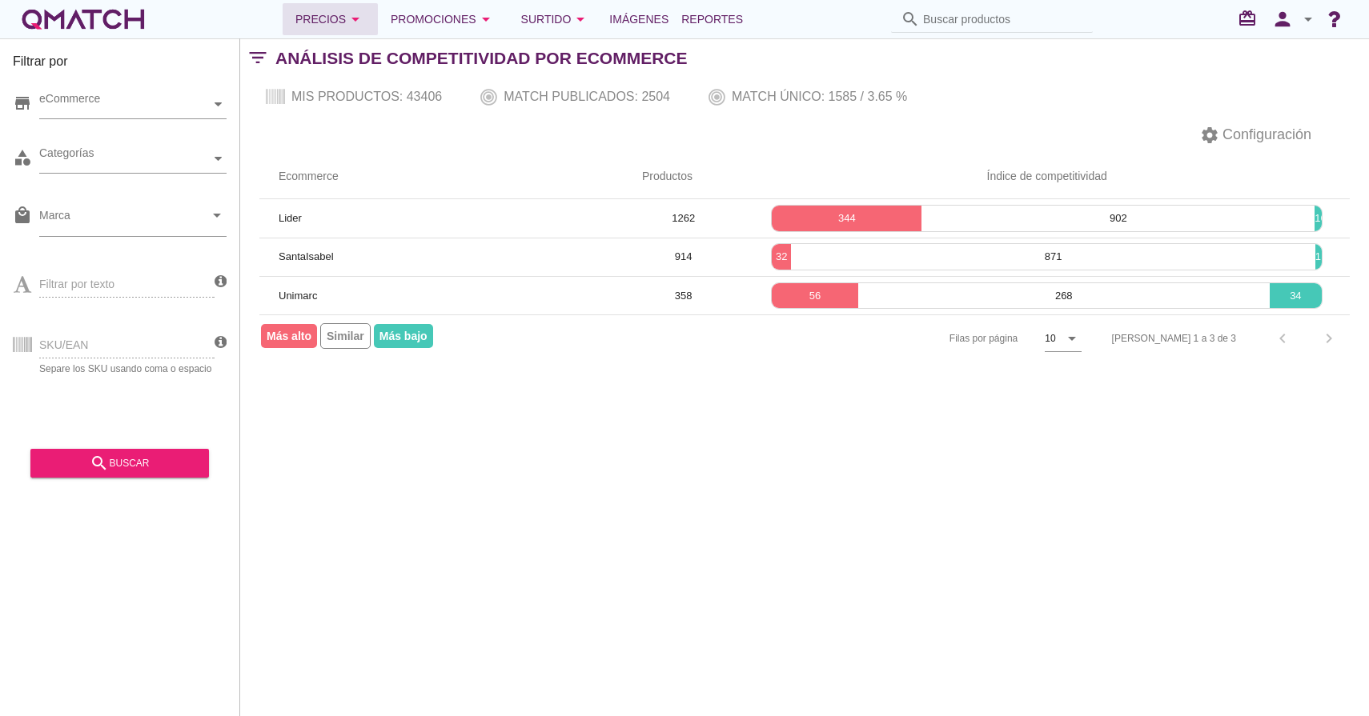
click at [365, 16] on icon "arrow_drop_down" at bounding box center [355, 19] width 19 height 19
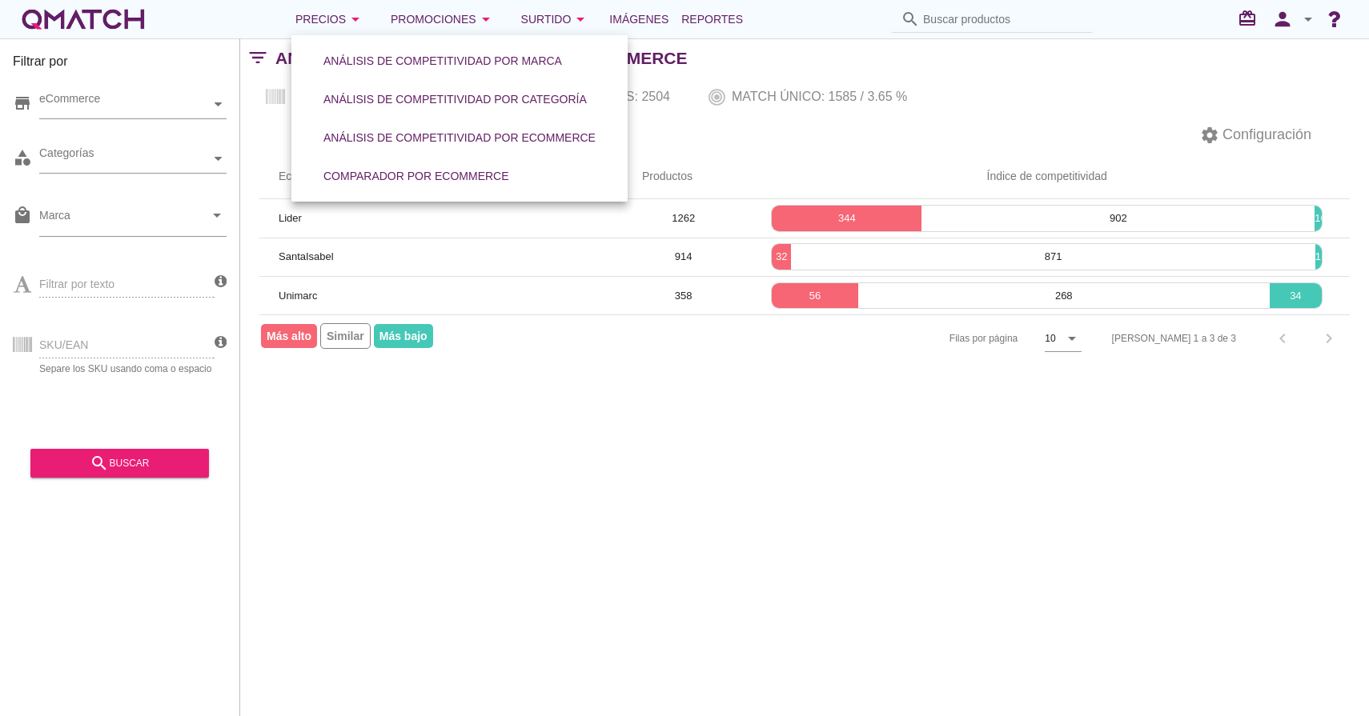
click at [495, 541] on div "Filtrar por store eCommerce category Categorías local_mall Marca arrow_drop_dow…" at bounding box center [804, 377] width 1129 height 678
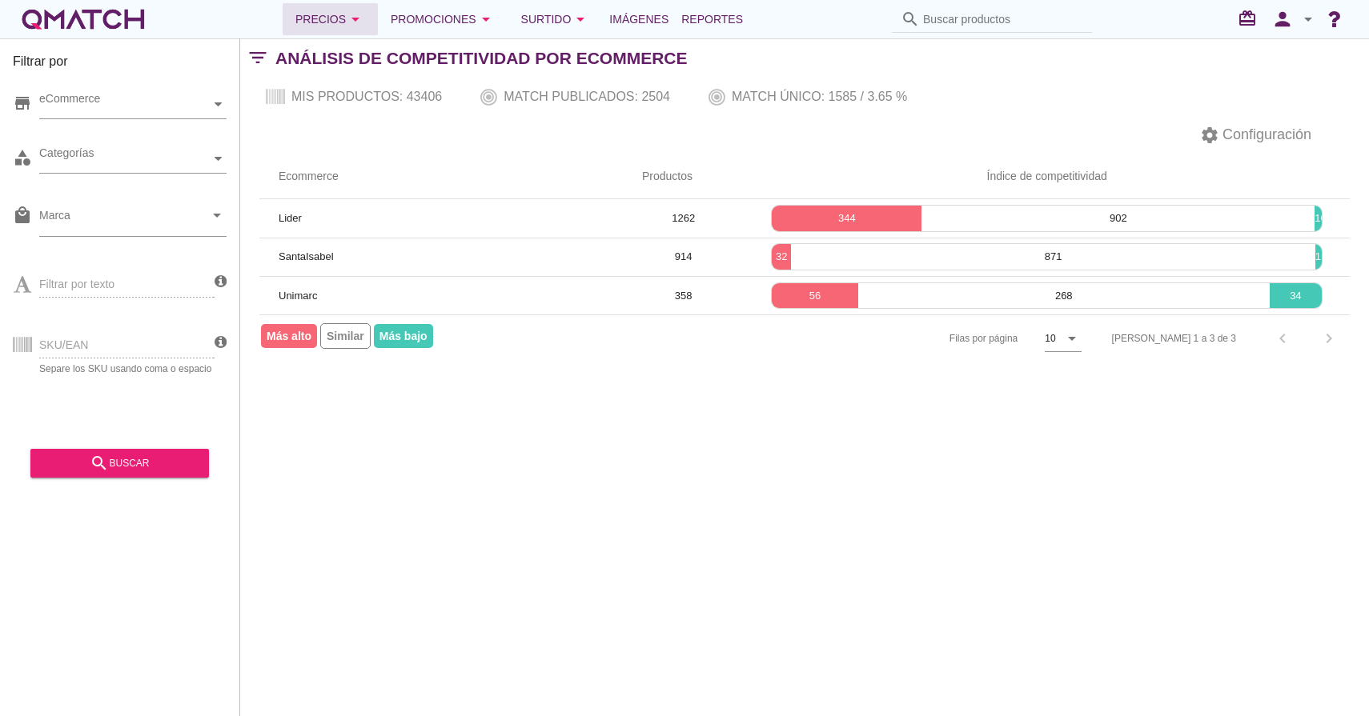
click at [339, 22] on div "Precios arrow_drop_down" at bounding box center [330, 19] width 70 height 19
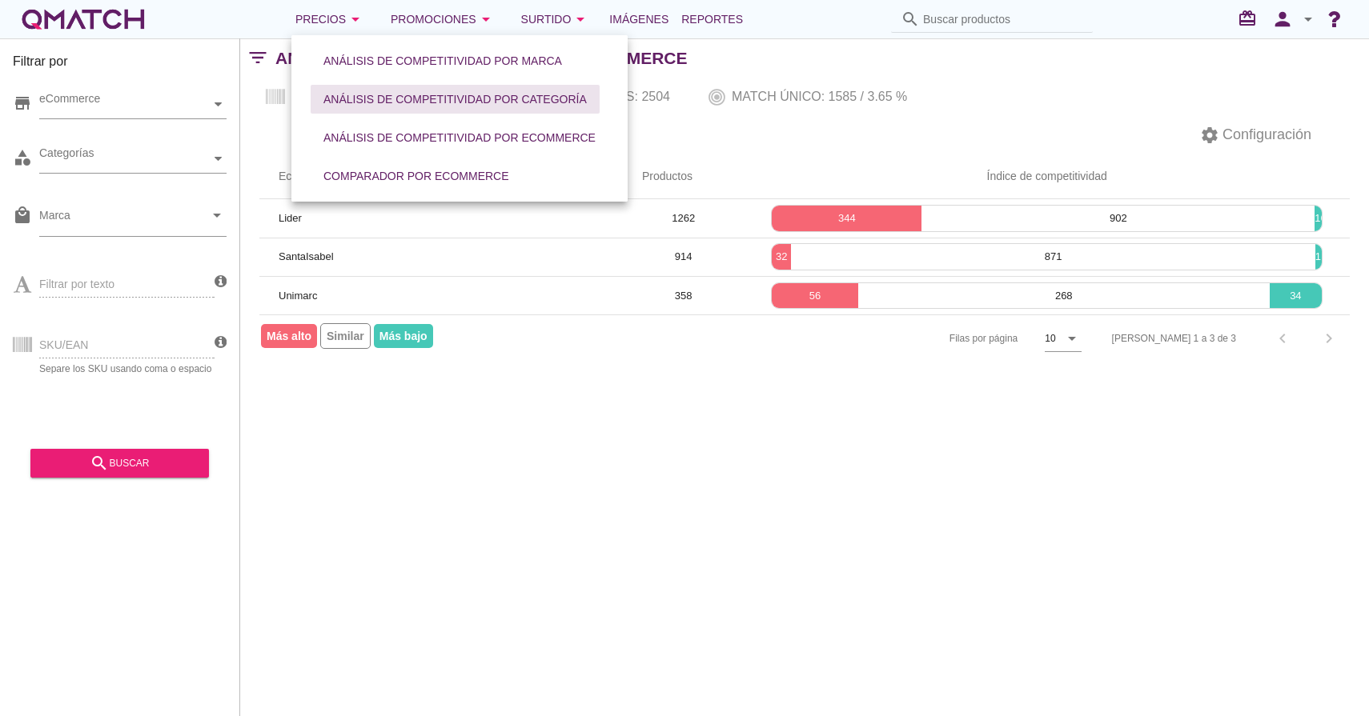
click at [457, 102] on div "Análisis de competitividad por categoría" at bounding box center [454, 99] width 263 height 17
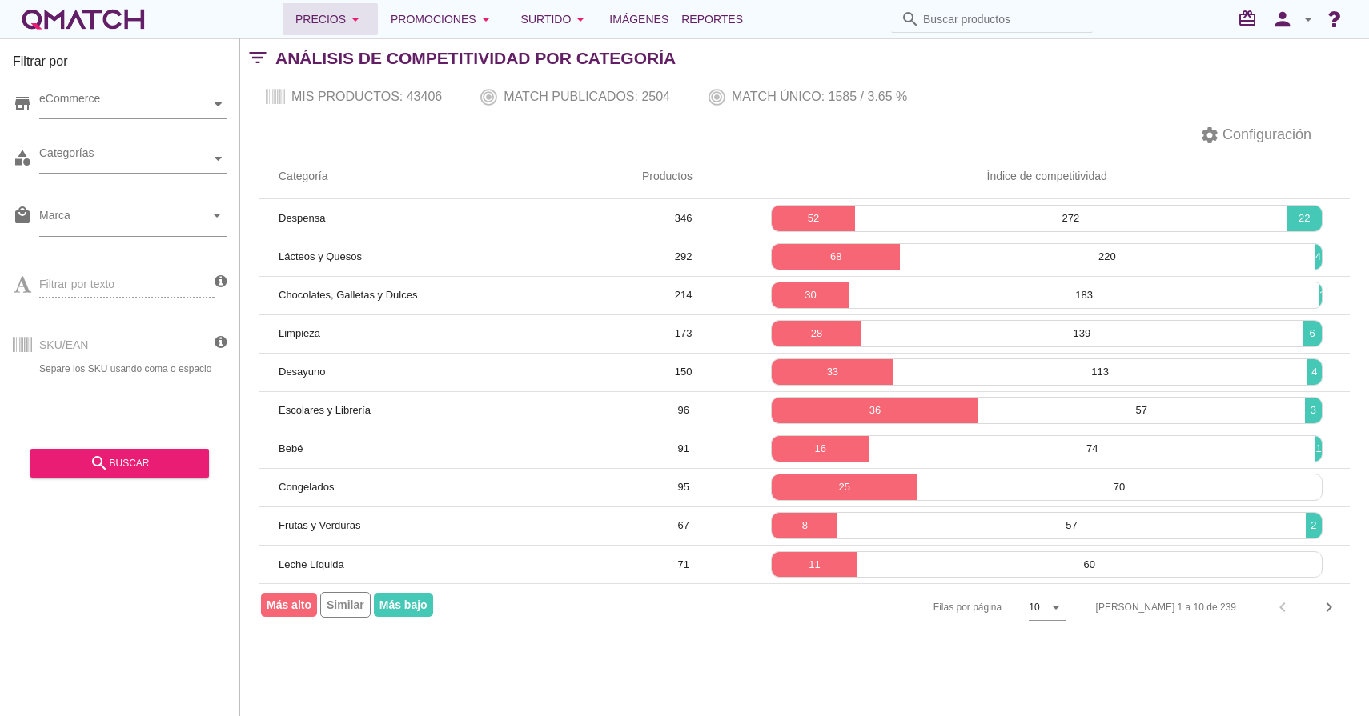
click at [368, 33] on button "Precios arrow_drop_down" at bounding box center [330, 19] width 95 height 32
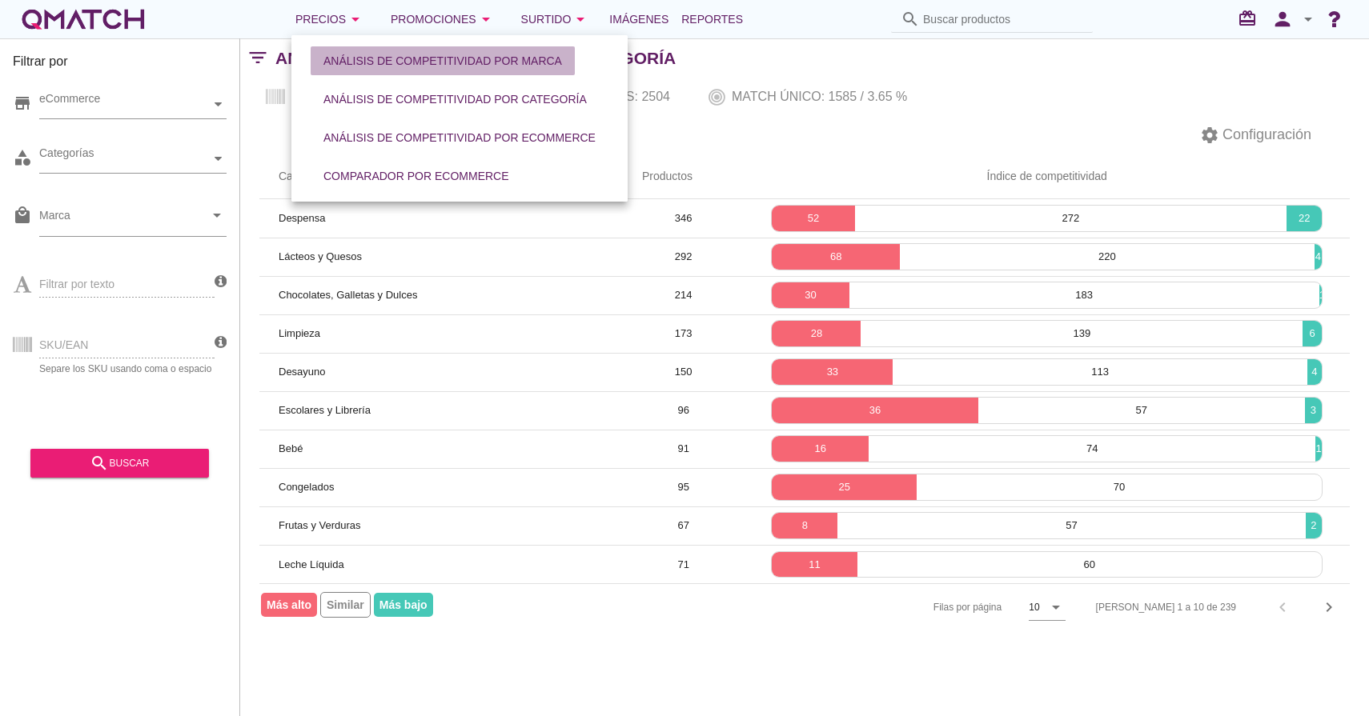
click at [413, 60] on div "Análisis de competitividad por marca" at bounding box center [442, 61] width 239 height 17
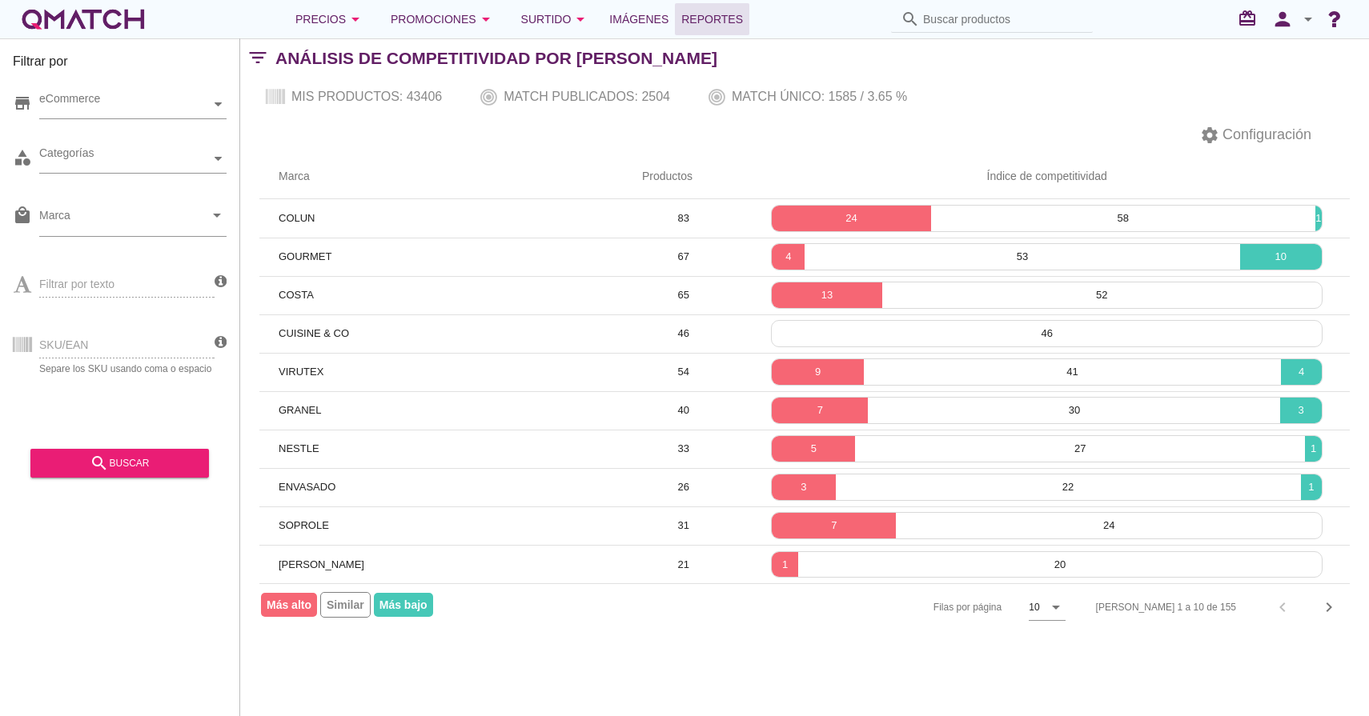
click at [735, 22] on span "Reportes" at bounding box center [712, 19] width 62 height 19
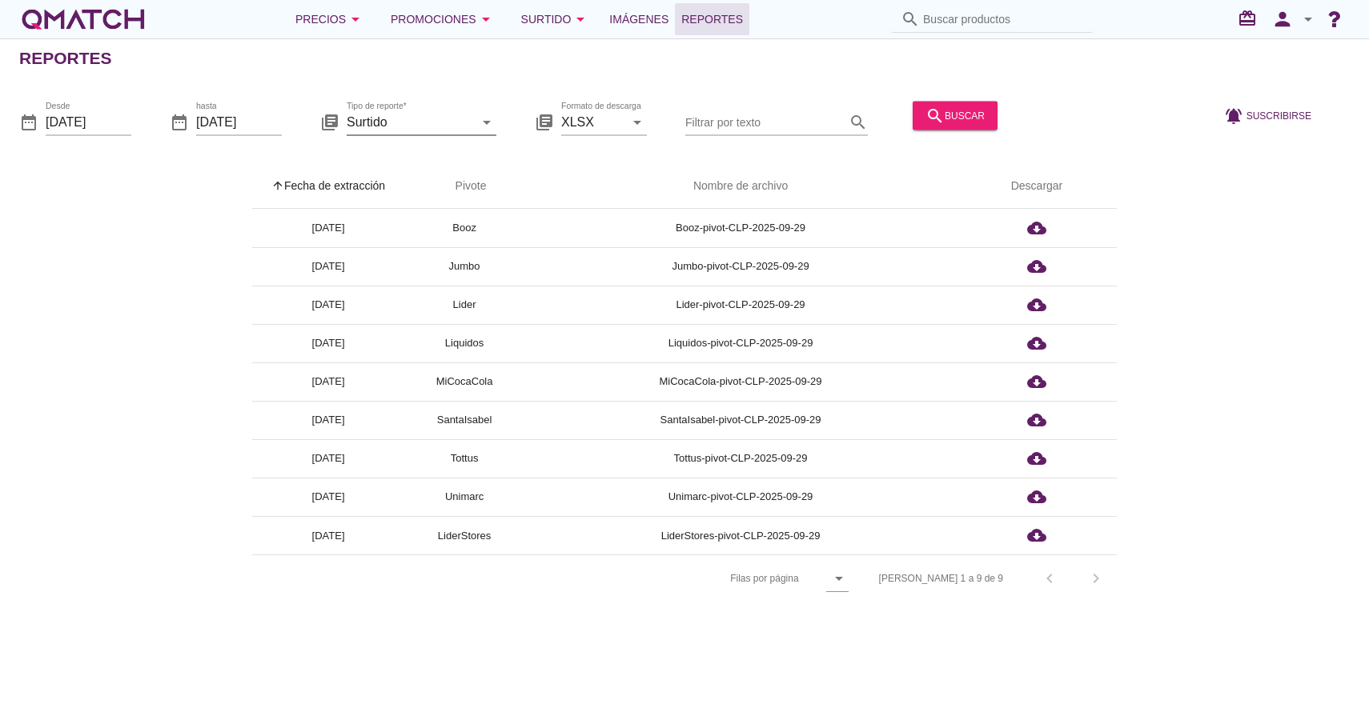
click at [484, 118] on icon "arrow_drop_down" at bounding box center [486, 121] width 19 height 19
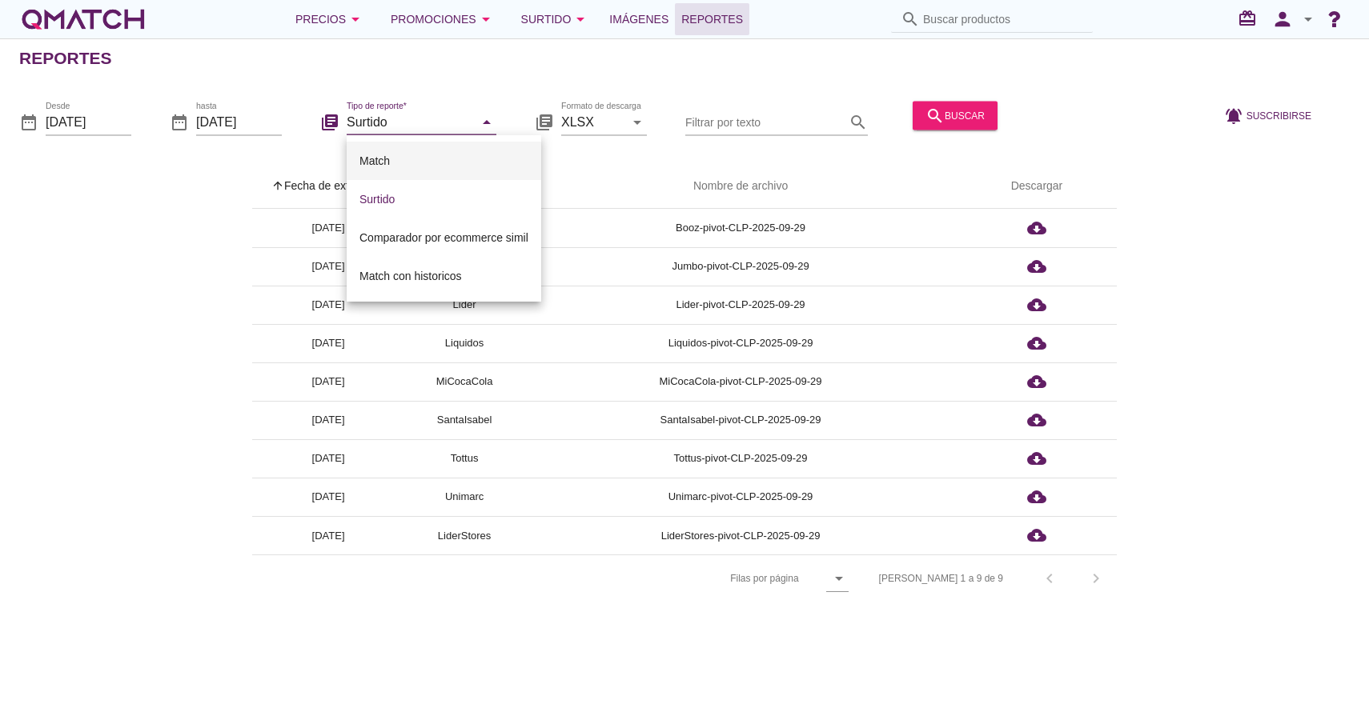
click at [417, 152] on div "Match" at bounding box center [443, 160] width 169 height 19
type input "Match"
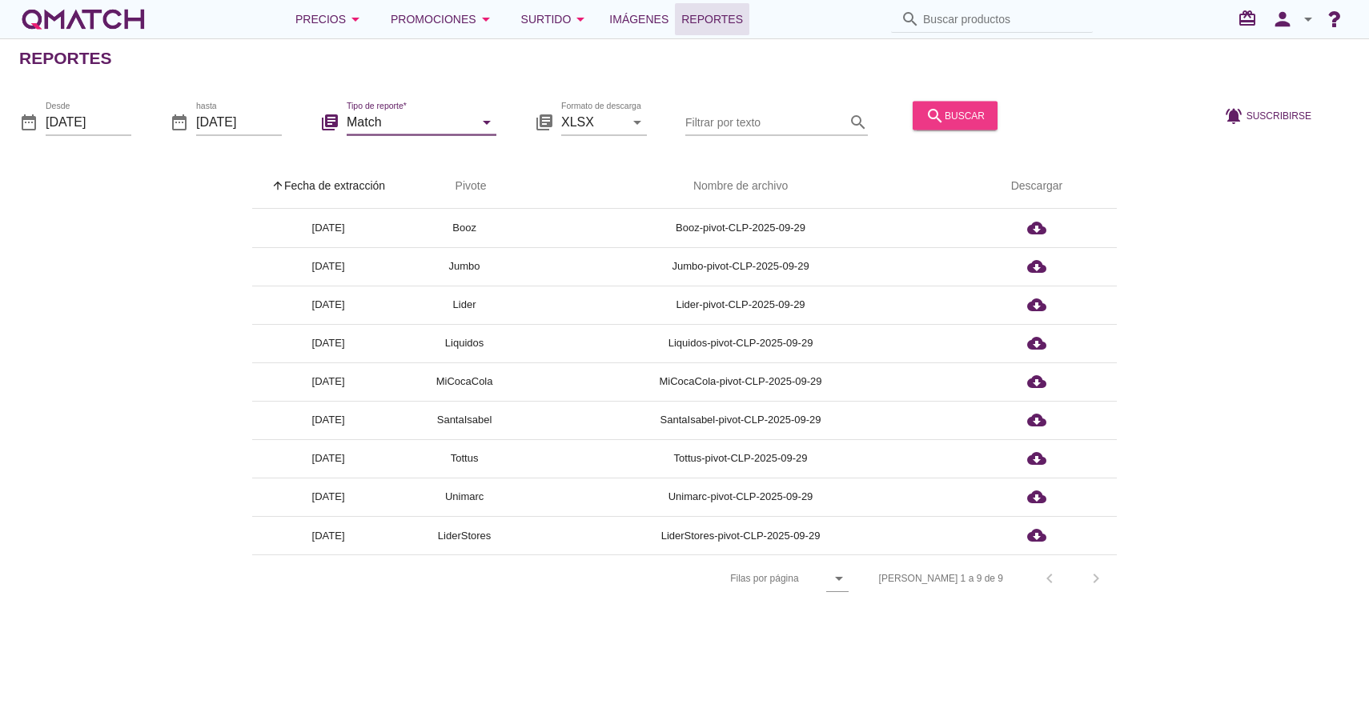
click at [953, 106] on div "search buscar" at bounding box center [954, 115] width 59 height 19
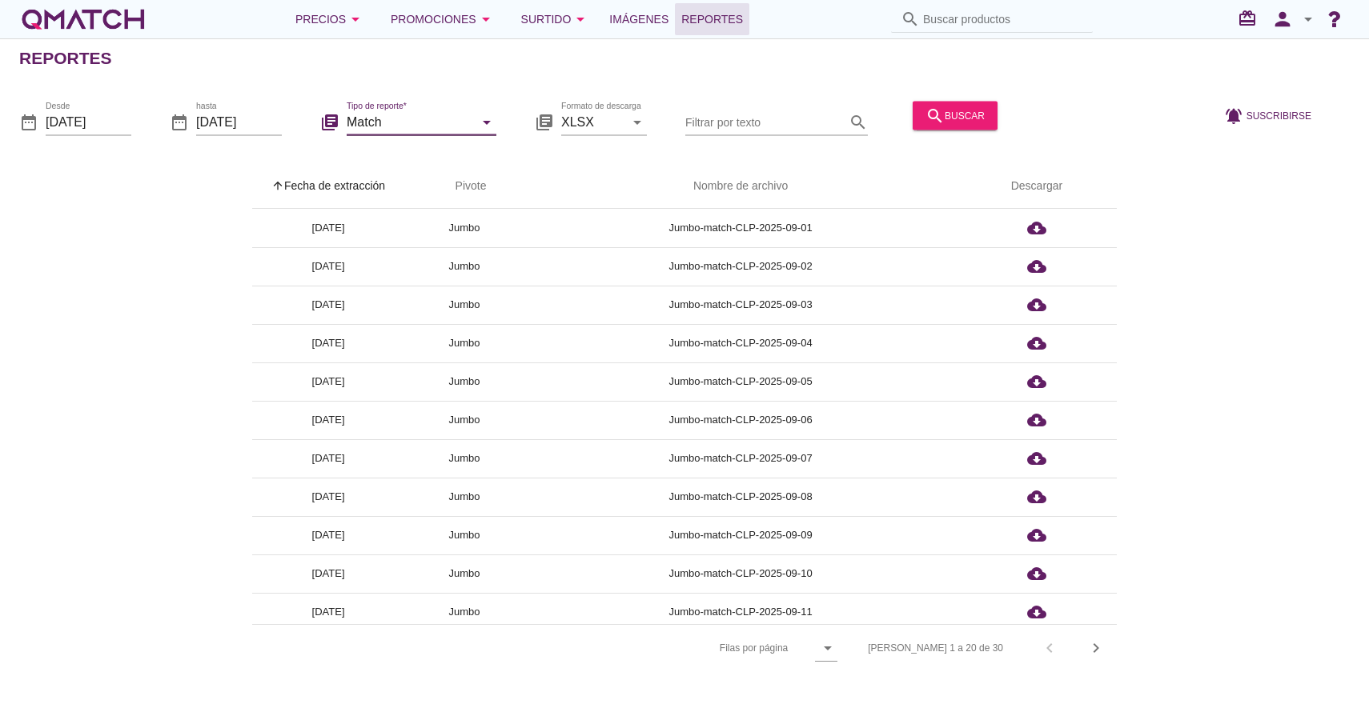
click at [443, 115] on input "Match" at bounding box center [410, 122] width 127 height 26
drag, startPoint x: 147, startPoint y: 214, endPoint x: 162, endPoint y: 214, distance: 15.2
click at [147, 214] on div "arrow_upward Fecha de extracción arrow_upward Pivote Nombre de archivo Descarga…" at bounding box center [684, 417] width 1330 height 507
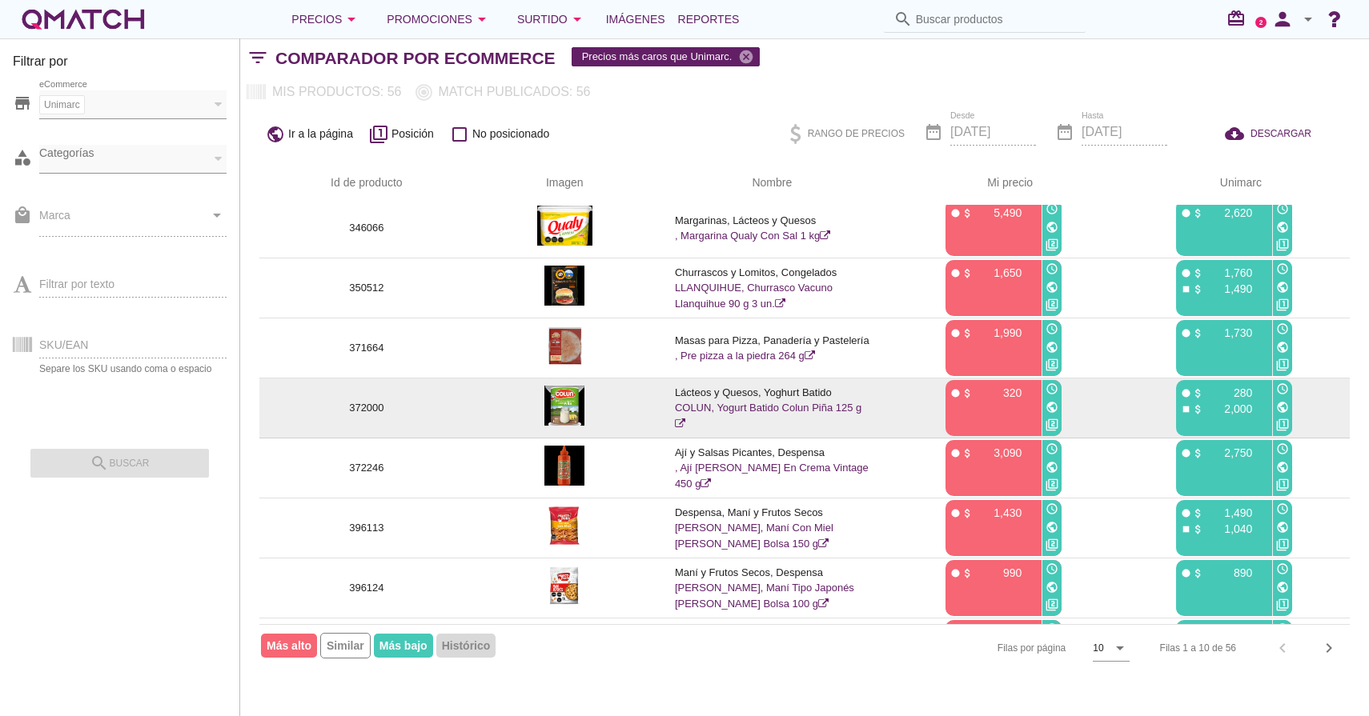
scroll to position [181, 0]
